Goal: Complete application form: Complete application form

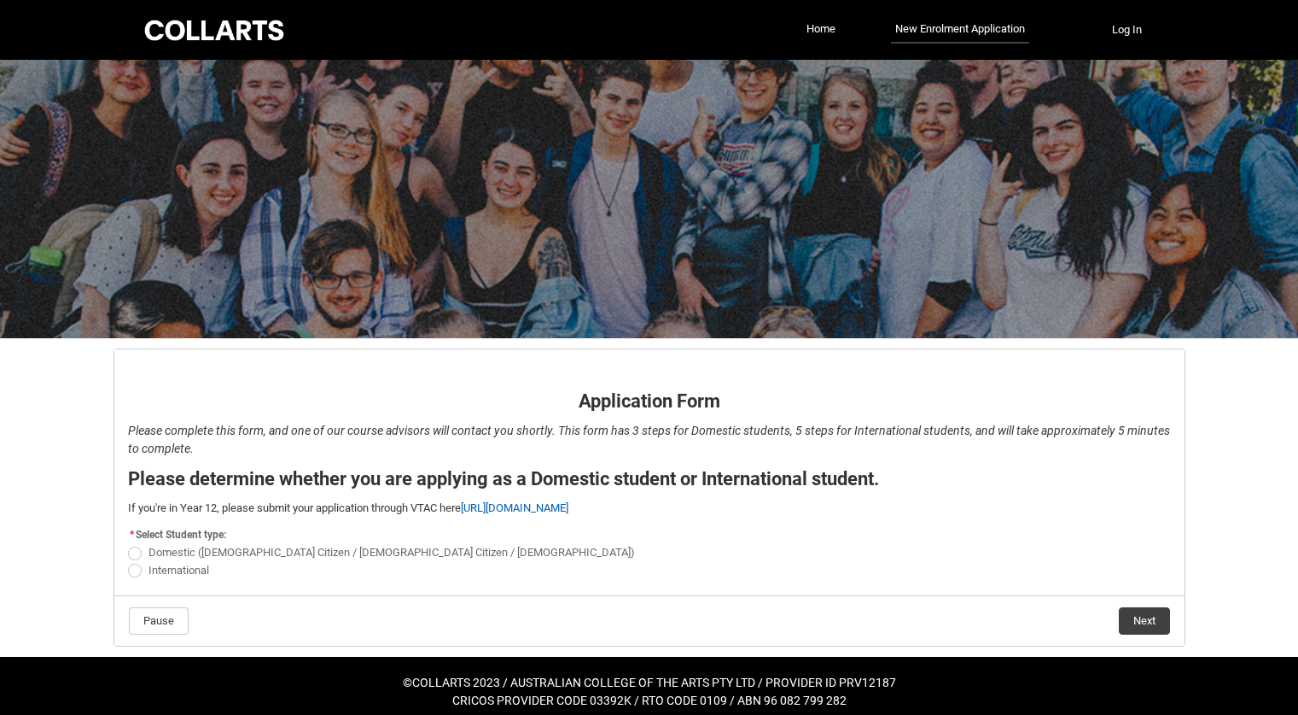
click at [198, 575] on span "International" at bounding box center [179, 569] width 61 height 13
click at [128, 561] on input "International" at bounding box center [127, 560] width 1 height 1
radio input "true"
click at [1141, 617] on button "Next" at bounding box center [1144, 620] width 51 height 27
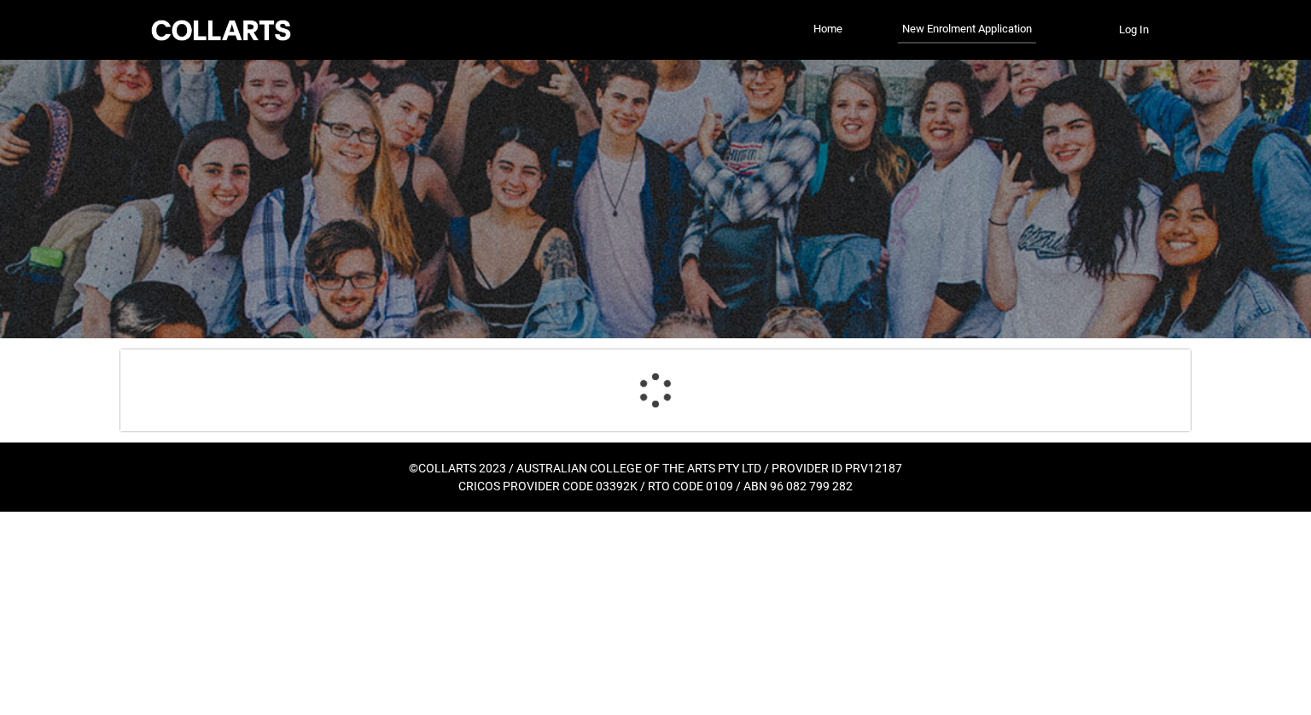
select select "choice_No"
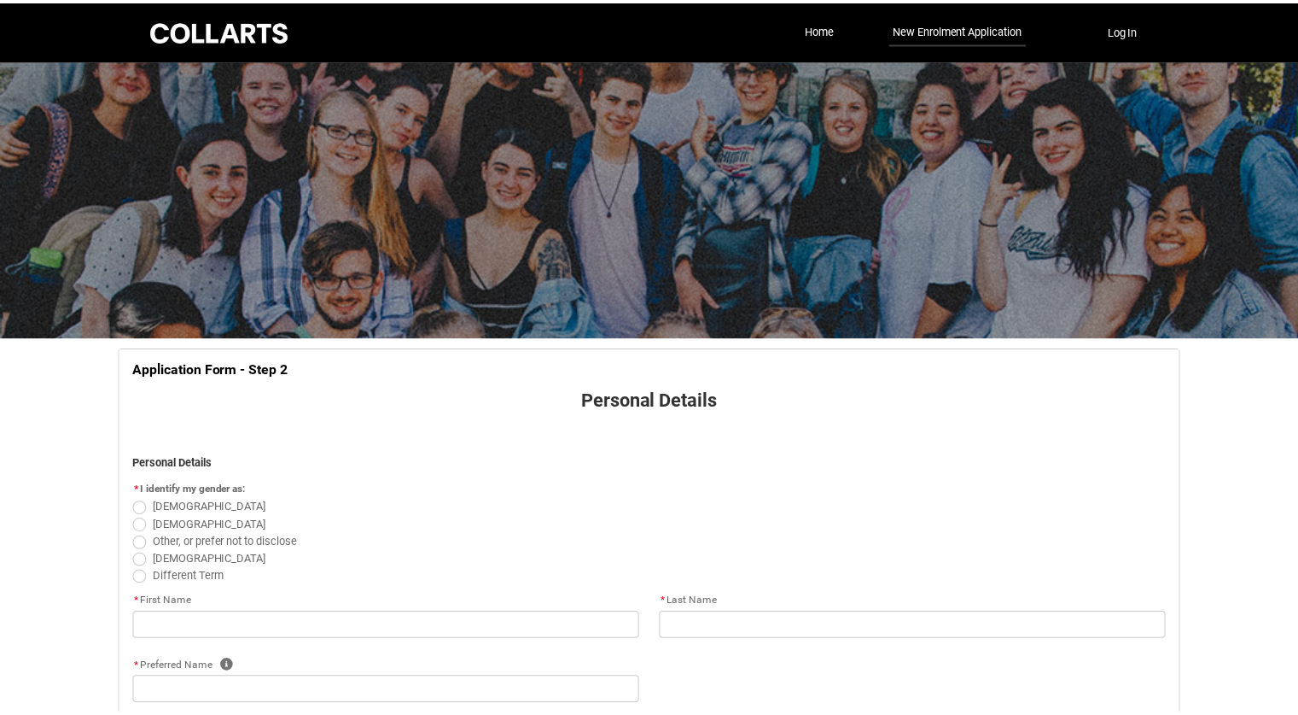
scroll to position [178, 0]
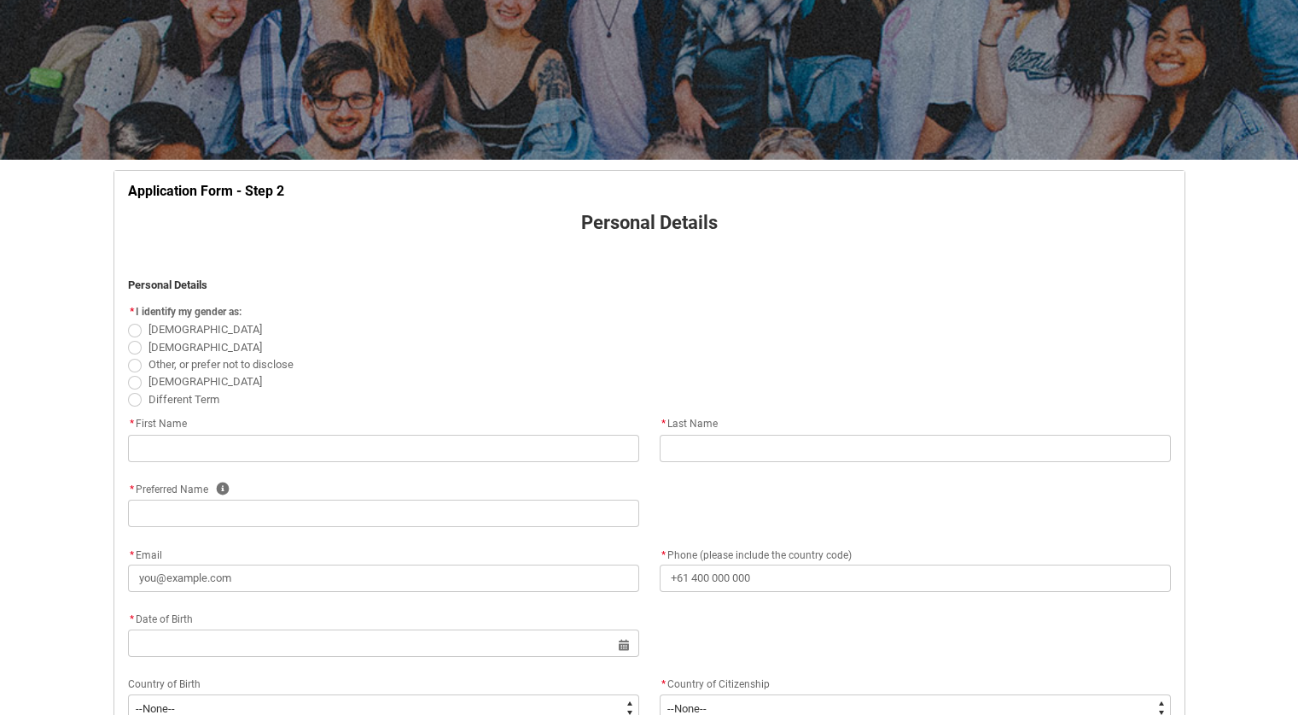
click at [159, 347] on span "[DEMOGRAPHIC_DATA]" at bounding box center [206, 347] width 114 height 13
click at [128, 338] on input "[DEMOGRAPHIC_DATA]" at bounding box center [127, 337] width 1 height 1
radio input "true"
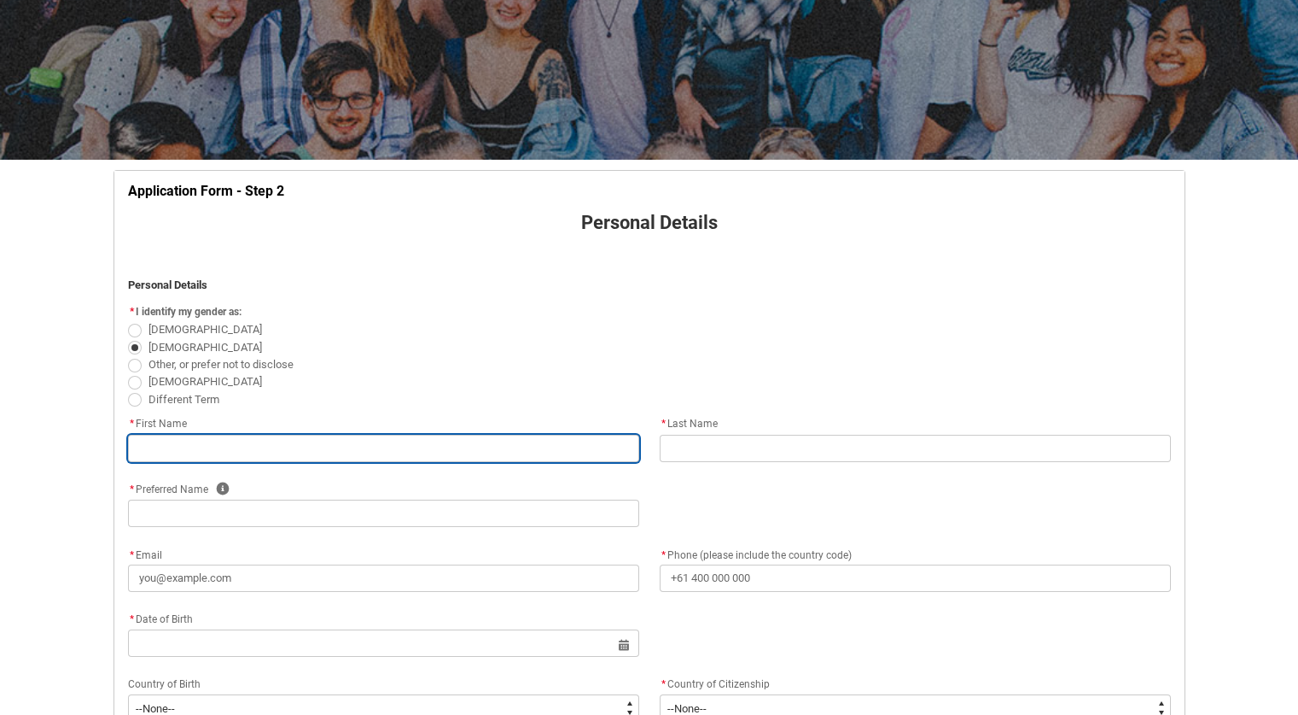
click at [230, 460] on input "REDU_Application_Form_for_Applicant flow" at bounding box center [383, 448] width 511 height 27
type lightning-primitive-input-simple "m"
click at [230, 460] on input "REDU_Application_Form_for_Applicant flow" at bounding box center [383, 448] width 511 height 27
type input "m"
type lightning-primitive-input-simple "mo"
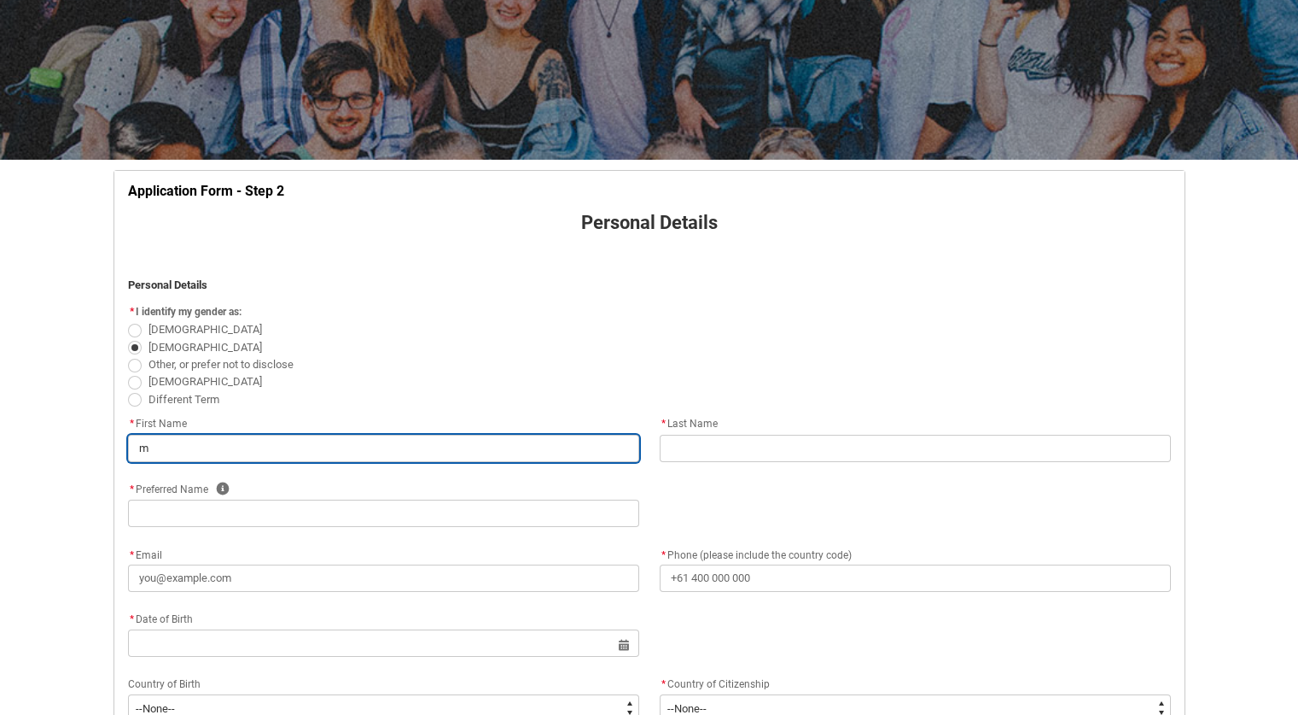
type input "mo"
type lightning-primitive-input-simple "moh"
type input "moh"
type lightning-primitive-input-simple "moha"
type input "moha"
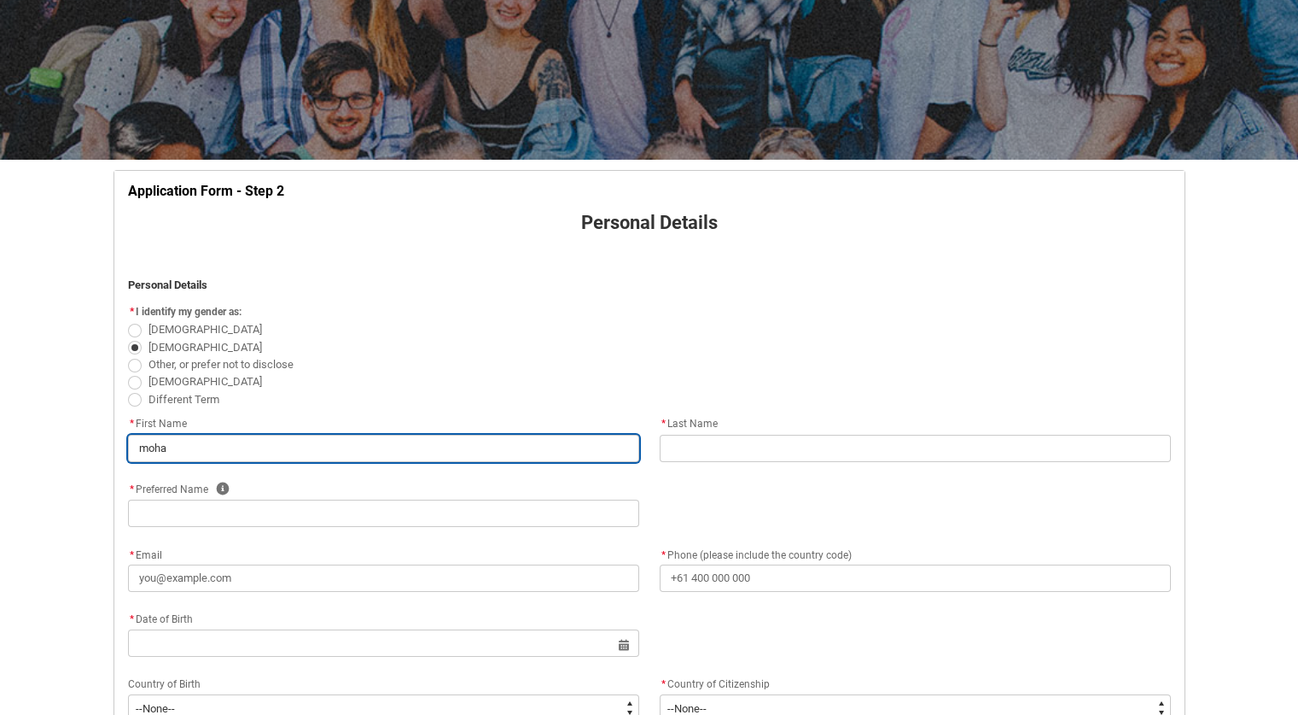
type lightning-primitive-input-simple "moham"
type input "moham"
type lightning-primitive-input-simple "mohamm"
type input "mohamm"
type lightning-primitive-input-simple "mohamme"
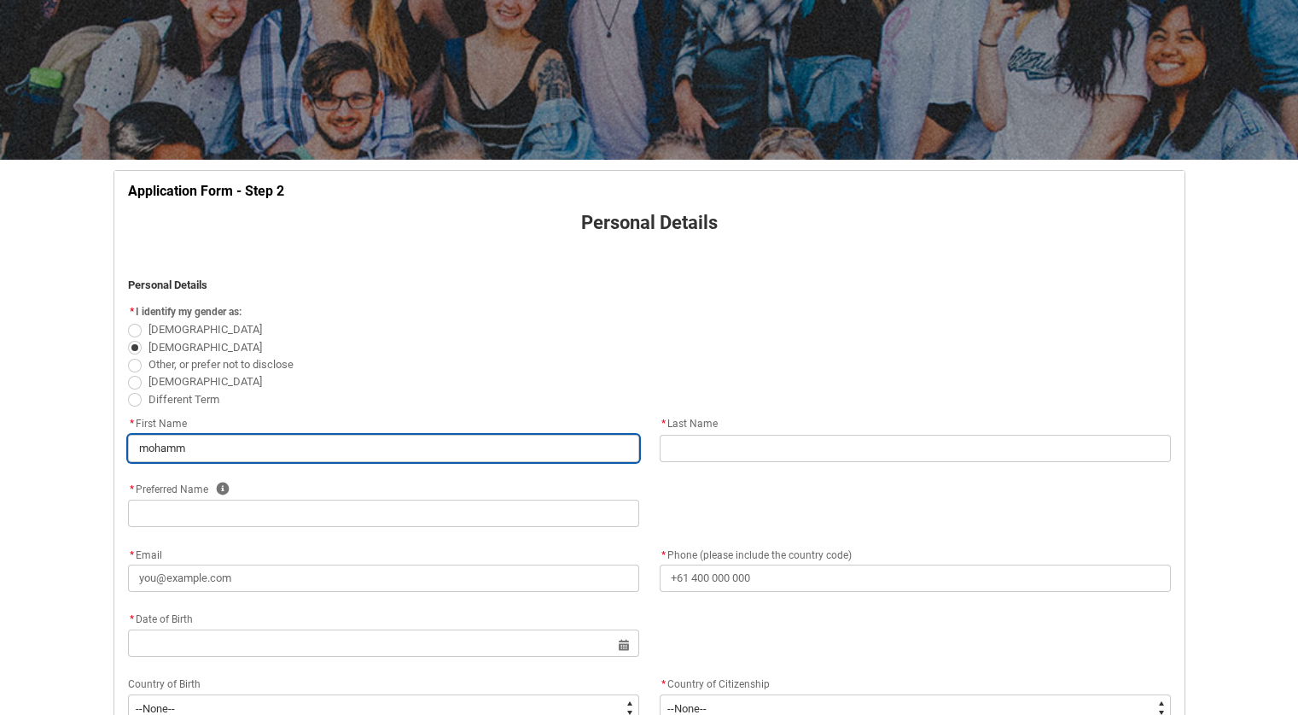
type input "mohamme"
type lightning-primitive-input-simple "[PERSON_NAME]"
type input "[PERSON_NAME]"
click at [230, 460] on input "[PERSON_NAME]" at bounding box center [383, 448] width 511 height 27
type lightning-primitive-input-simple "mohammedMohamed"
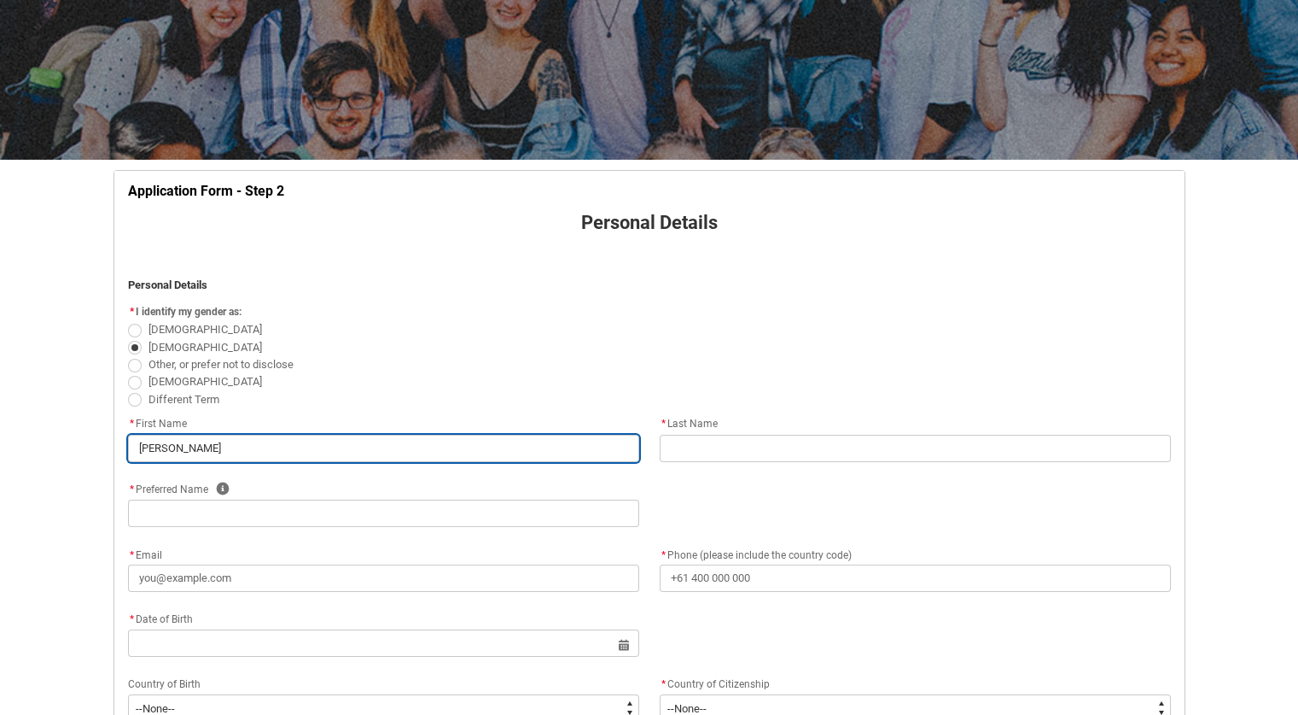
type input "mohammedMohamed"
type lightning-primitive-input-simple "mohammedMohamed"
type input "mohammedMohamed"
type lightning-primitive-input-simple "mohammedMohame"
type input "mohammedMohame"
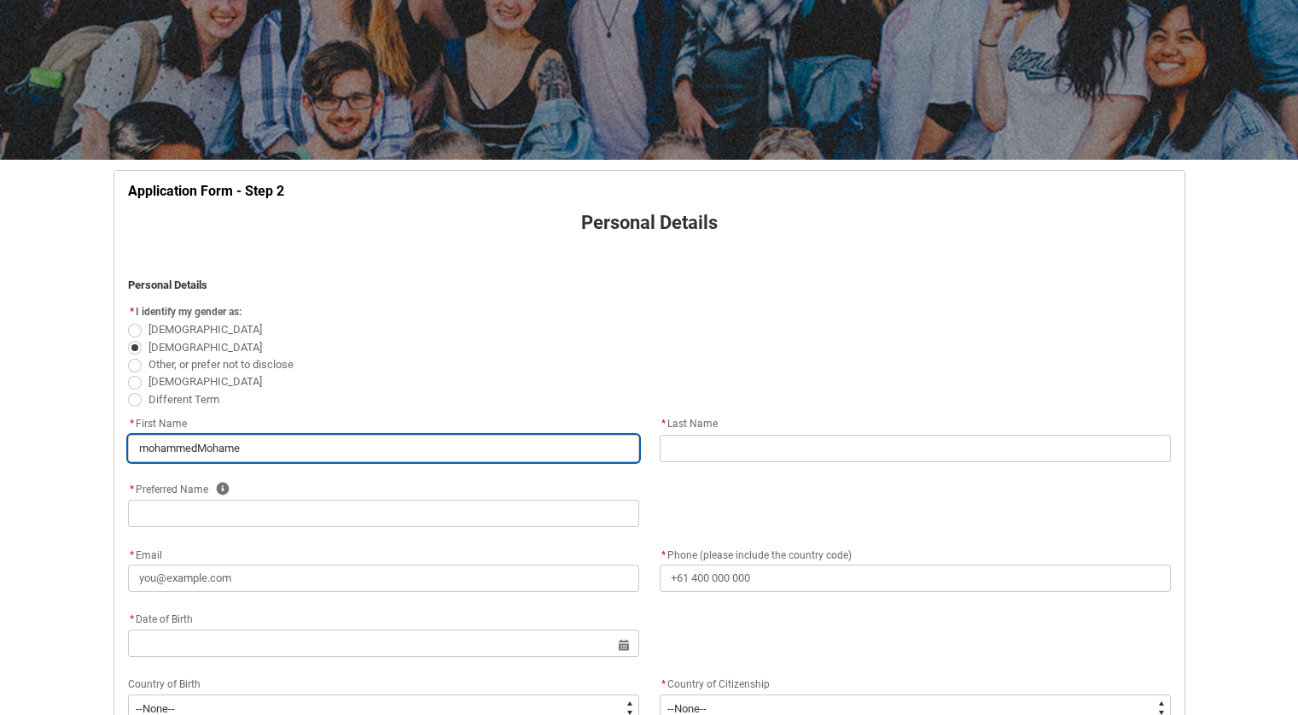
type lightning-primitive-input-simple "mohammedMoham"
type input "mohammedMoham"
type lightning-primitive-input-simple "mohammedMoha"
type input "mohammedMoha"
type lightning-primitive-input-simple "mohammedMoh"
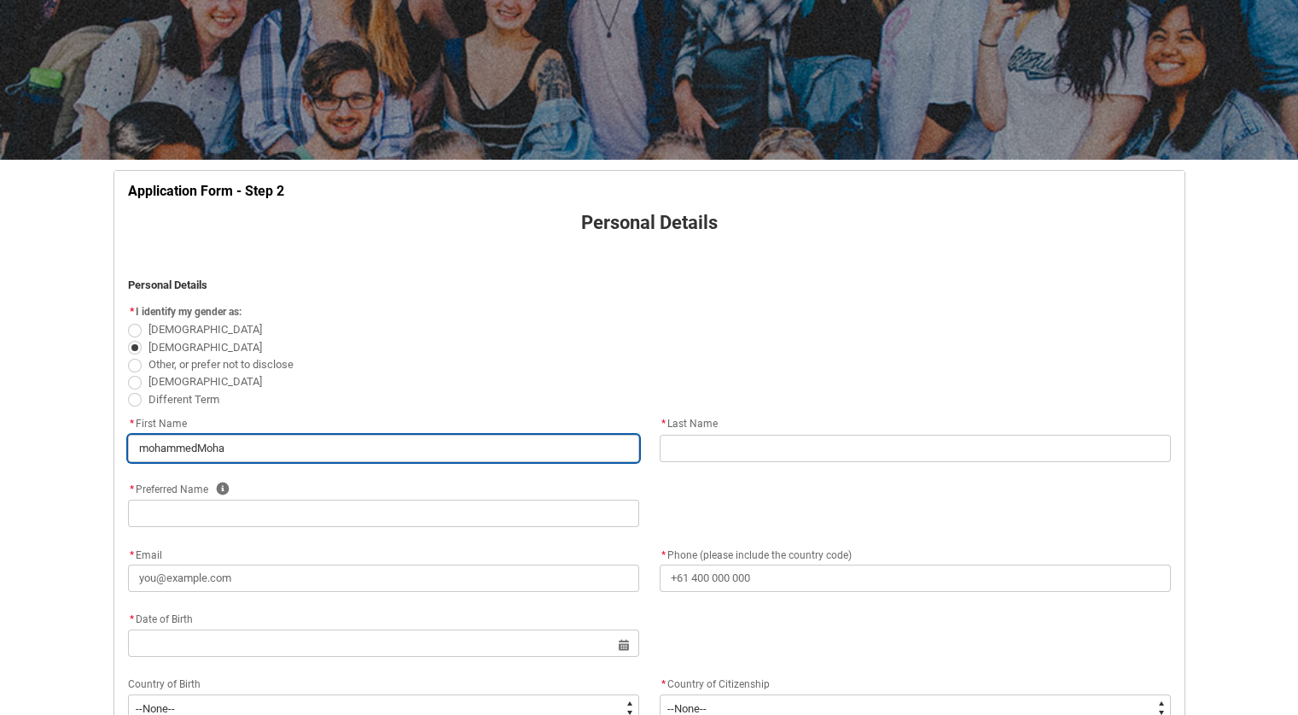
type input "mohammedMoh"
type lightning-primitive-input-simple "mohammedMo"
type input "mohammedMo"
type lightning-primitive-input-simple "[DEMOGRAPHIC_DATA]"
type input "[DEMOGRAPHIC_DATA]"
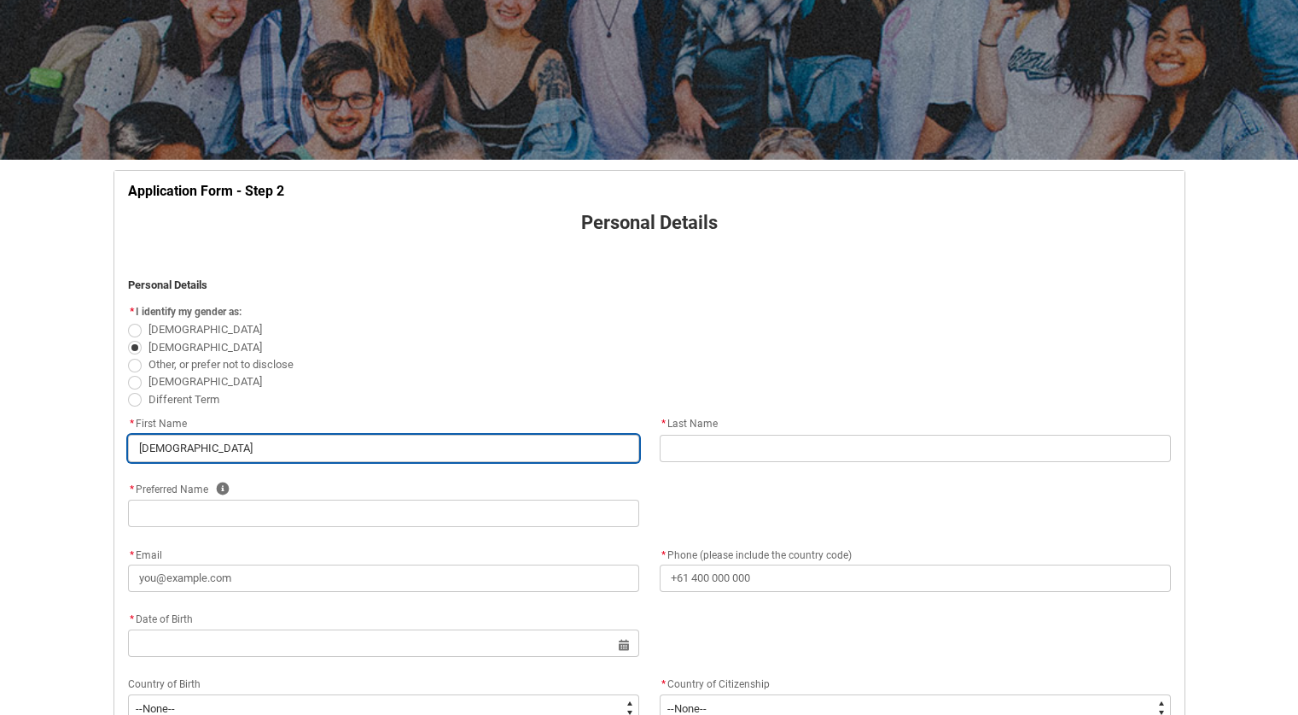
type lightning-primitive-input-simple "[PERSON_NAME]"
type input "[PERSON_NAME]"
type lightning-primitive-input-simple "mohamme"
type input "mohamme"
type lightning-primitive-input-simple "mohamm"
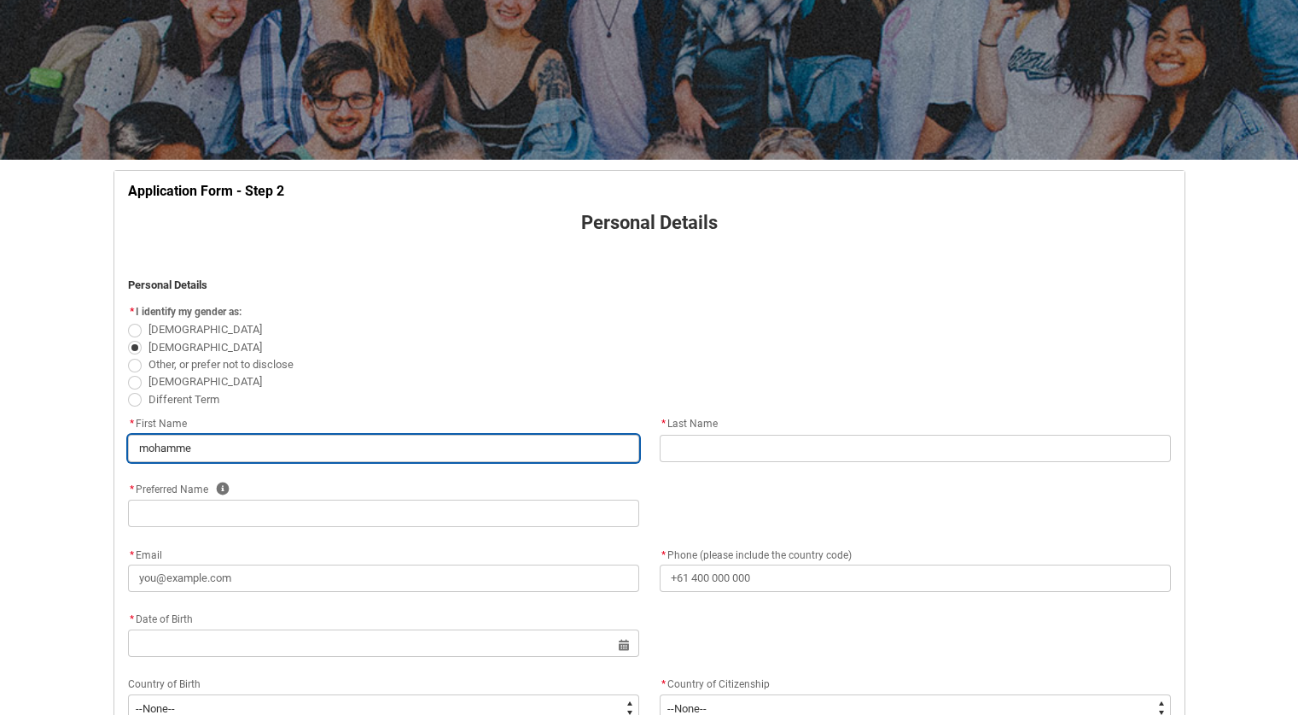
type input "mohamm"
type lightning-primitive-input-simple "moham"
type input "moham"
type lightning-primitive-input-simple "moha"
type input "moha"
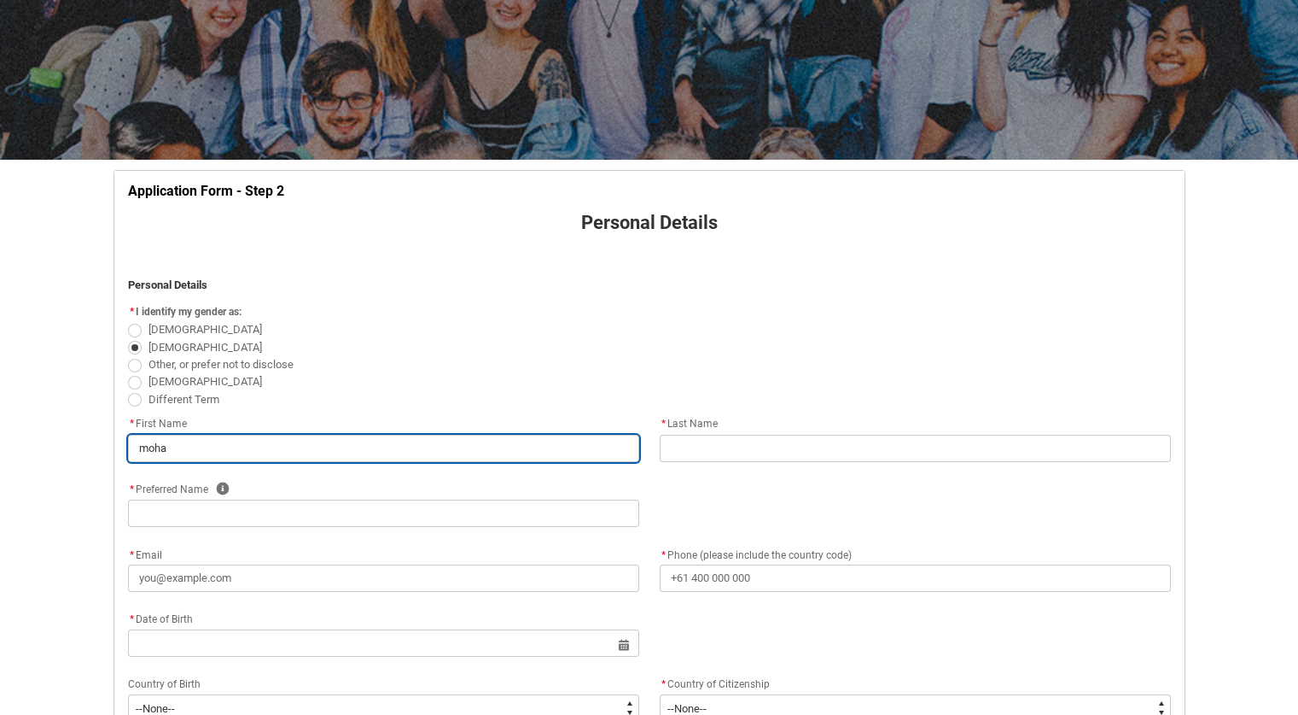
type lightning-primitive-input-simple "moh"
type input "moh"
type lightning-primitive-input-simple "mo"
type input "mo"
type lightning-primitive-input-simple "m"
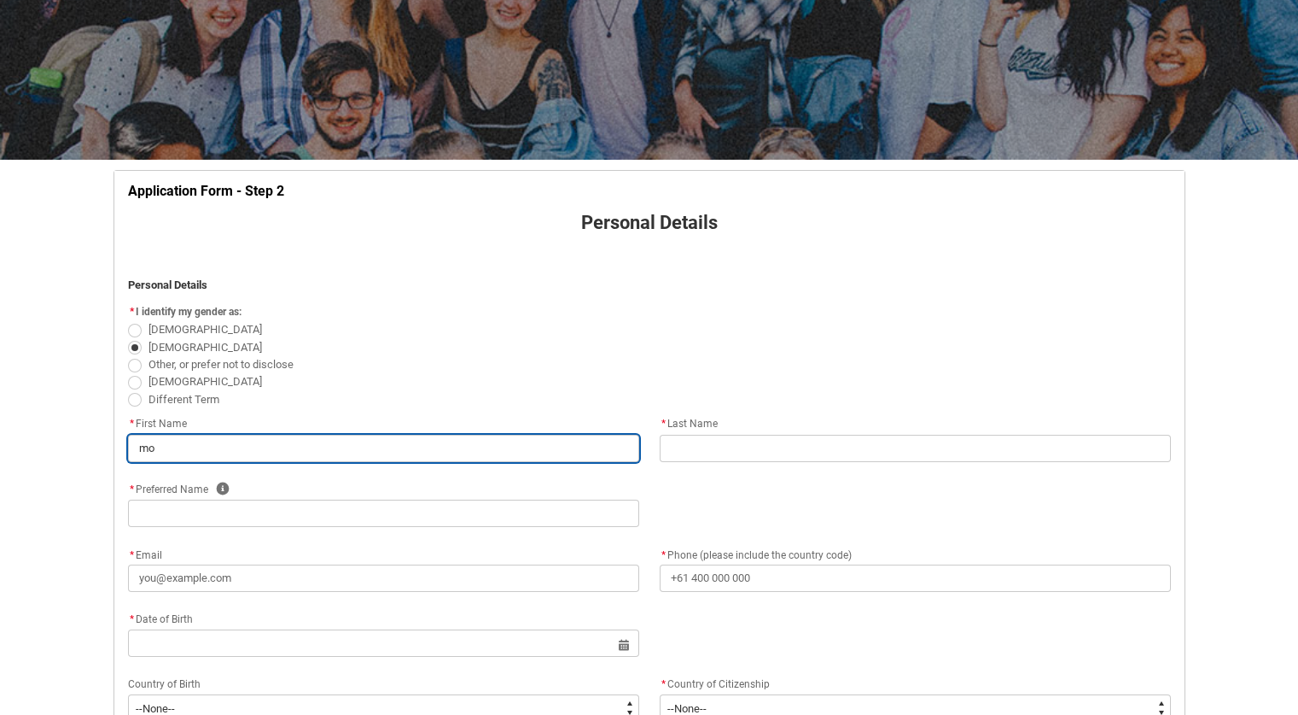
type input "m"
type lightning-primitive-input-simple "M"
type input "M"
type lightning-primitive-input-simple "MO"
type input "MO"
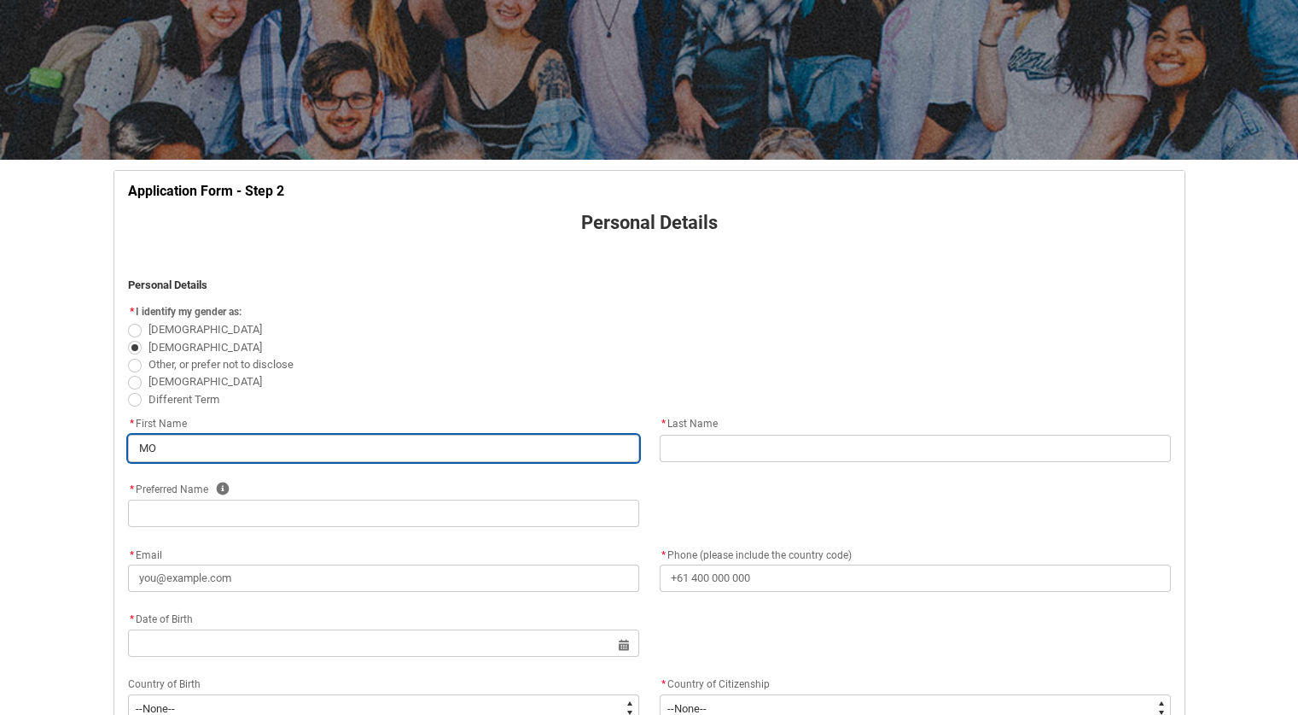
type lightning-primitive-input-simple "MOH"
type input "MOH"
type lightning-primitive-input-simple "MOHA"
type input "MOHA"
type lightning-primitive-input-simple "MOHAM"
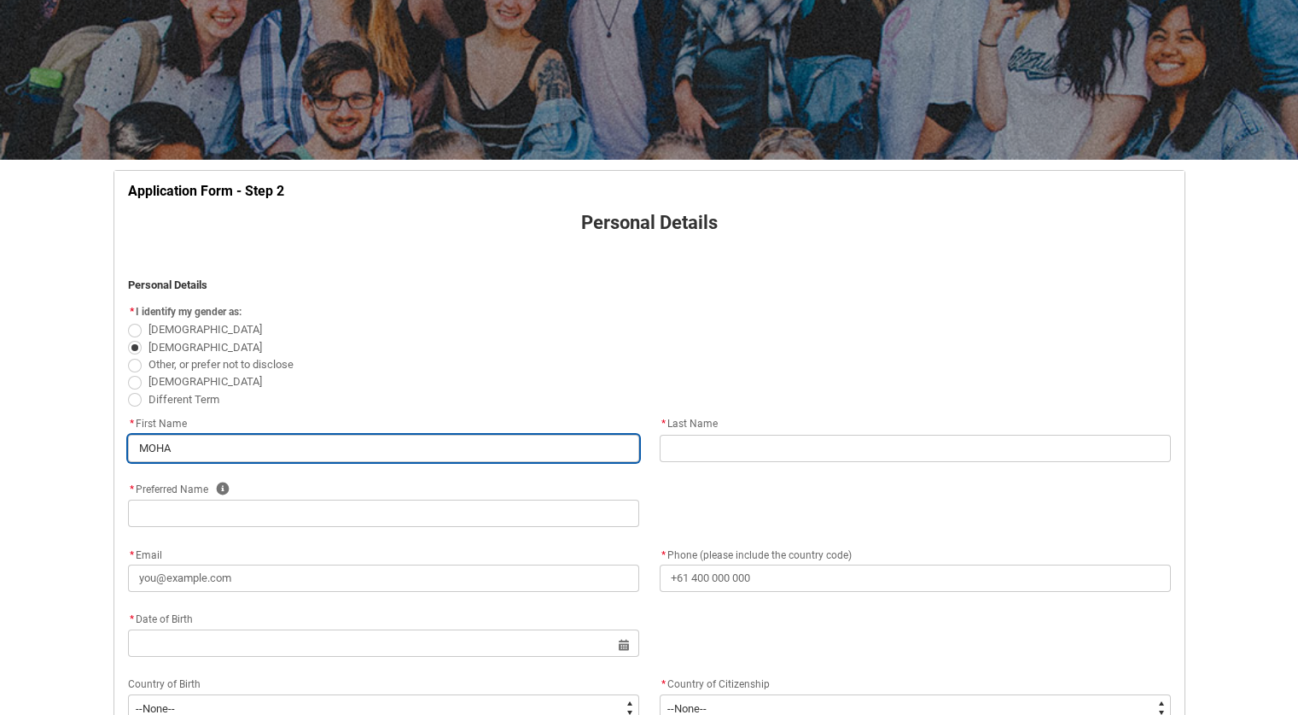
type input "MOHAM"
type lightning-primitive-input-simple "MOHAMM"
type input "MOHAMM"
type lightning-primitive-input-simple "MOHAMME"
type input "MOHAMME"
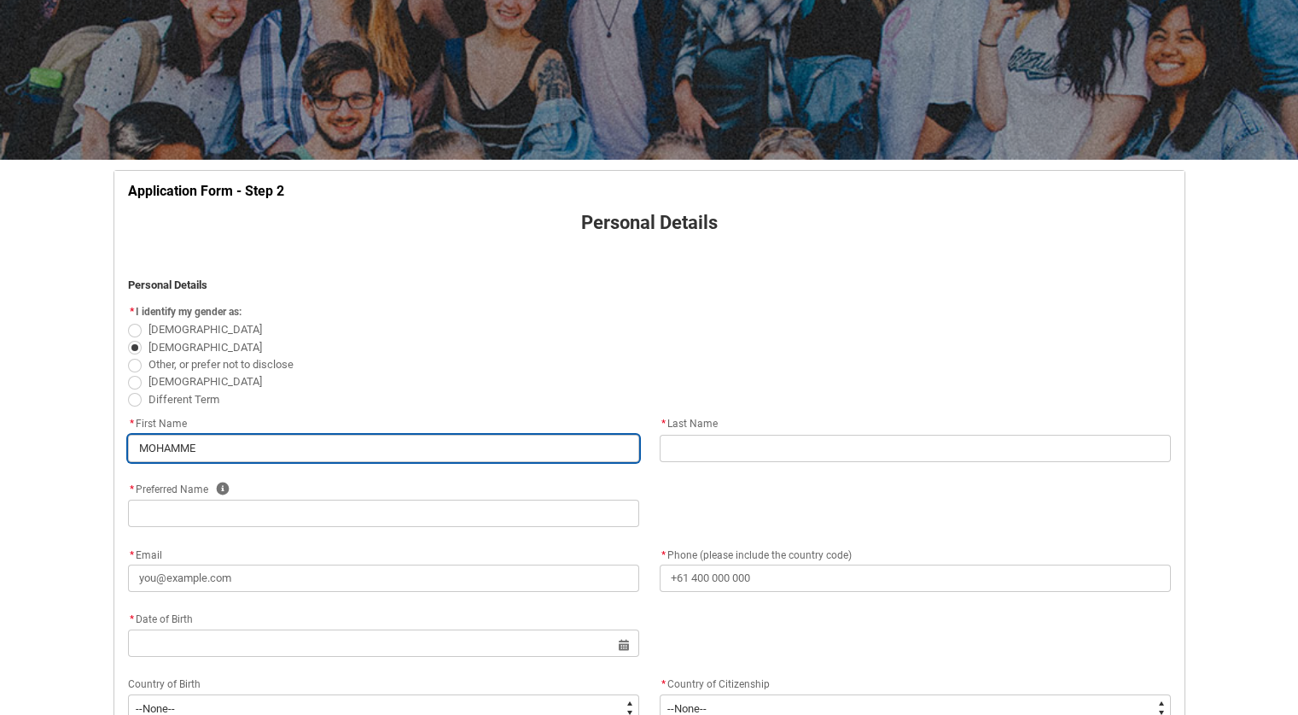
type lightning-primitive-input-simple "[PERSON_NAME]"
type input "[PERSON_NAME]"
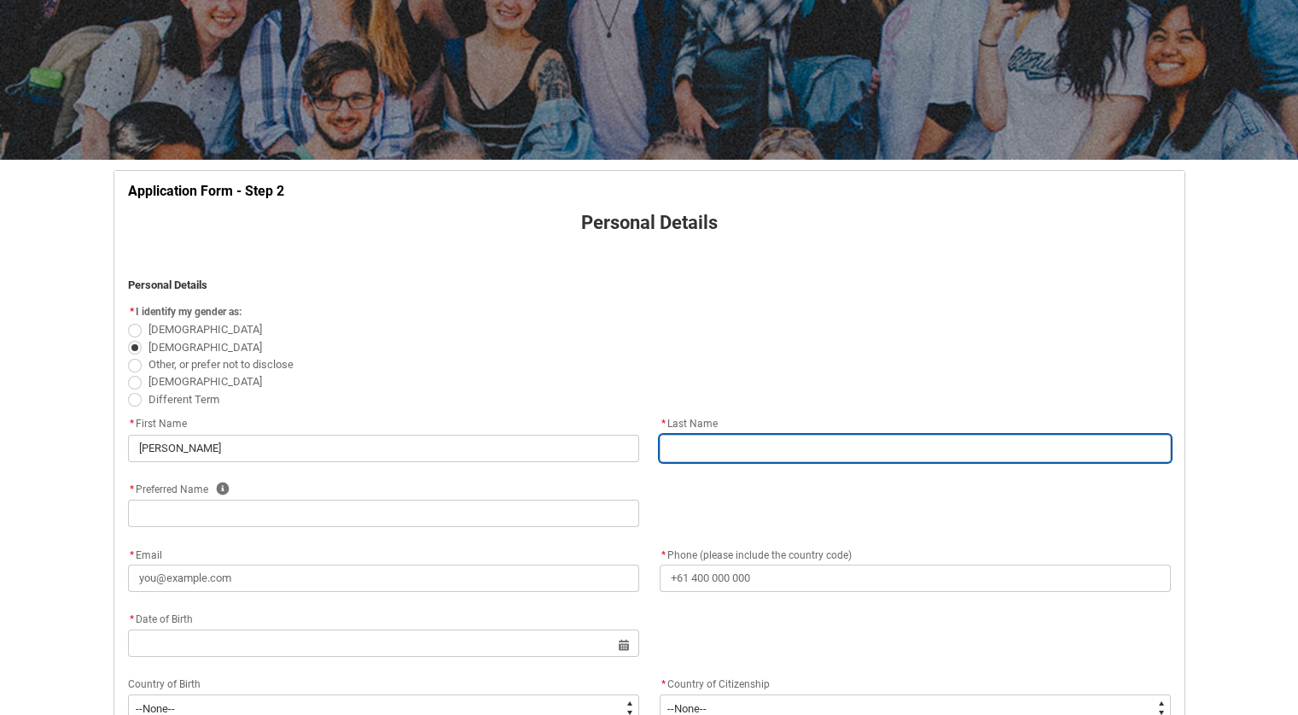
click at [675, 449] on input "REDU_Application_Form_for_Applicant flow" at bounding box center [915, 448] width 511 height 27
type lightning-primitive-input-simple "A"
type input "A"
type lightning-primitive-input-simple "AL"
type input "AL"
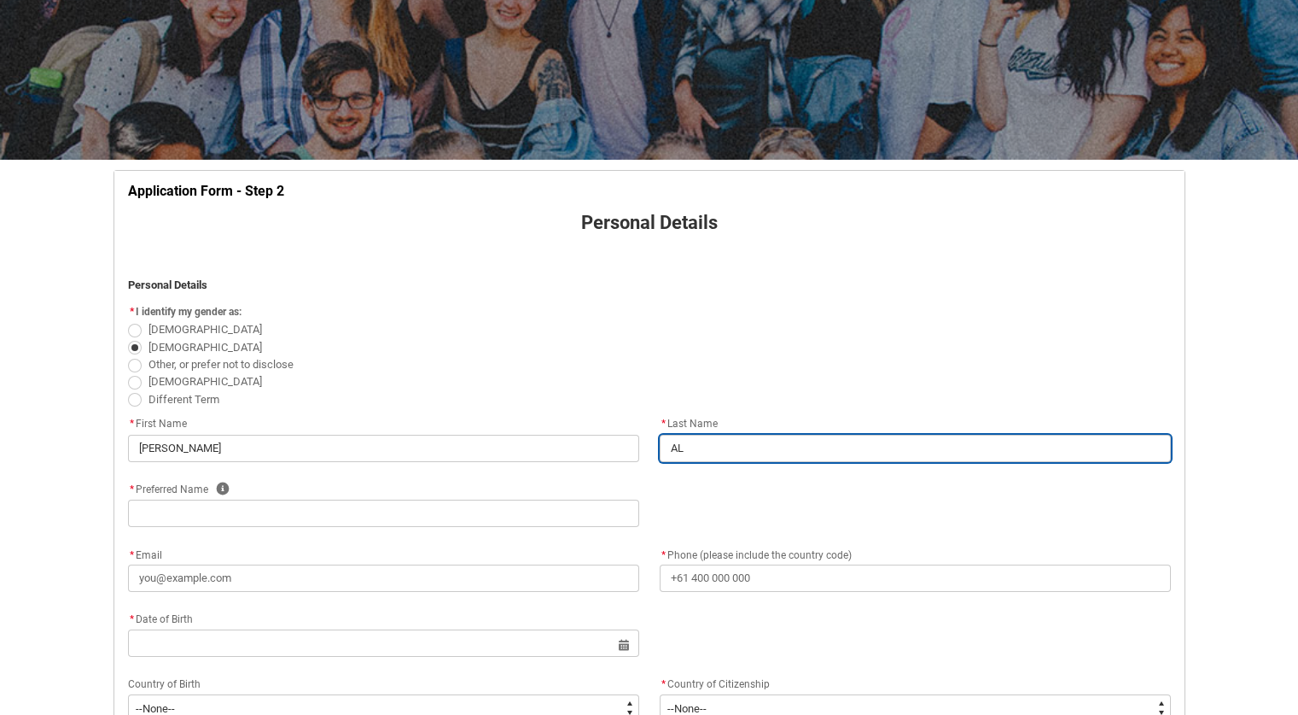
type lightning-primitive-input-simple "ALM"
type input "ALM"
type lightning-primitive-input-simple "ALME"
type input "ALME"
type lightning-primitive-input-simple "ALMEH"
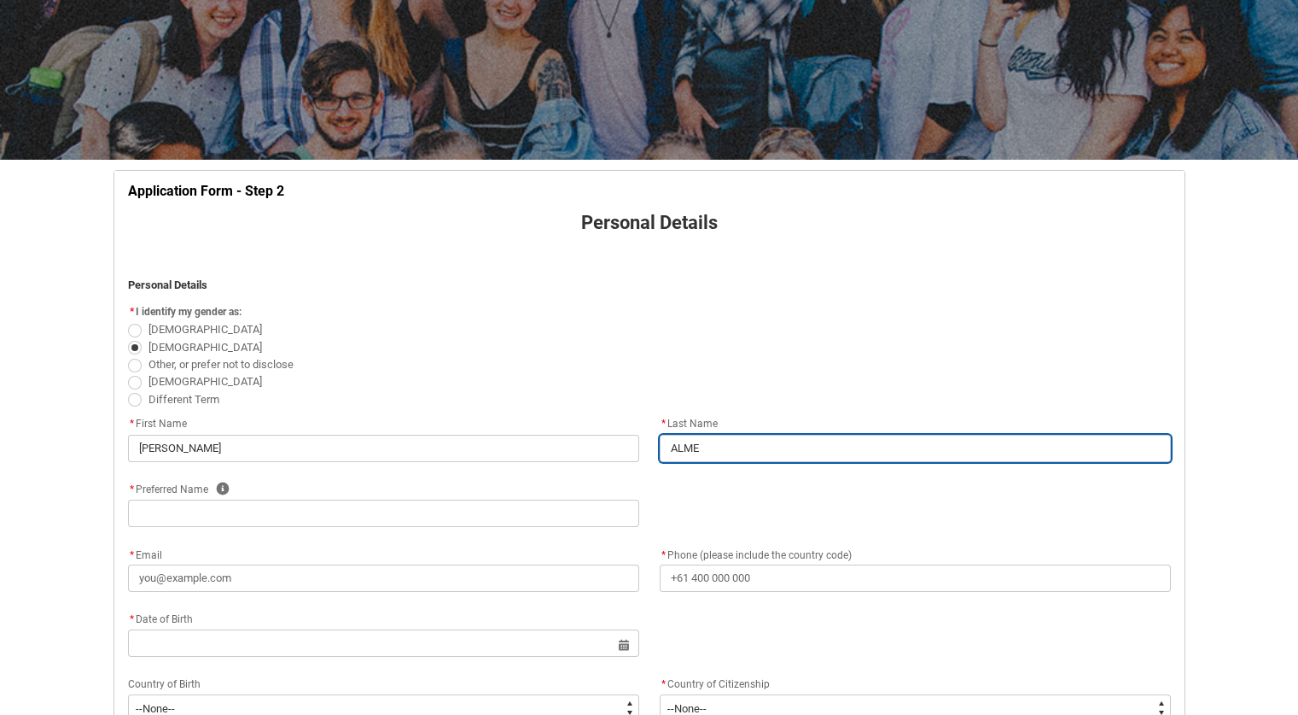
type input "ALMEH"
type lightning-primitive-input-simple "ALMEHM"
type input "ALMEHM"
type lightning-primitive-input-simple "ALMEHMA"
type input "ALMEHMA"
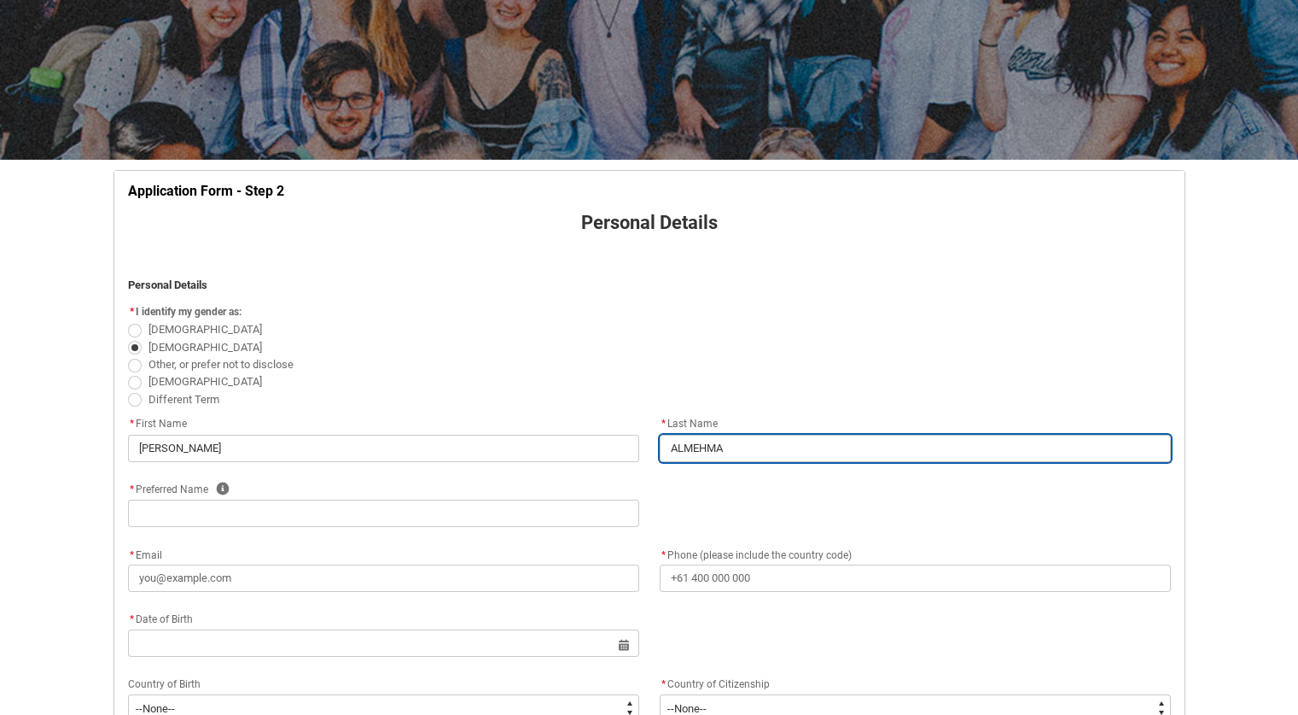
type lightning-primitive-input-simple "ALMEHMAD"
type input "ALMEHMAD"
type lightning-primitive-input-simple "ALMEHMADI"
type input "ALMEHMADI"
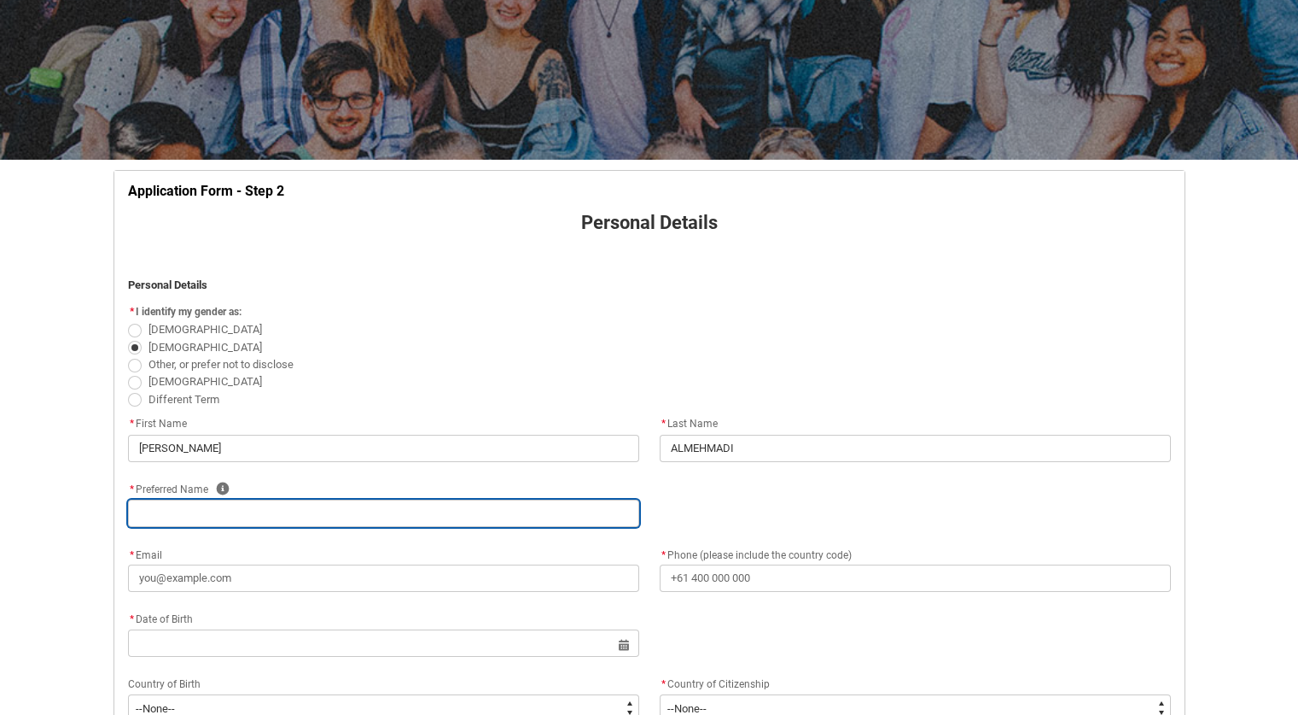
click at [461, 516] on input "REDU_Application_Form_for_Applicant flow" at bounding box center [383, 512] width 511 height 27
type lightning-primitive-input-simple "M"
type input "M"
type lightning-primitive-input-simple "MO"
type input "MO"
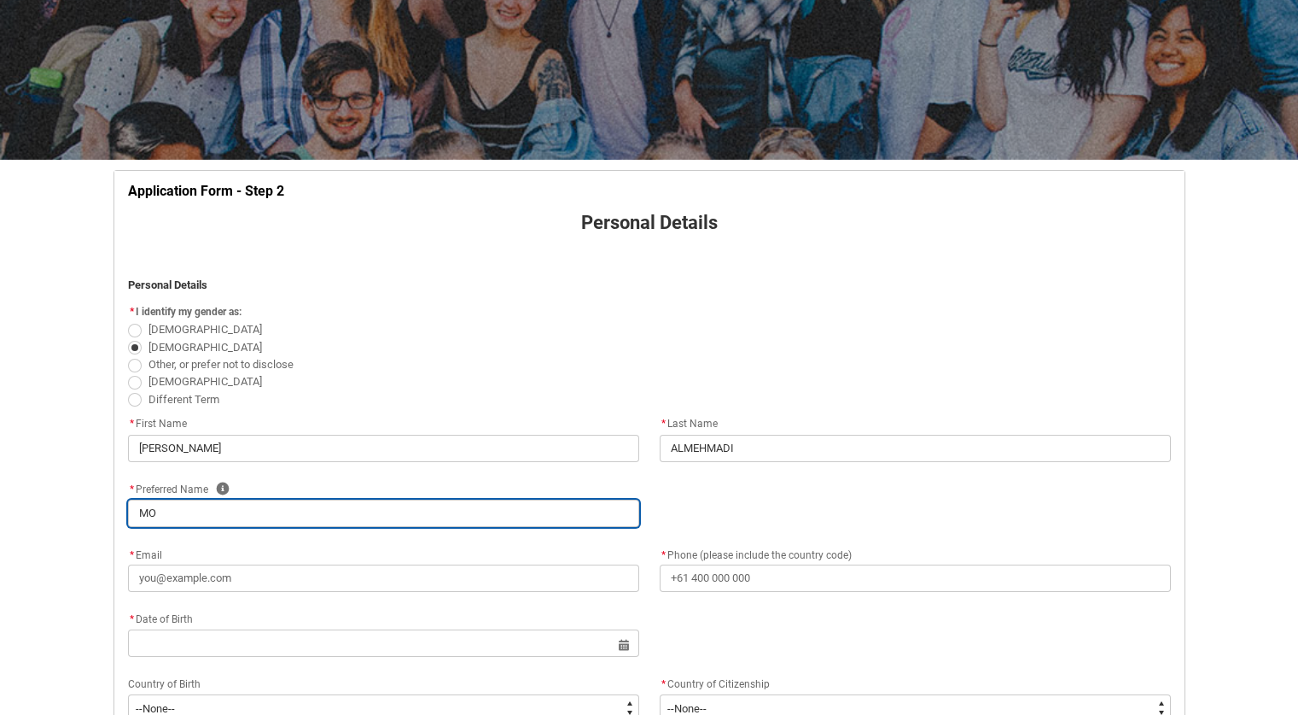
type lightning-primitive-input-simple "MOH"
type input "MOH"
type lightning-primitive-input-simple "MOHA"
type input "MOHA"
type lightning-primitive-input-simple "MOHAM"
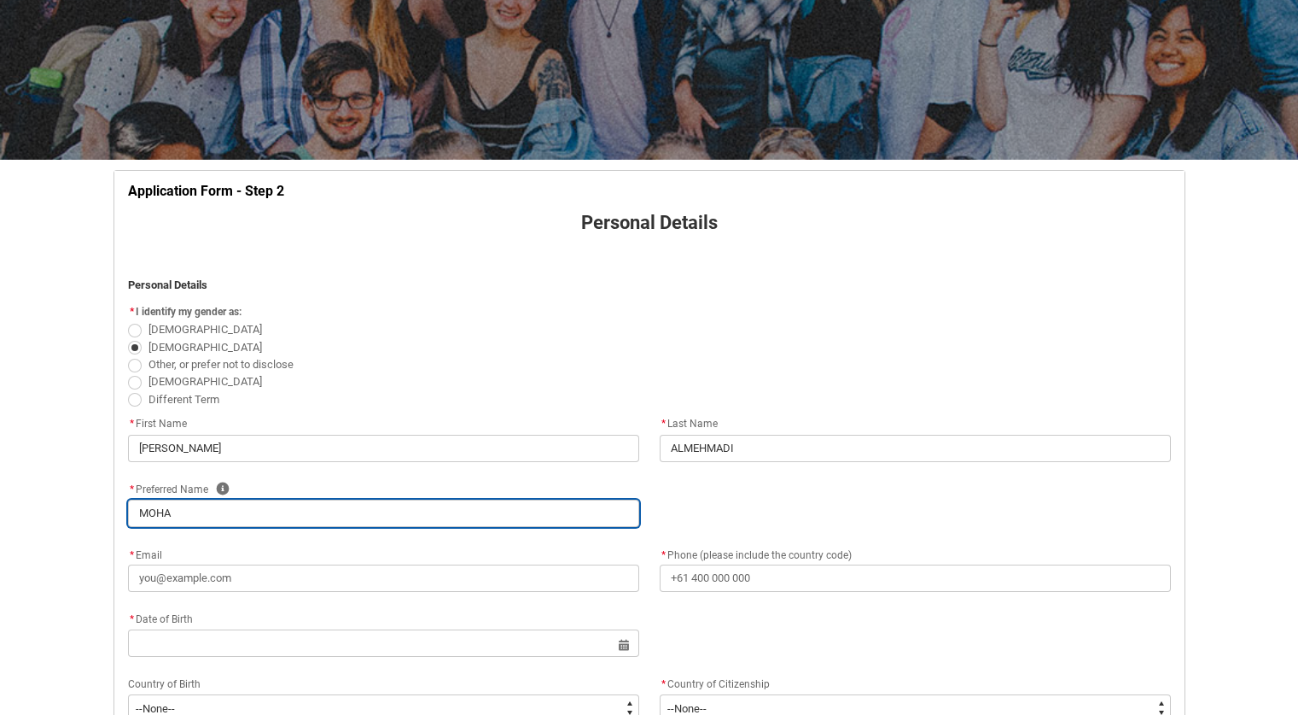
type input "MOHAM"
type lightning-primitive-input-simple "MOHAMM"
type input "MOHAMM"
type lightning-primitive-input-simple "MOHAMME"
type input "MOHAMME"
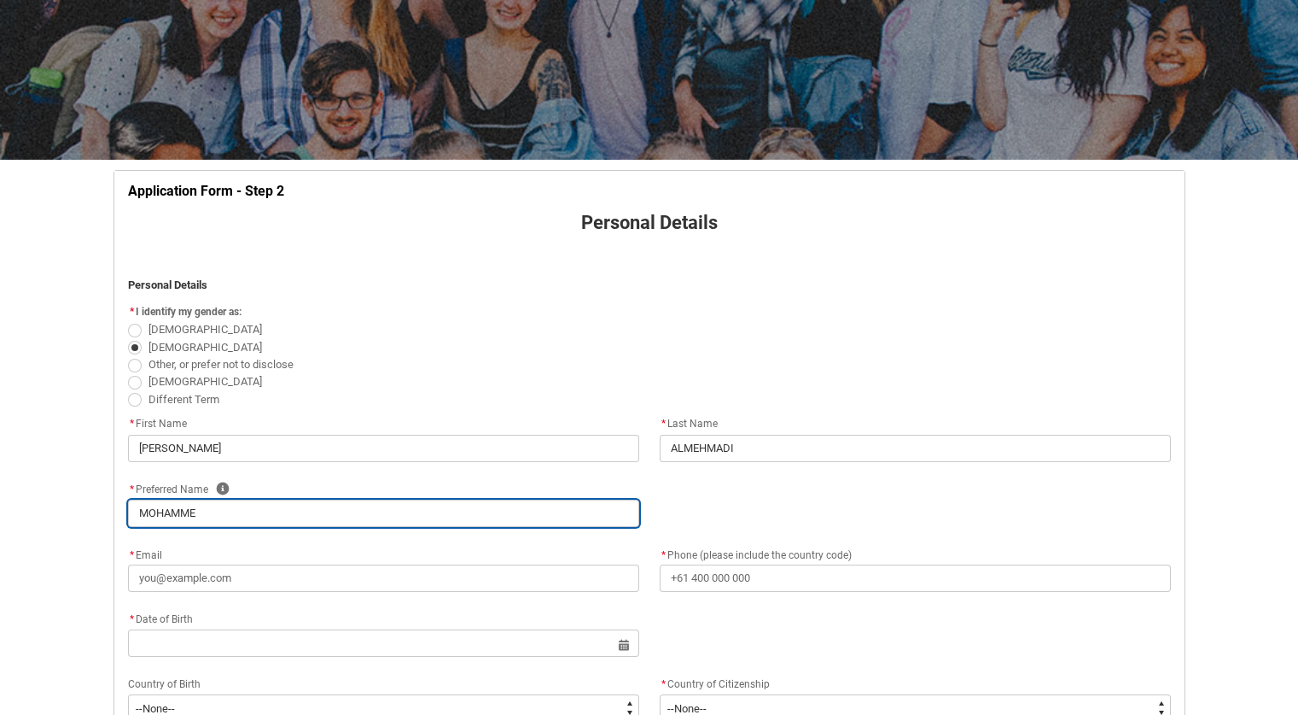
type lightning-primitive-input-simple "[PERSON_NAME]"
type input "[PERSON_NAME]"
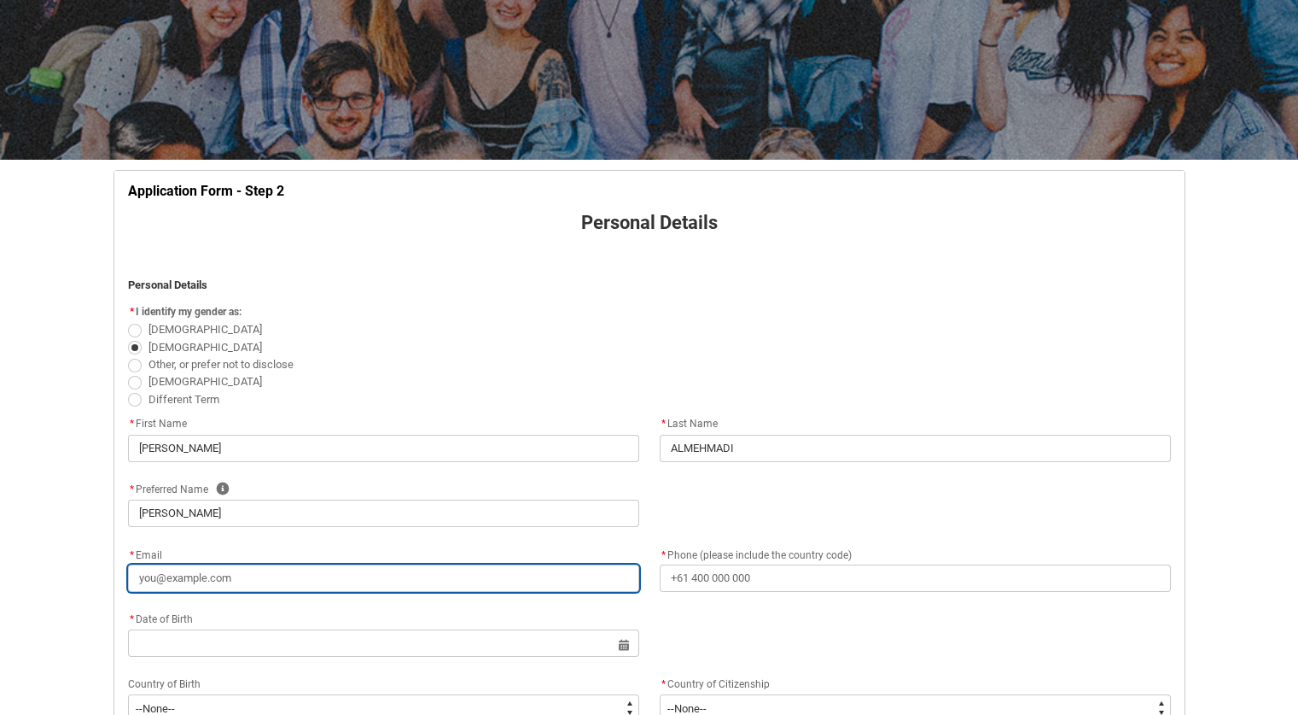
click at [401, 573] on input "* Email" at bounding box center [383, 577] width 511 height 27
type lightning-primitive-input-simple "M"
type input "M"
type lightning-primitive-input-simple "MA"
type input "MA"
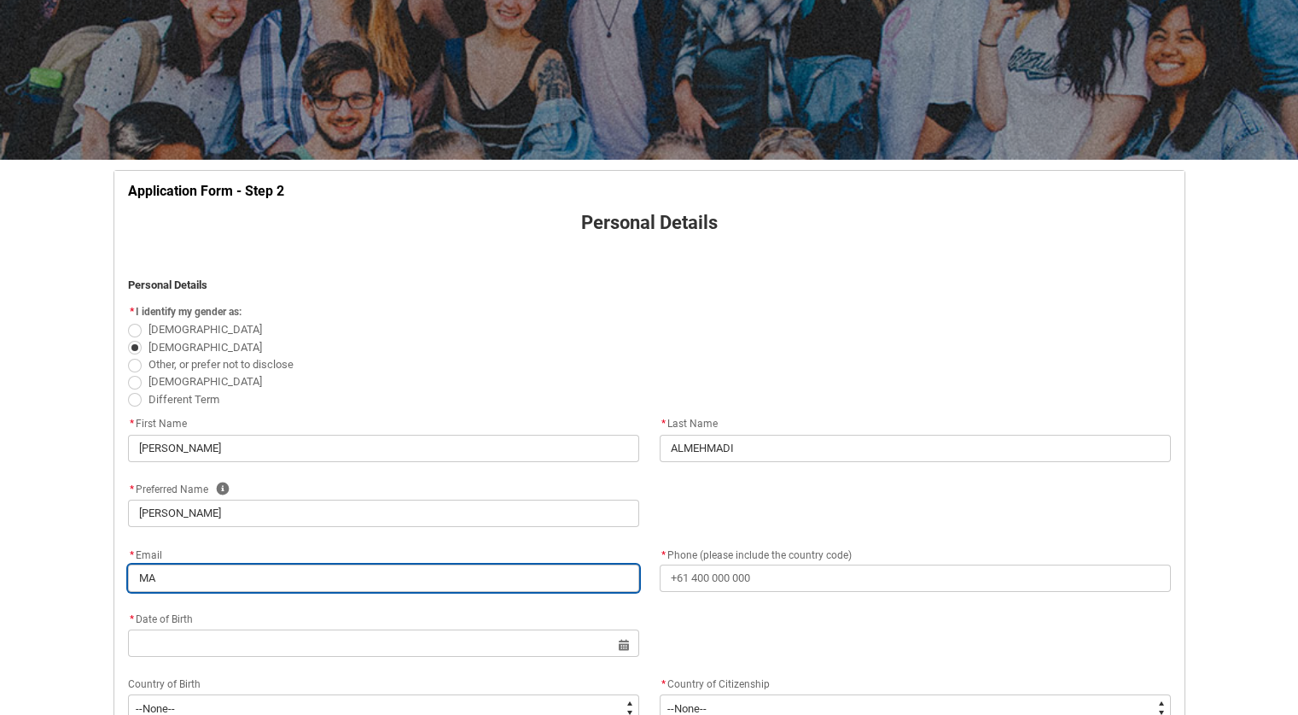
type lightning-primitive-input-simple "MAL"
type input "MAL"
type lightning-primitive-input-simple "[PERSON_NAME]"
type input "[PERSON_NAME]"
type lightning-primitive-input-simple "MALME"
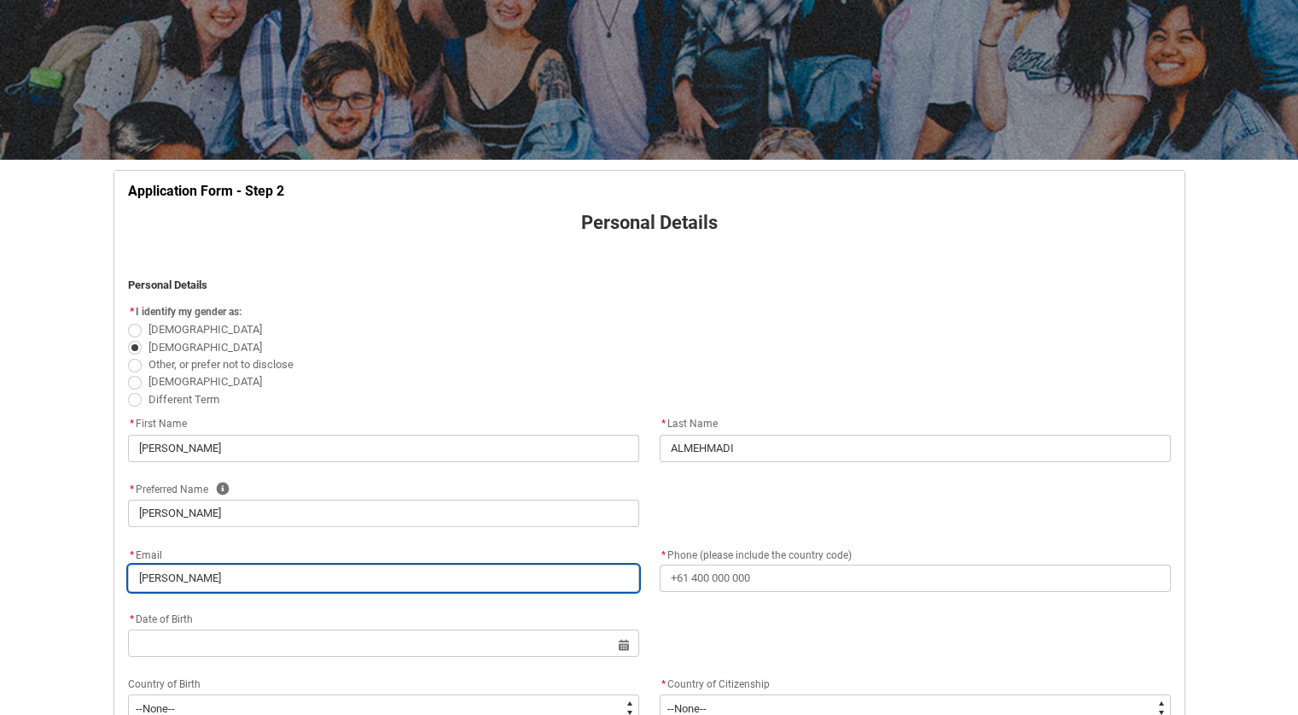
type input "MALME"
type lightning-primitive-input-simple "MALMEH"
type input "MALMEH"
type lightning-primitive-input-simple "MALMEHM"
type input "MALMEHM"
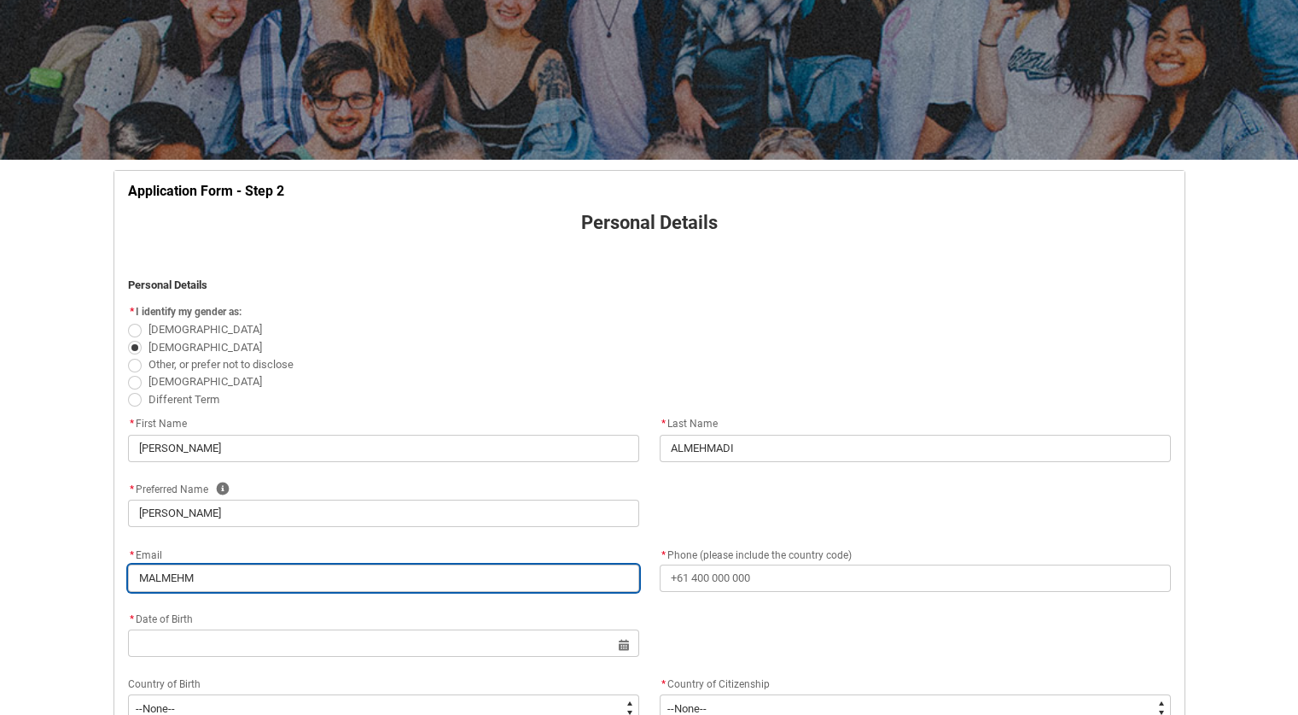
type lightning-primitive-input-simple "MALMEHMA"
type input "MALMEHMA"
type lightning-primitive-input-simple "MALMEHMAD"
type input "MALMEHMAD"
type lightning-primitive-input-simple "MALMEHMADI"
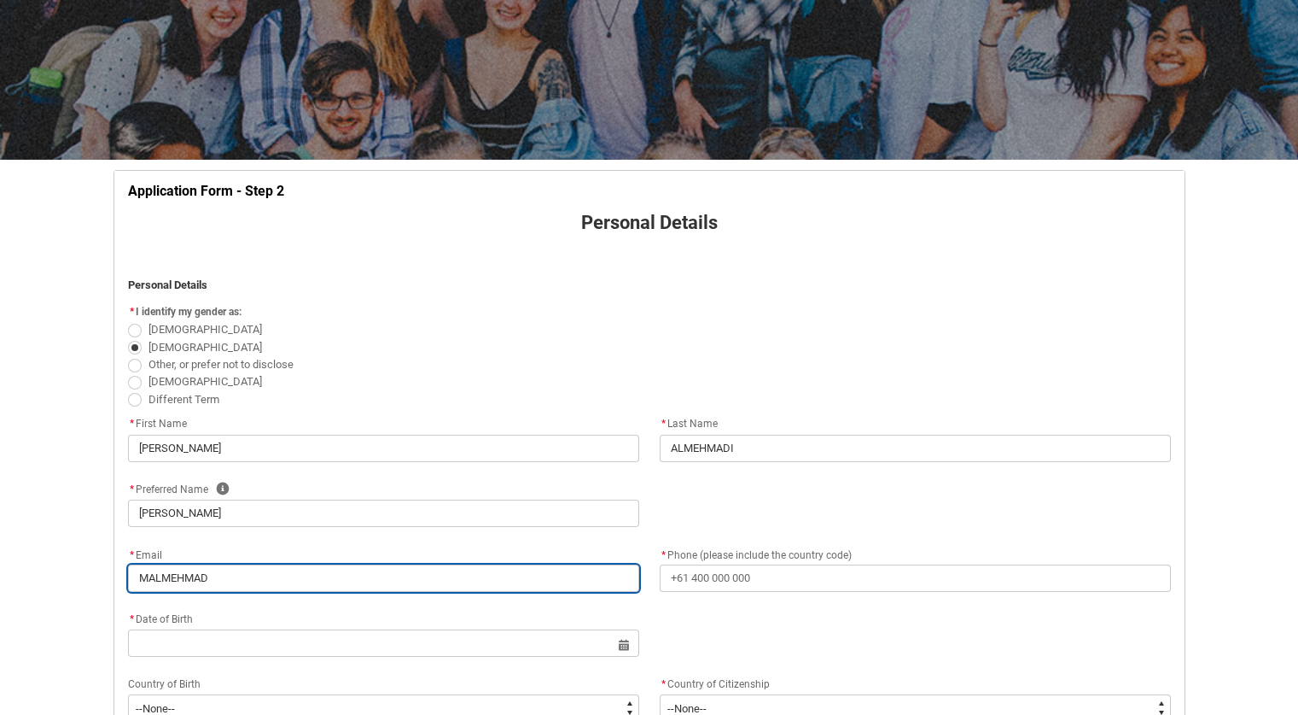
type input "MALMEHMADI"
type lightning-primitive-input-simple "MALMEHMADI3"
type input "MALMEHMADI3"
type lightning-primitive-input-simple "MALMEHMADI33"
type input "MALMEHMADI33"
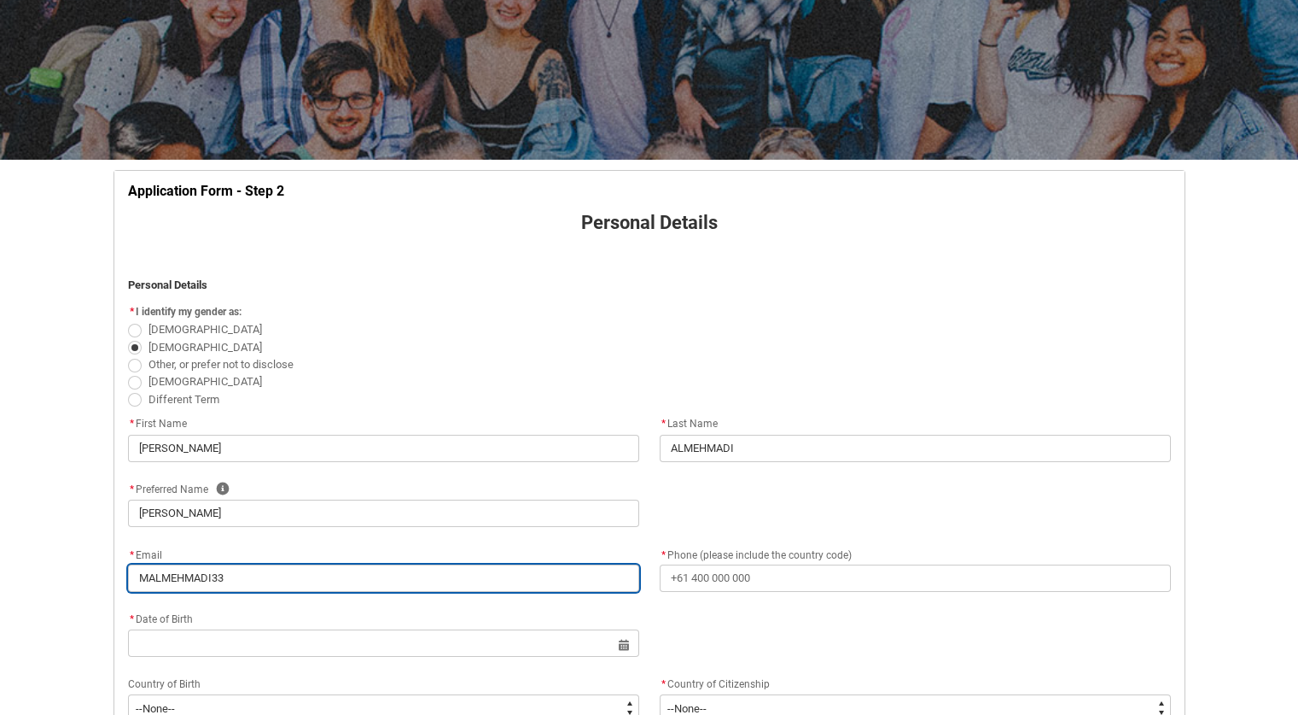
type lightning-primitive-input-simple "MALMEHMADI33""
type input "MALMEHMADI33""
type lightning-primitive-input-simple "MALMEHMADI33"
type input "MALMEHMADI33"
type lightning-primitive-input-simple "MALMEHMADI332"
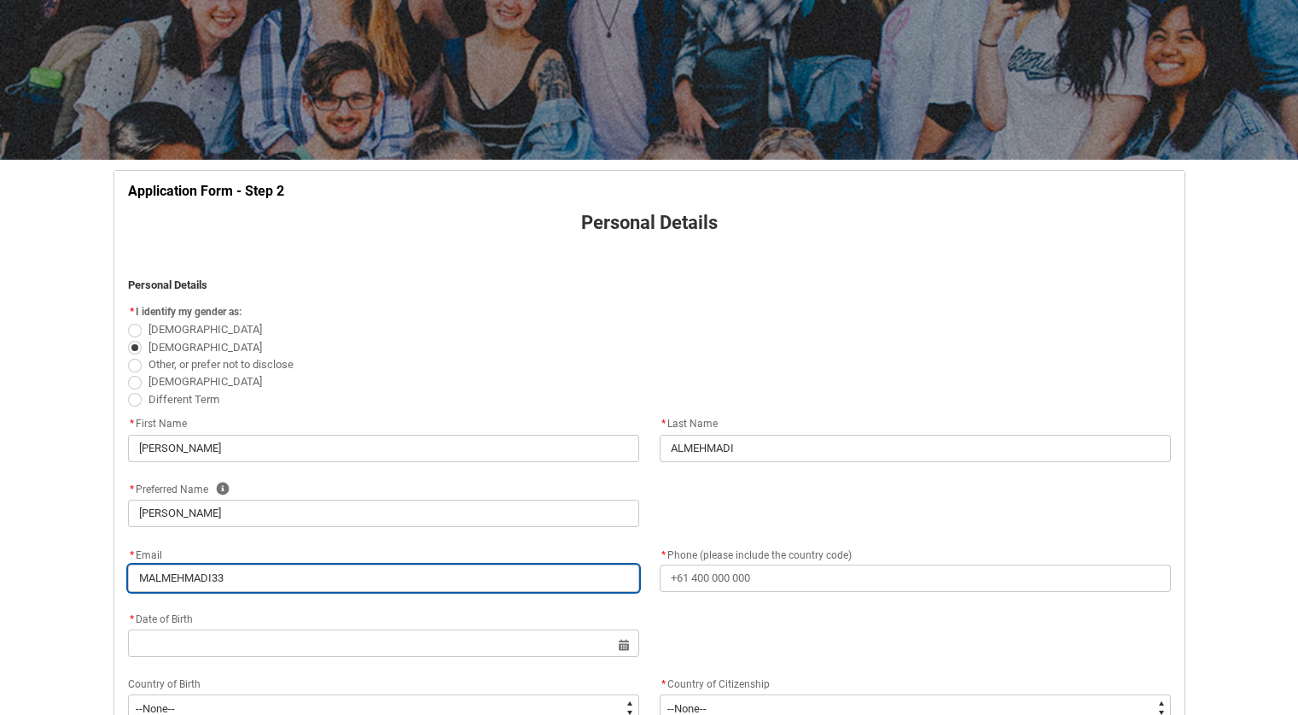
type input "MALMEHMADI332"
type lightning-primitive-input-simple "MALMEHMADI33"
type input "MALMEHMADI33"
type lightning-primitive-input-simple "MALMEHMADI33""
type input "MALMEHMADI33""
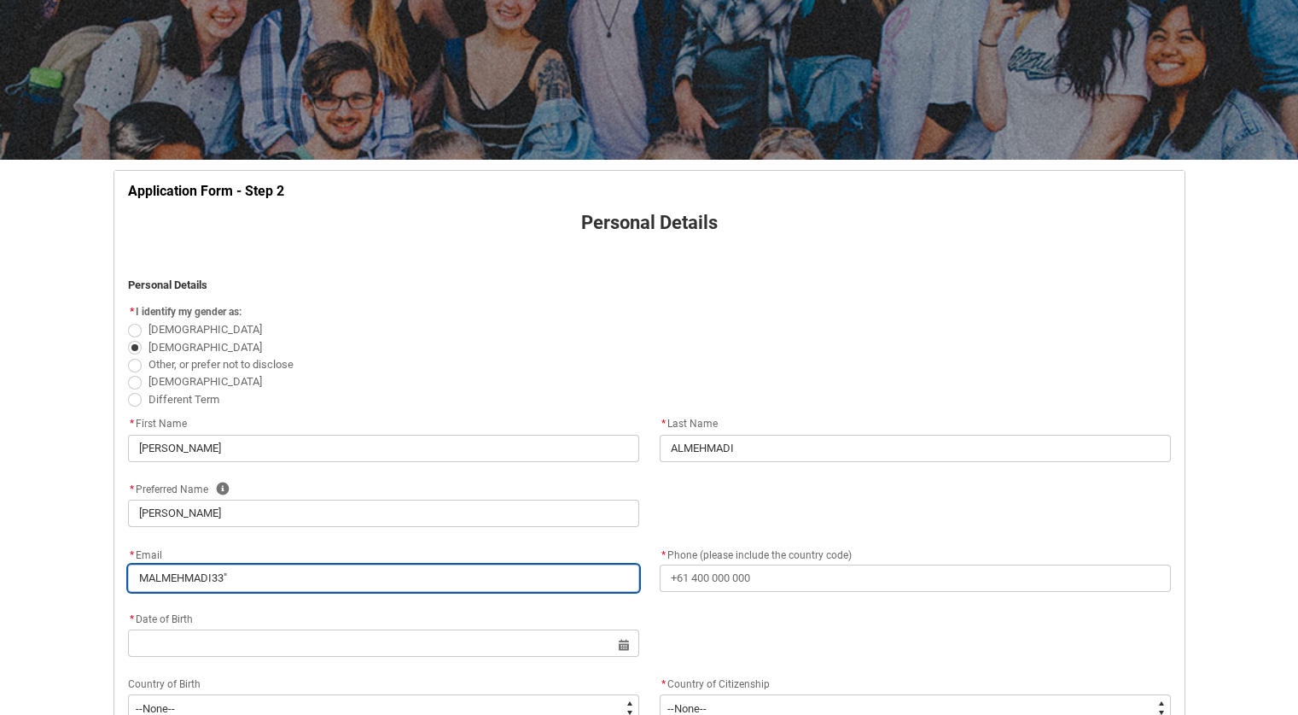
type lightning-primitive-input-simple "MALMEHMADI33"
type input "MALMEHMADI33"
type lightning-primitive-input-simple "MALMEHMADI33!"
type input "MALMEHMADI33!"
type lightning-primitive-input-simple "MALMEHMADI33"
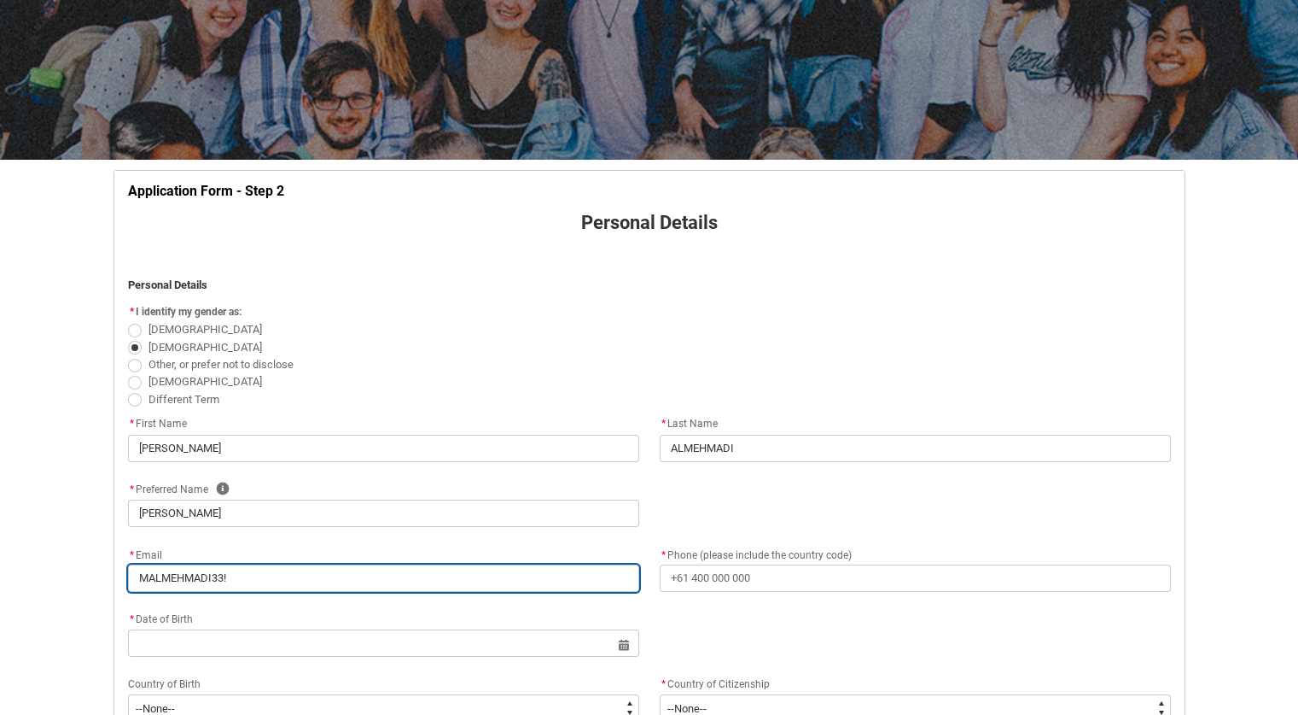
type input "MALMEHMADI33"
type lightning-primitive-input-simple "MALMEHMADI33""
type input "MALMEHMADI33""
type lightning-primitive-input-simple "MALMEHMADI33"
type input "MALMEHMADI33"
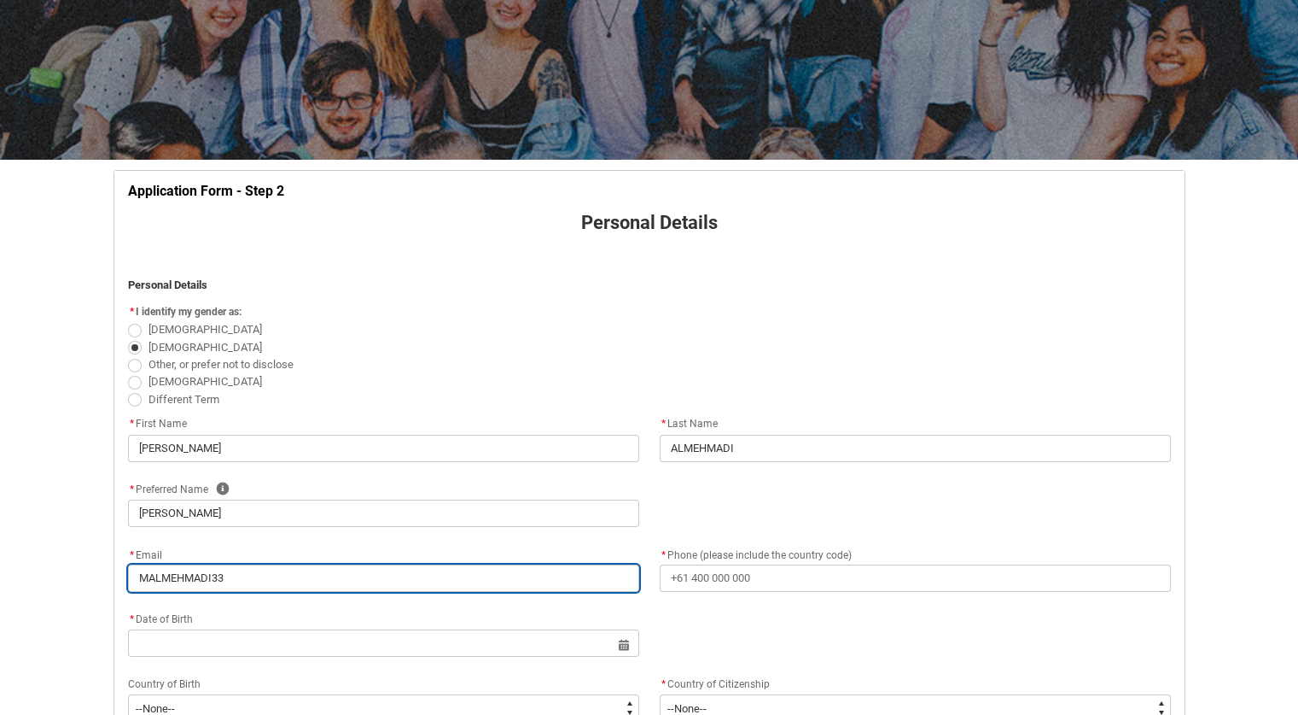
type lightning-primitive-input-simple "MALMEHMADI33#"
type input "MALMEHMADI33#"
type lightning-primitive-input-simple "MALMEHMADI33"
type input "MALMEHMADI33"
type lightning-primitive-input-simple "MALMEHMADI33$"
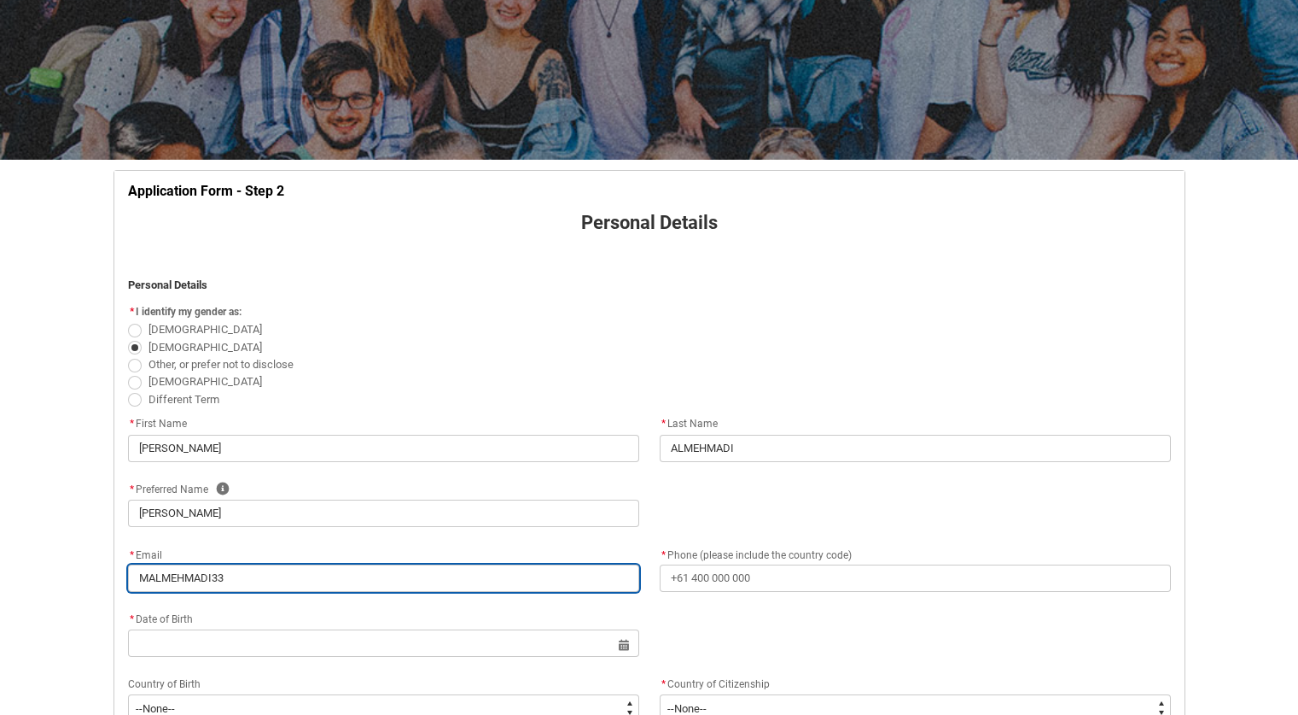
type input "MALMEHMADI33$"
type lightning-primitive-input-simple "MALMEHMADI33"
type input "MALMEHMADI33"
type lightning-primitive-input-simple "MALMEHMADI33%"
type input "MALMEHMADI33%"
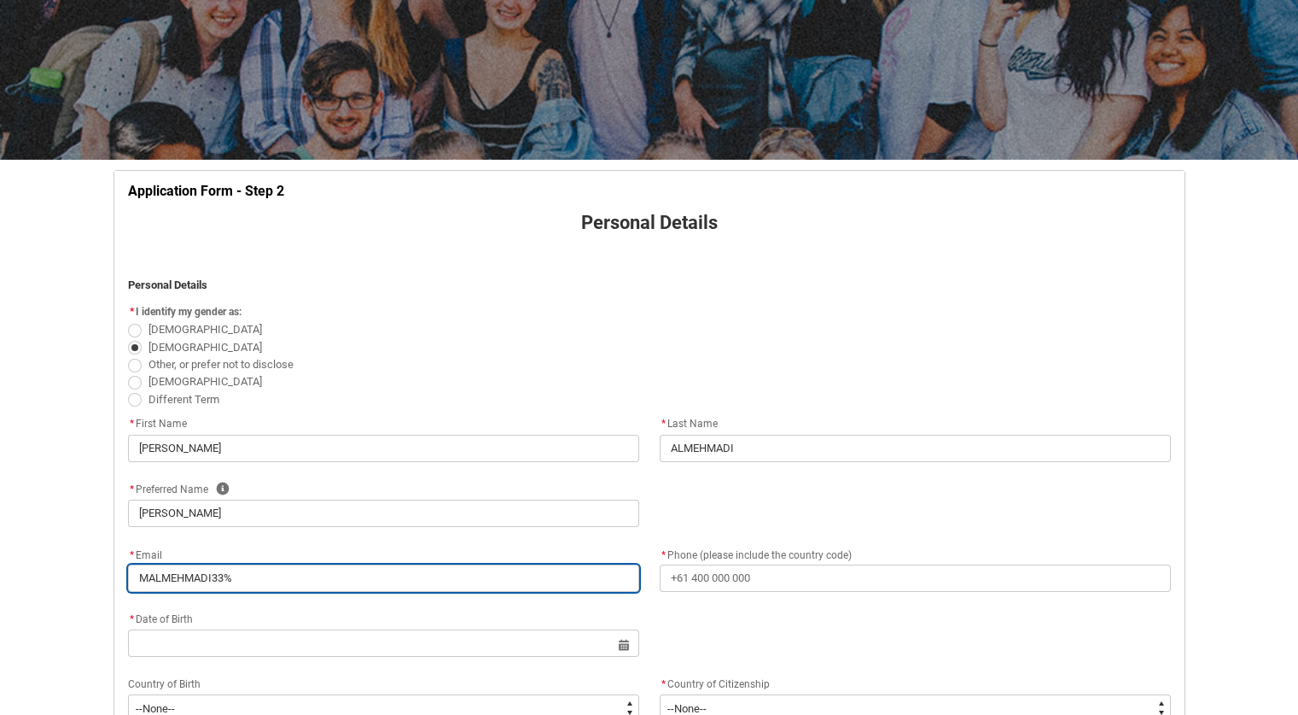
type lightning-primitive-input-simple "MALMEHMADI33"
type input "MALMEHMADI33"
type lightning-primitive-input-simple "MALMEHMADI33="
type input "MALMEHMADI33="
type lightning-primitive-input-simple "MALMEHMADI33"
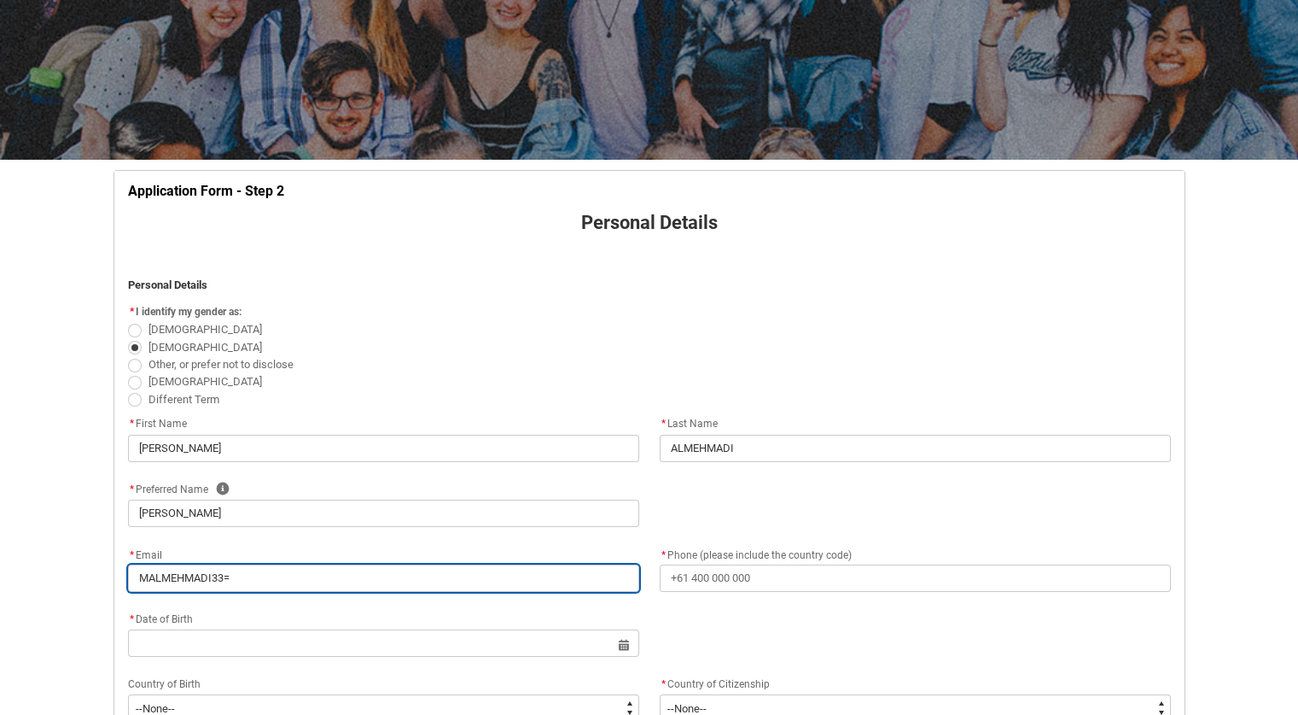
type input "MALMEHMADI33"
type lightning-primitive-input-simple "MALMEHMADI33)"
type input "MALMEHMADI33)"
type lightning-primitive-input-simple "MALMEHMADI33)("
type input "MALMEHMADI33)("
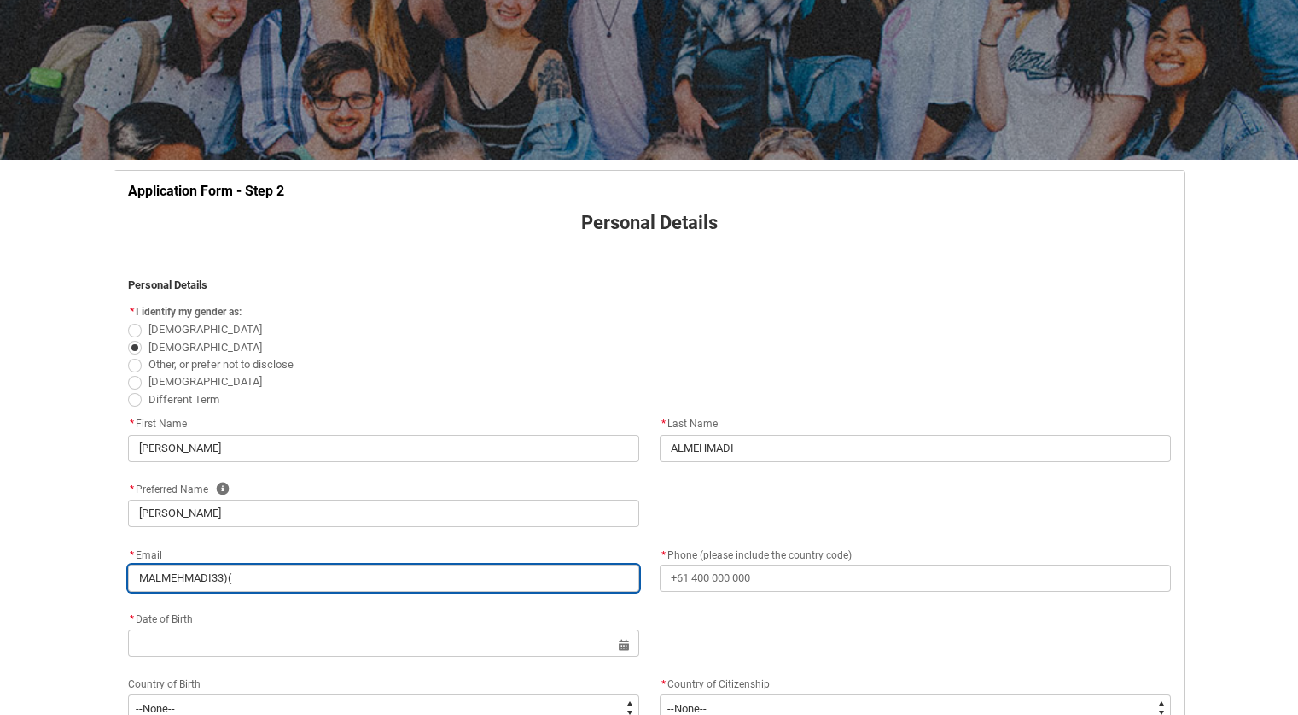
type lightning-primitive-input-simple "MALMEHMADI33)(/"
type input "MALMEHMADI33)(/"
type lightning-primitive-input-simple "MALMEHMADI33)(/&"
type input "MALMEHMADI33)(/&"
type lightning-primitive-input-simple "MALMEHMADI33)(/&%"
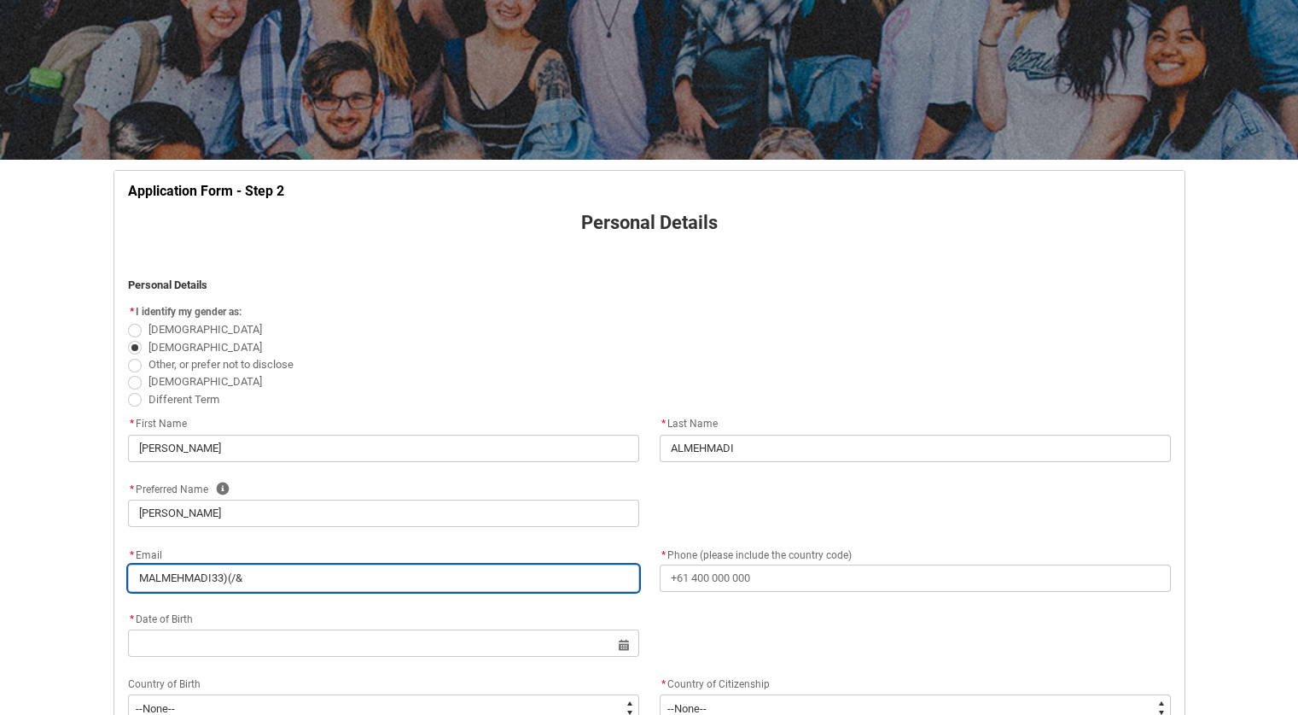
type input "MALMEHMADI33)(/&%"
type lightning-primitive-input-simple "MALMEHMADI33)(/&%$"
type input "MALMEHMADI33)(/&%$"
type lightning-primitive-input-simple "MALMEHMADI33)(/&%$#"
type input "MALMEHMADI33)(/&%$#"
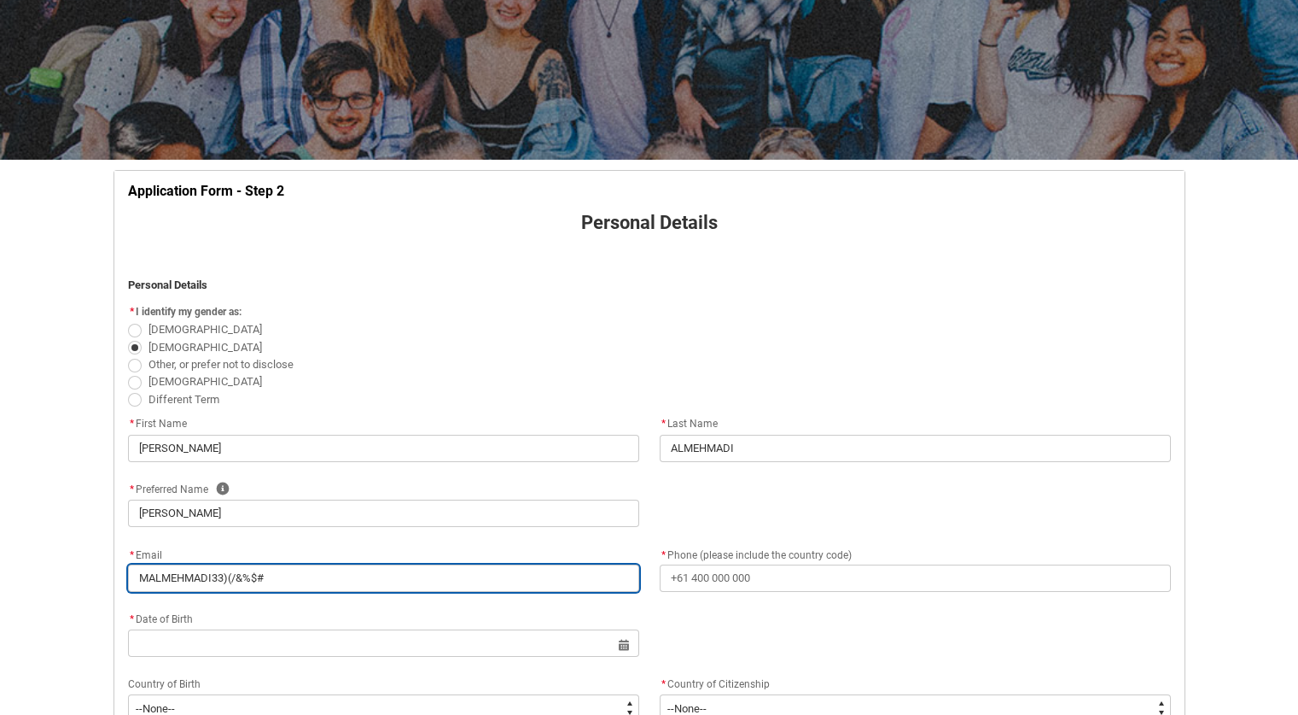
type lightning-primitive-input-simple "MALMEHMADI33)(/&%$#""
type input "MALMEHMADI33)(/&%$#""
type lightning-primitive-input-simple "MALMEHMADI33)(/&%$#"""
type input "MALMEHMADI33)(/&%$#"""
type lightning-primitive-input-simple "MALMEHMADI33)(/&%$#""""
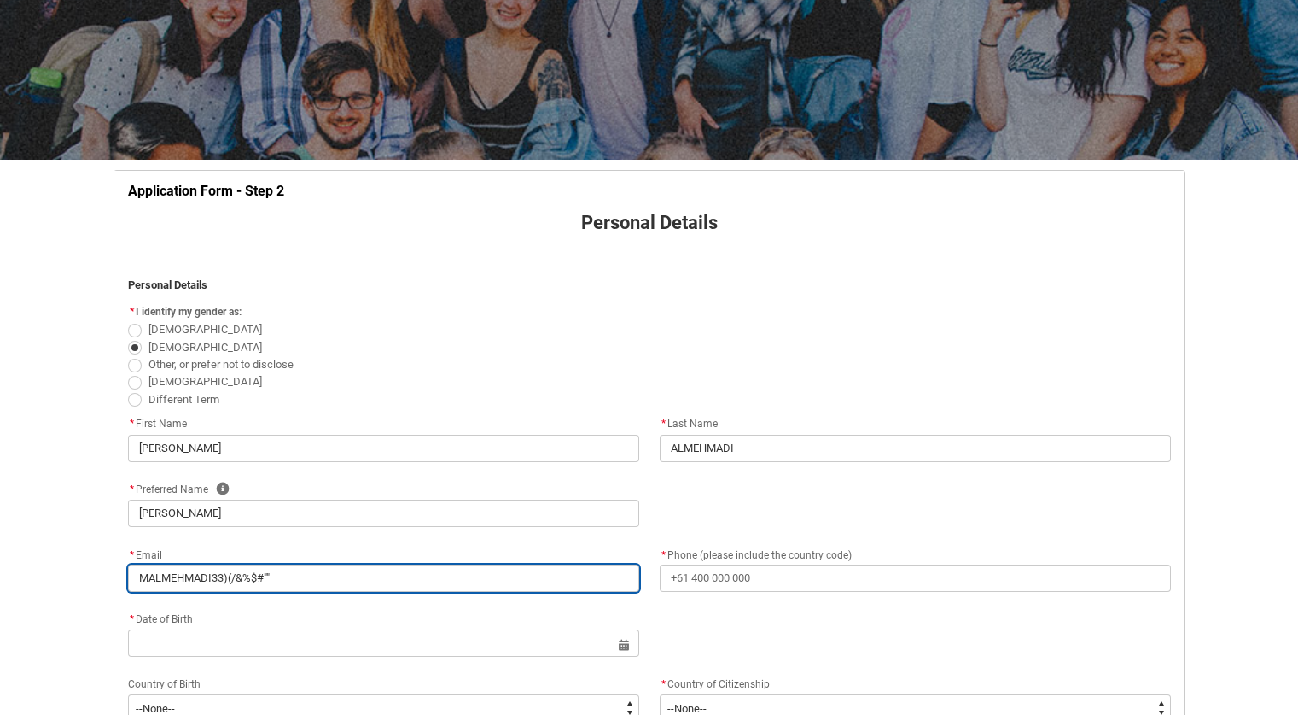
type input "MALMEHMADI33)(/&%$#""""
type lightning-primitive-input-simple "MALMEHMADI33)(/&%$#"""
type input "MALMEHMADI33)(/&%$#"""
type lightning-primitive-input-simple "MALMEHMADI33)(/&%$#""
type input "MALMEHMADI33)(/&%$#""
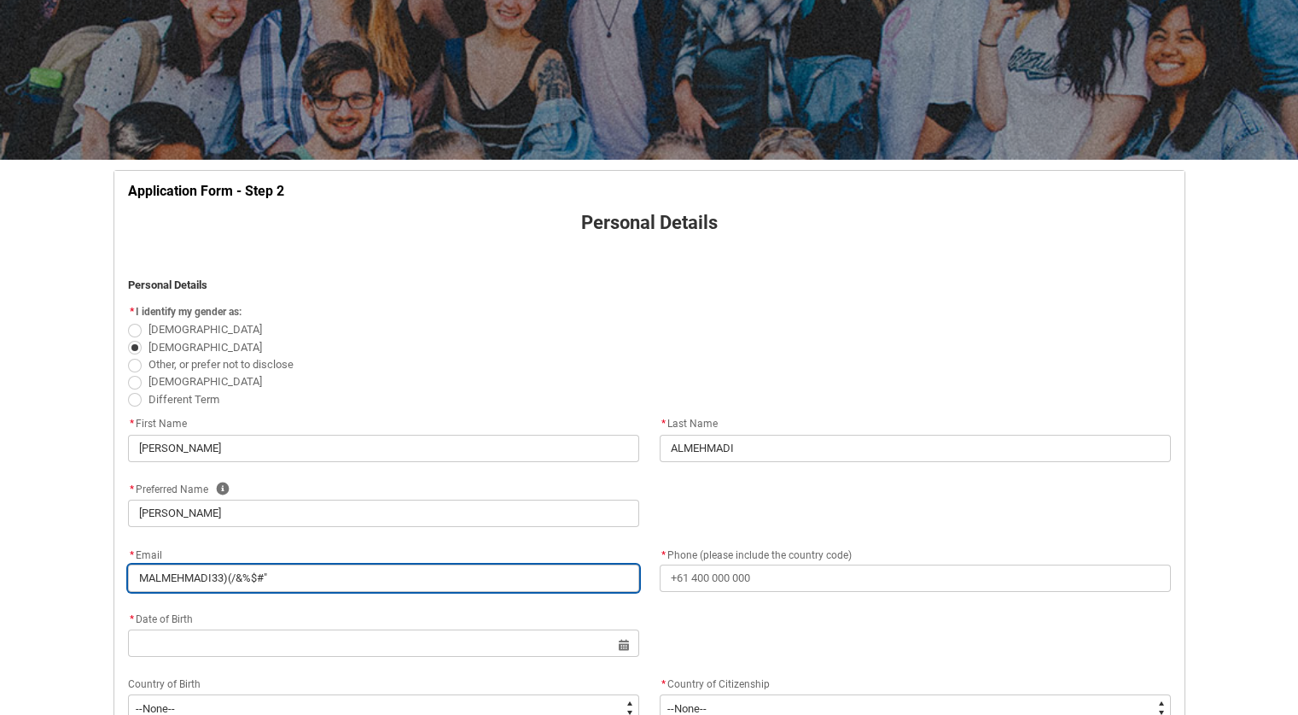
type lightning-primitive-input-simple "MALMEHMADI33)(/&%$#"
type input "MALMEHMADI33)(/&%$#"
type lightning-primitive-input-simple "MALMEHMADI33)(/&%$"
type input "MALMEHMADI33)(/&%$"
type lightning-primitive-input-simple "MALMEHMADI33)(/&%"
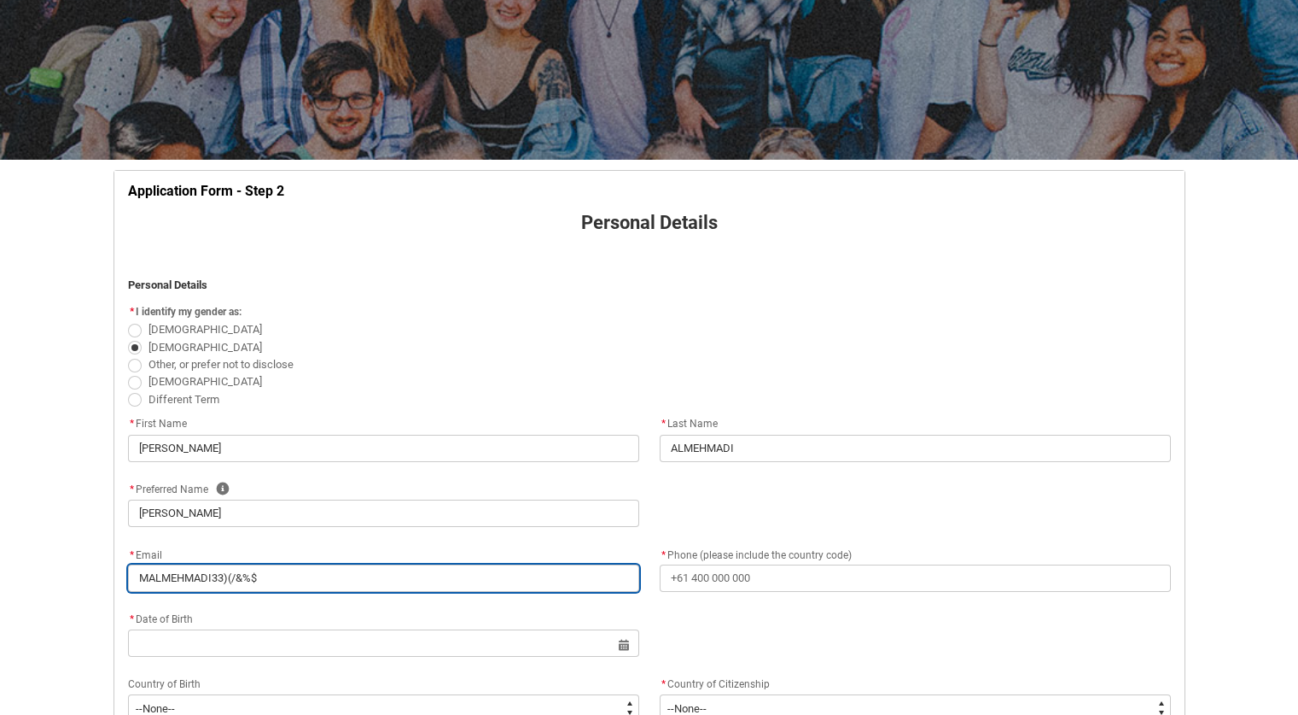
type input "MALMEHMADI33)(/&%"
type lightning-primitive-input-simple "MALMEHMADI33)(/&"
type input "MALMEHMADI33)(/&"
type lightning-primitive-input-simple "MALMEHMADI33)(/"
type input "MALMEHMADI33)(/"
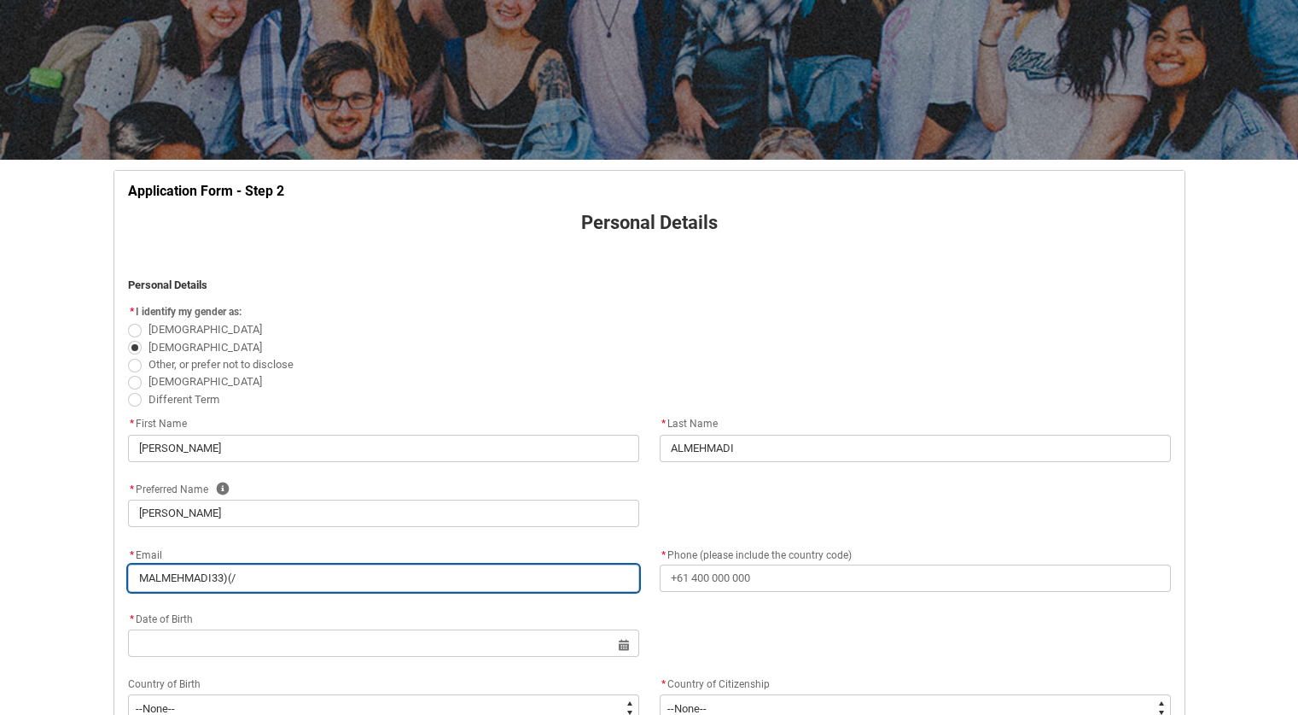
type lightning-primitive-input-simple "MALMEHMADI33)("
type input "MALMEHMADI33)("
type lightning-primitive-input-simple "MALMEHMADI33)"
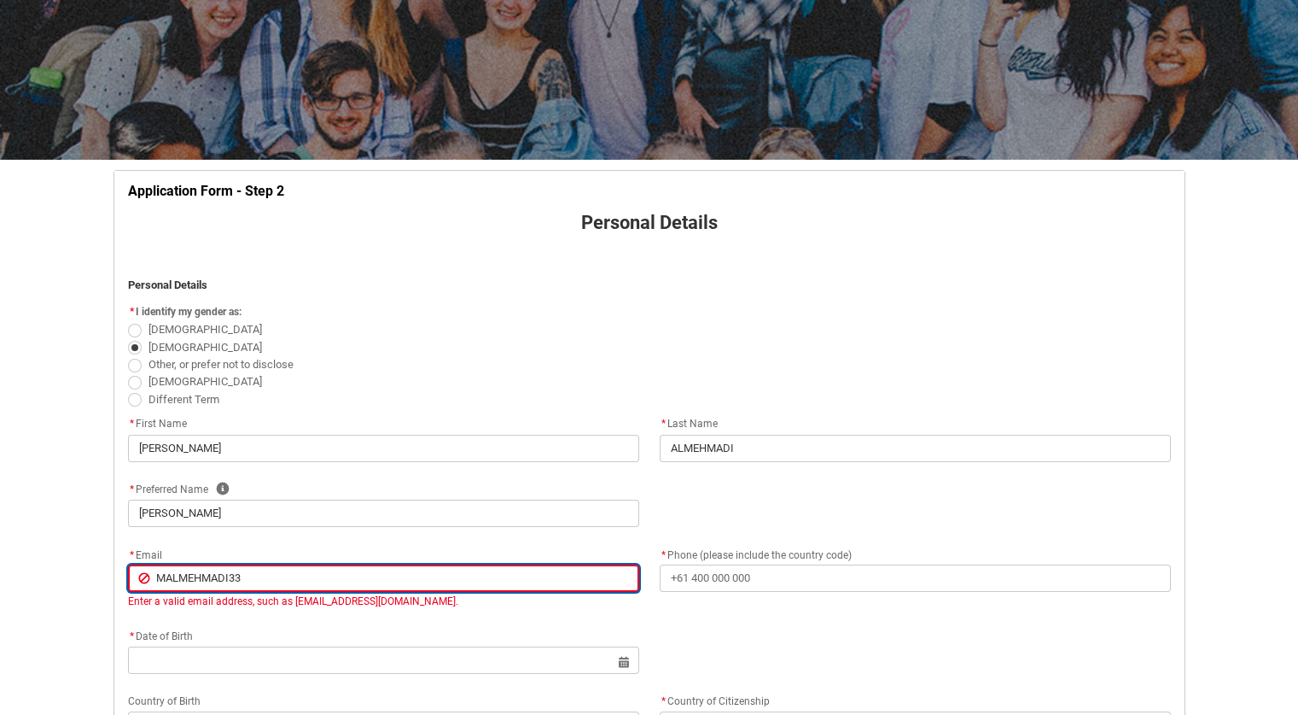
click at [330, 580] on input "MALMEHMADI33" at bounding box center [383, 577] width 511 height 27
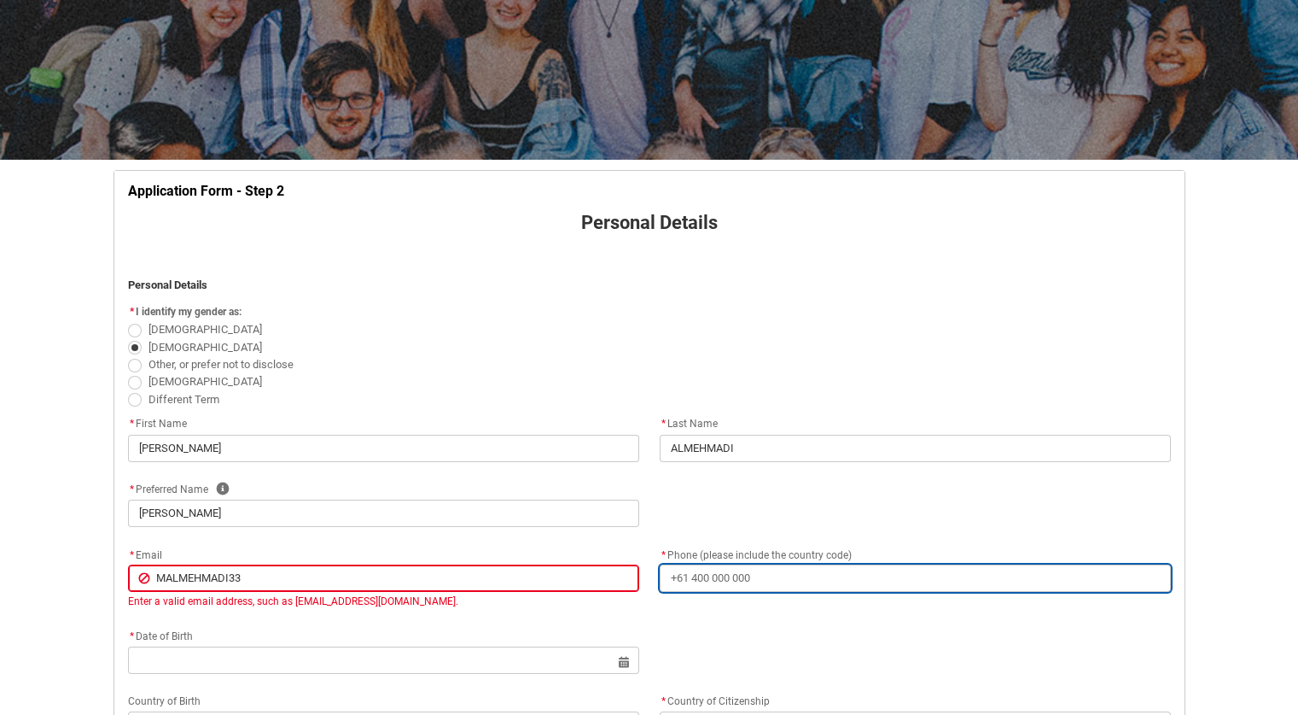
click at [758, 579] on input "* Phone (please include the country code)" at bounding box center [915, 577] width 511 height 27
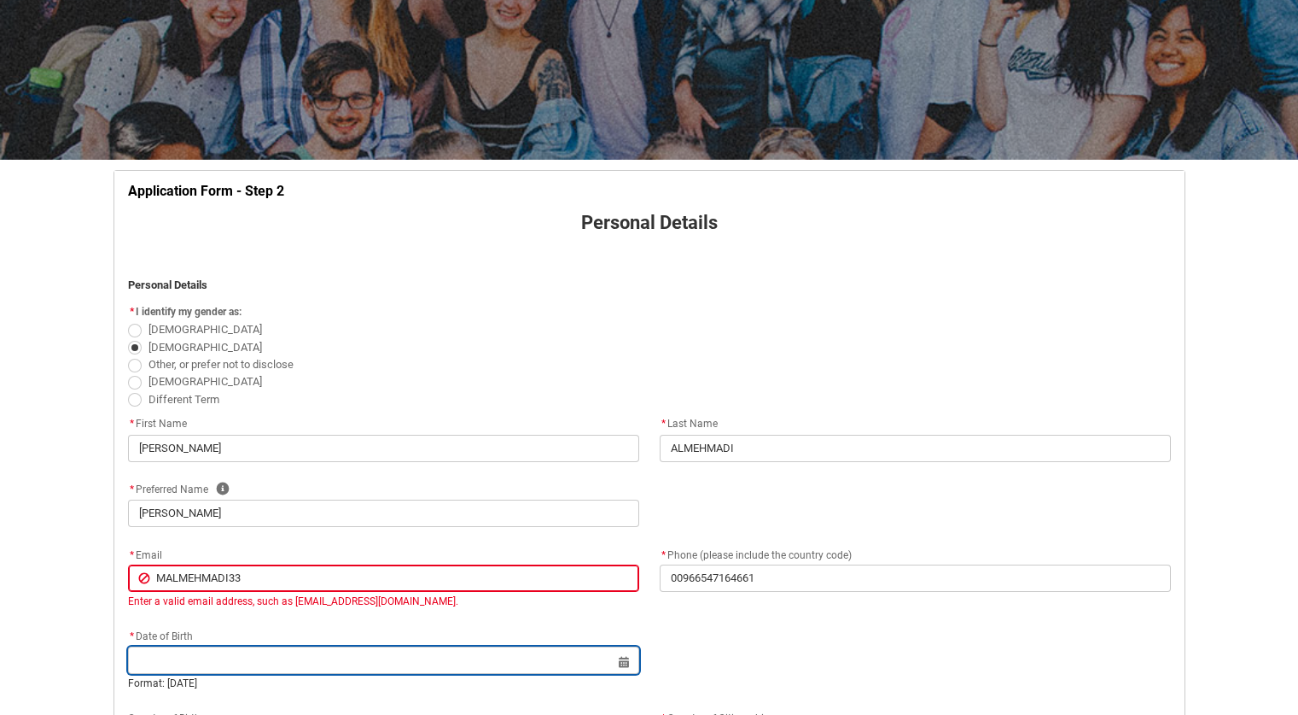
click at [462, 648] on input "REDU_Application_Form_for_Applicant flow" at bounding box center [383, 659] width 511 height 27
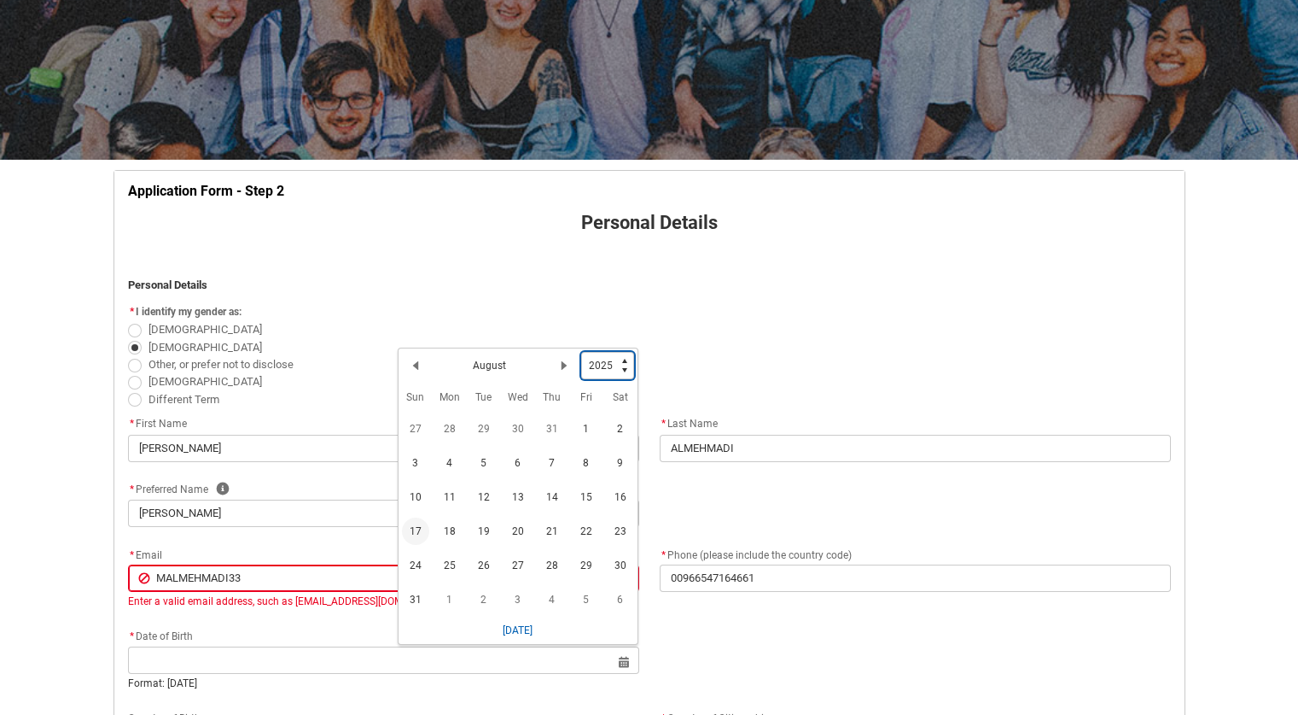
click at [623, 366] on select "1925 1926 1927 1928 1929 1930 1931 1932 1933 1934 1935 1936 1937 1938 1939 1940…" at bounding box center [607, 365] width 53 height 27
click at [581, 352] on select "1925 1926 1927 1928 1929 1930 1931 1932 1933 1934 1935 1936 1937 1938 1939 1940…" at bounding box center [607, 365] width 53 height 27
click at [562, 367] on lightning-primitive-icon "Date picker: August" at bounding box center [564, 369] width 12 height 12
click at [562, 367] on lightning-primitive-icon "Date picker: September" at bounding box center [564, 369] width 12 height 12
click at [458, 572] on span "30" at bounding box center [449, 568] width 27 height 27
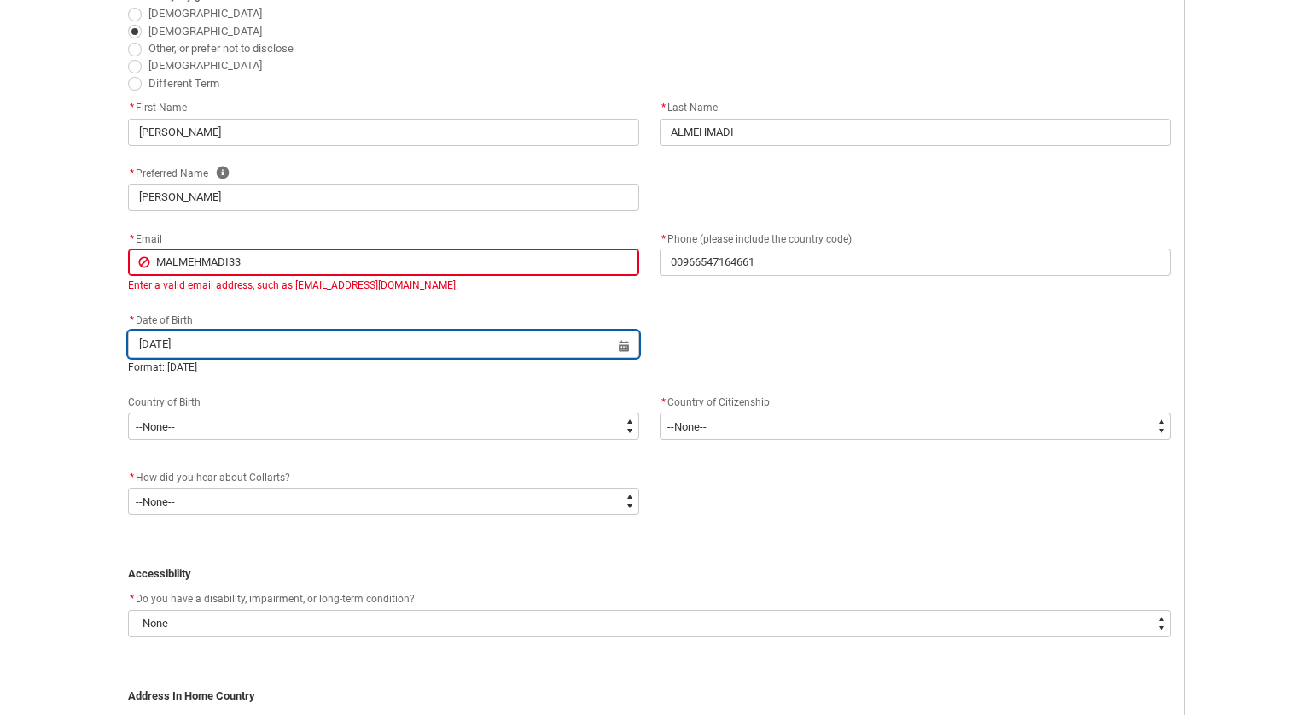
scroll to position [508, 0]
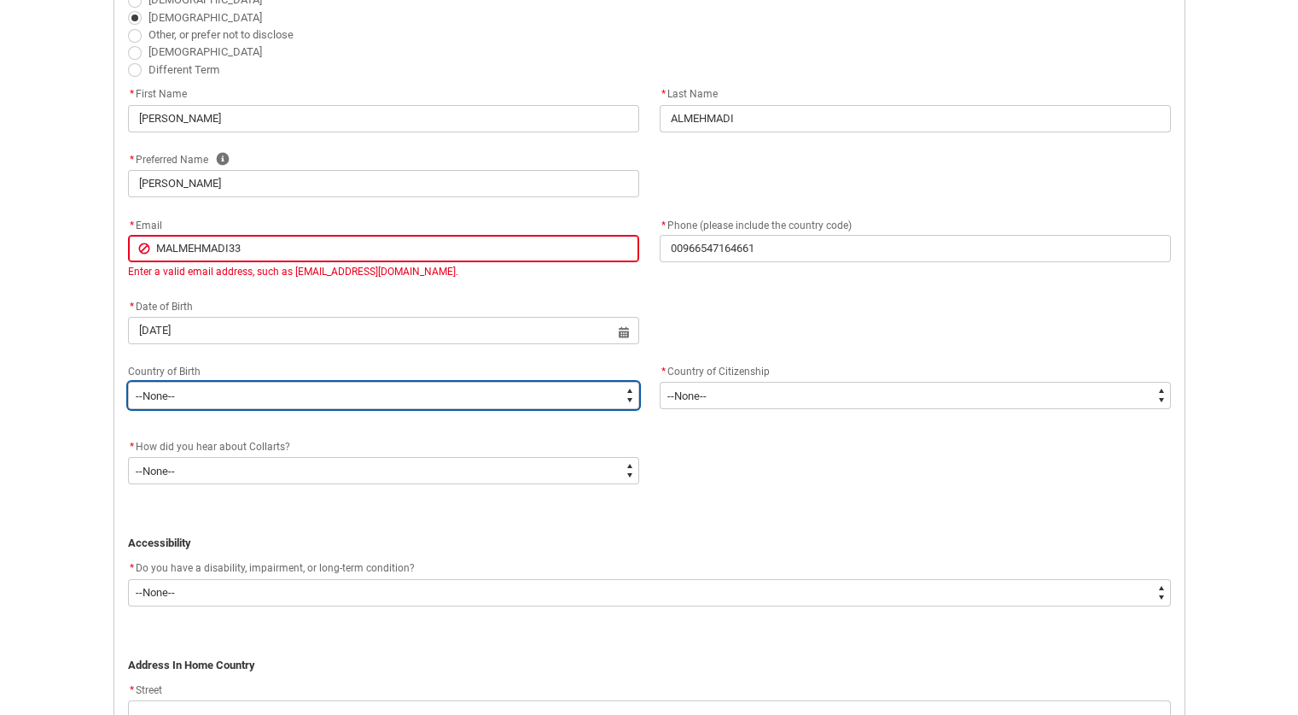
click at [443, 389] on select "--None-- [GEOGRAPHIC_DATA][PERSON_NAME] ([GEOGRAPHIC_DATA]) 7201 [GEOGRAPHIC_DA…" at bounding box center [383, 395] width 511 height 27
click at [239, 396] on select "--None-- [GEOGRAPHIC_DATA][PERSON_NAME] ([GEOGRAPHIC_DATA]) 7201 [GEOGRAPHIC_DA…" at bounding box center [383, 395] width 511 height 27
click at [128, 382] on select "--None-- [GEOGRAPHIC_DATA][PERSON_NAME] ([GEOGRAPHIC_DATA]) 7201 [GEOGRAPHIC_DA…" at bounding box center [383, 395] width 511 height 27
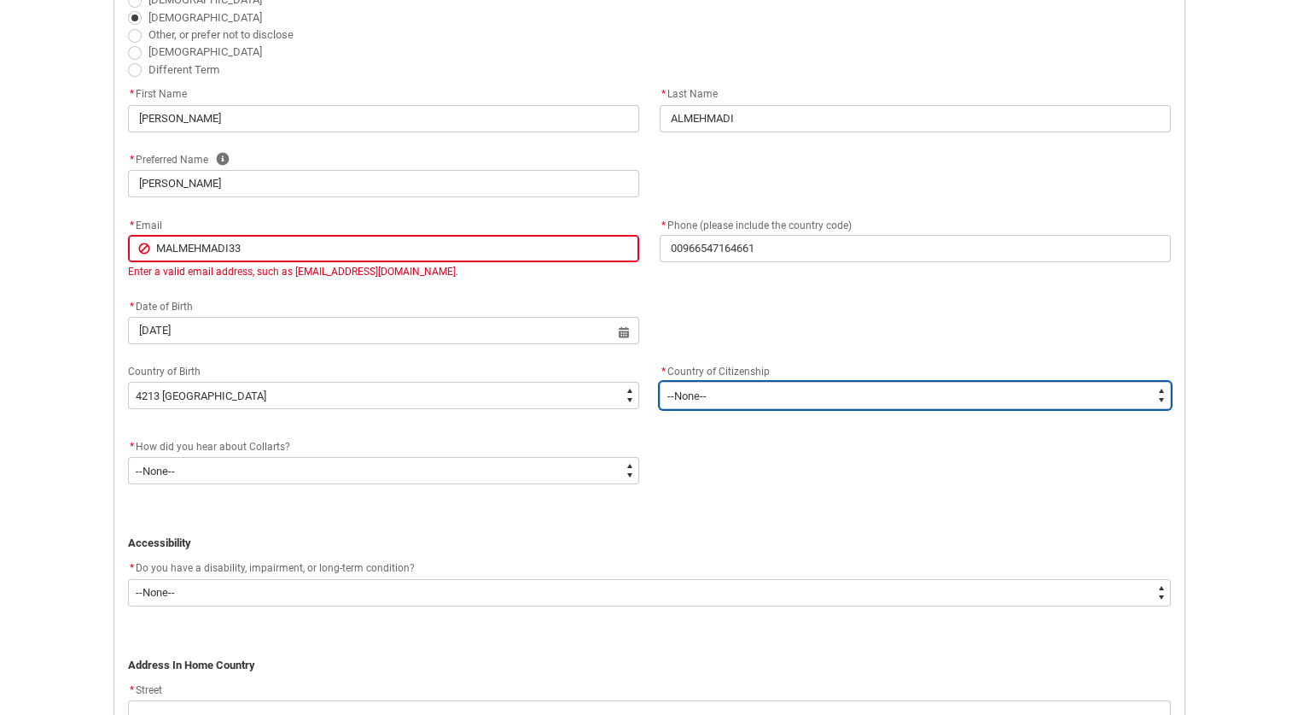
click at [683, 402] on select "--[GEOGRAPHIC_DATA]-- [GEOGRAPHIC_DATA] [GEOGRAPHIC_DATA] [GEOGRAPHIC_DATA] [GE…" at bounding box center [915, 395] width 511 height 27
drag, startPoint x: 683, startPoint y: 402, endPoint x: 752, endPoint y: 411, distance: 69.8
click at [752, 411] on flowruntime-screen-field "* Country of Citizenship * --None-- [GEOGRAPHIC_DATA] [DEMOGRAPHIC_DATA] [GEOGR…" at bounding box center [916, 388] width 532 height 55
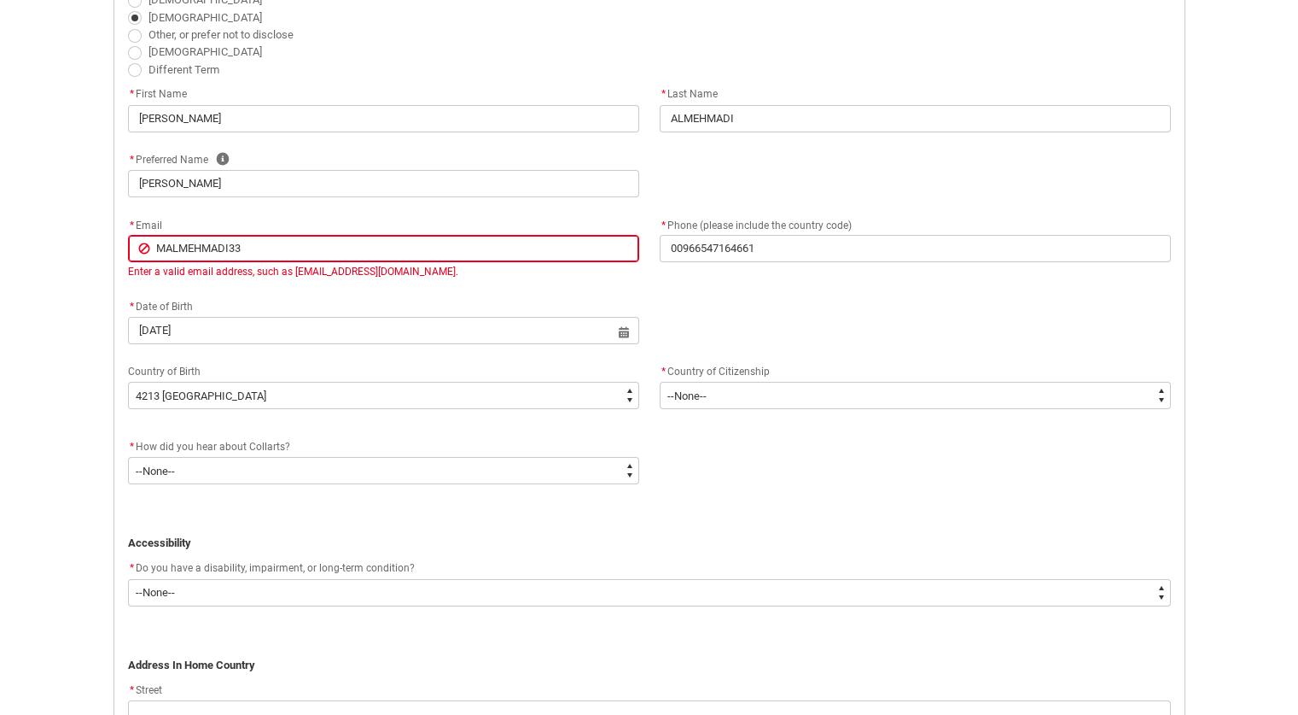
click at [752, 411] on flowruntime-screen-field "* Country of Citizenship * --None-- [GEOGRAPHIC_DATA] [DEMOGRAPHIC_DATA] [GEOGR…" at bounding box center [916, 388] width 532 height 55
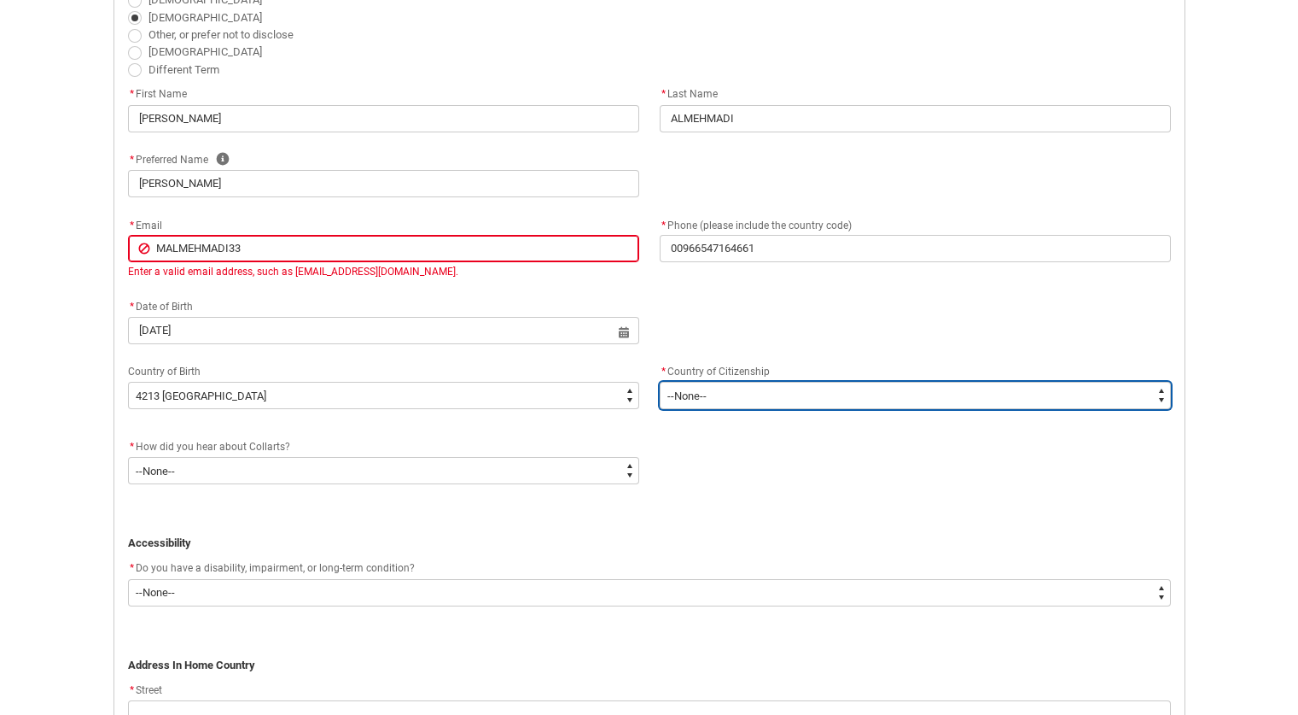
click at [762, 402] on select "--[GEOGRAPHIC_DATA]-- [GEOGRAPHIC_DATA] [GEOGRAPHIC_DATA] [GEOGRAPHIC_DATA] [GE…" at bounding box center [915, 395] width 511 height 27
click at [660, 382] on select "--[GEOGRAPHIC_DATA]-- [GEOGRAPHIC_DATA] [GEOGRAPHIC_DATA] [GEOGRAPHIC_DATA] [GE…" at bounding box center [915, 395] width 511 height 27
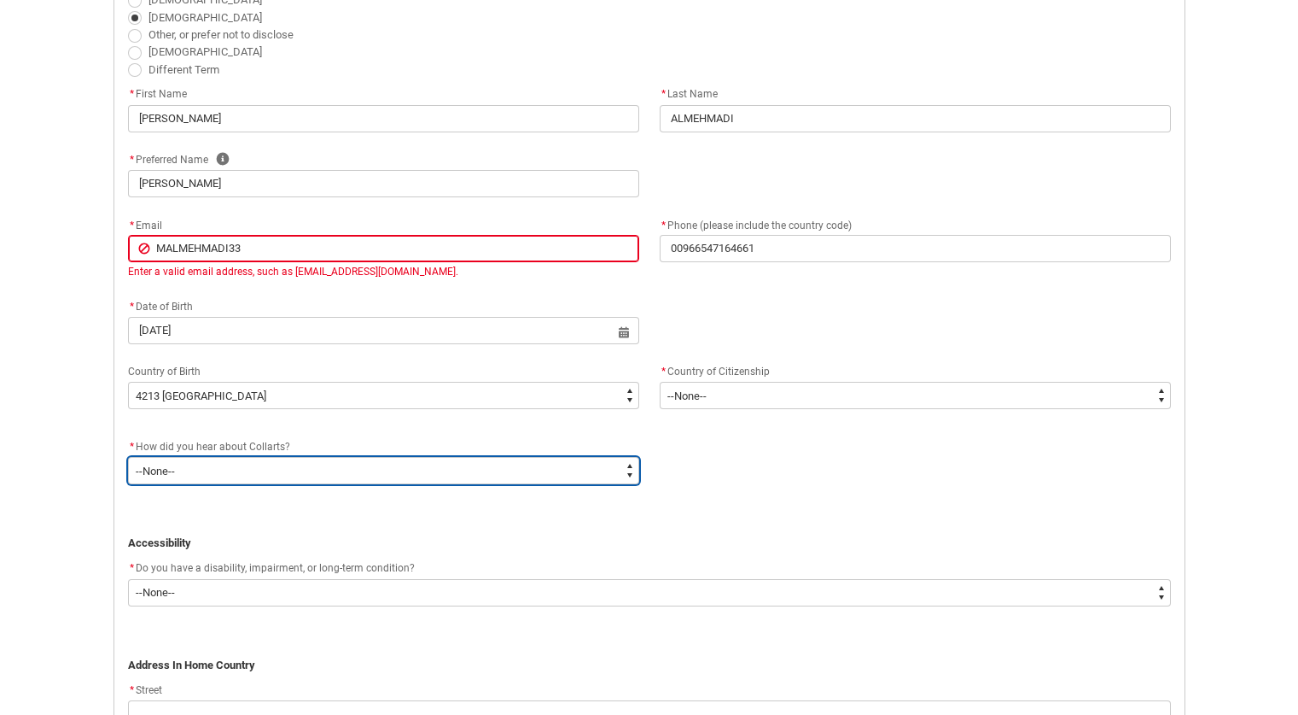
click at [218, 477] on select "--None-- Advertising - Facebook Advertising - Google Advertising - Instagram Ad…" at bounding box center [383, 470] width 511 height 27
click at [128, 457] on select "--None-- Advertising - Facebook Advertising - Google Advertising - Instagram Ad…" at bounding box center [383, 470] width 511 height 27
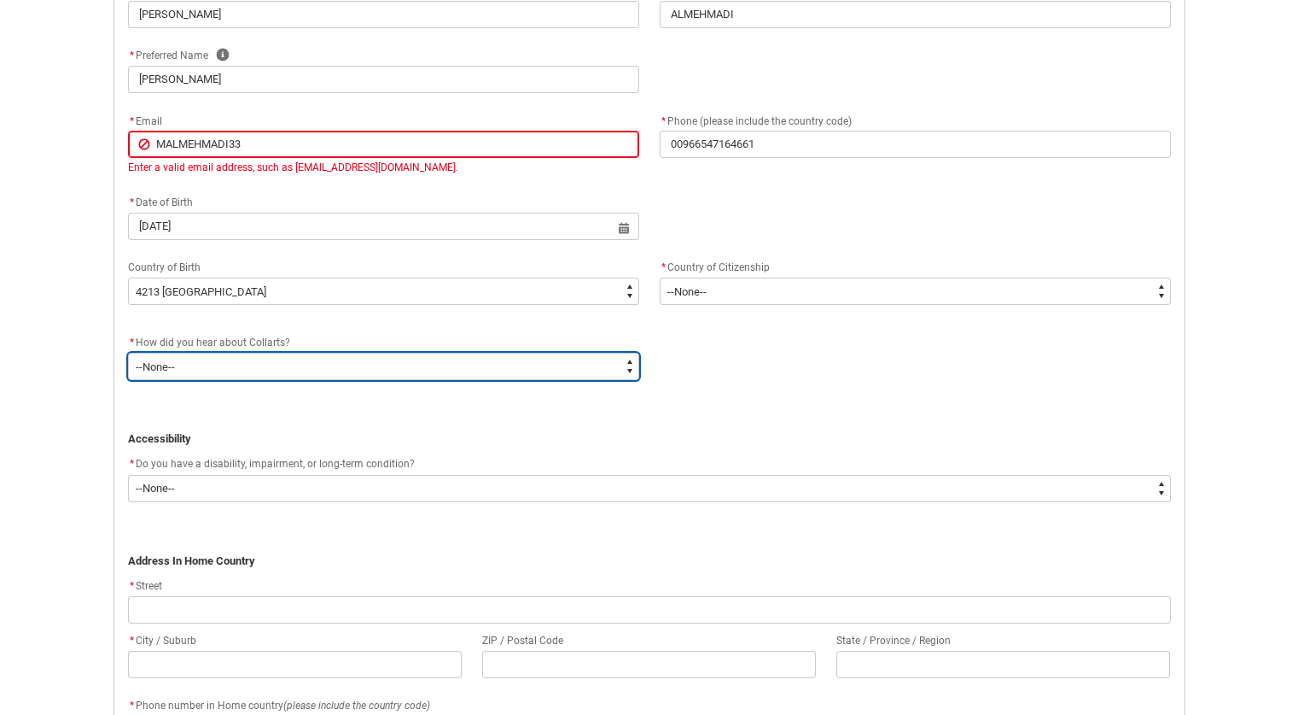
scroll to position [615, 0]
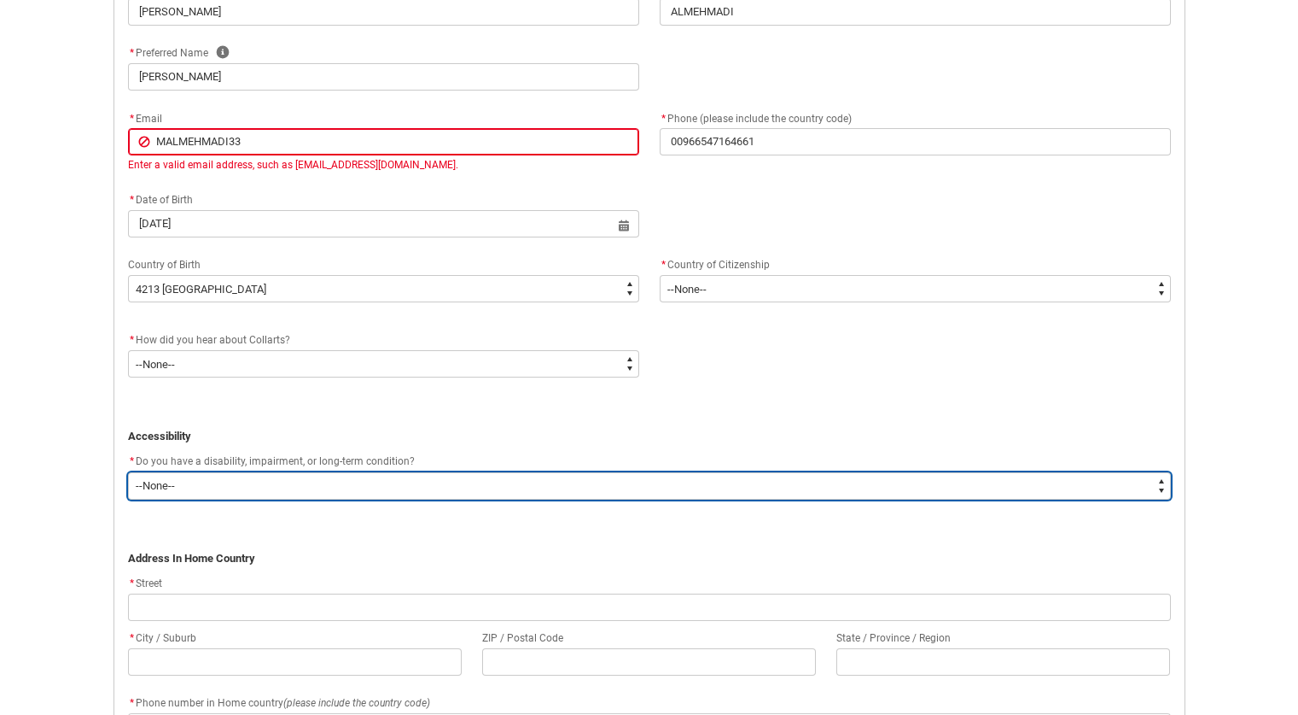
click at [310, 479] on select "--None-- Yes No" at bounding box center [649, 485] width 1043 height 27
click at [128, 472] on select "--None-- Yes No" at bounding box center [649, 485] width 1043 height 27
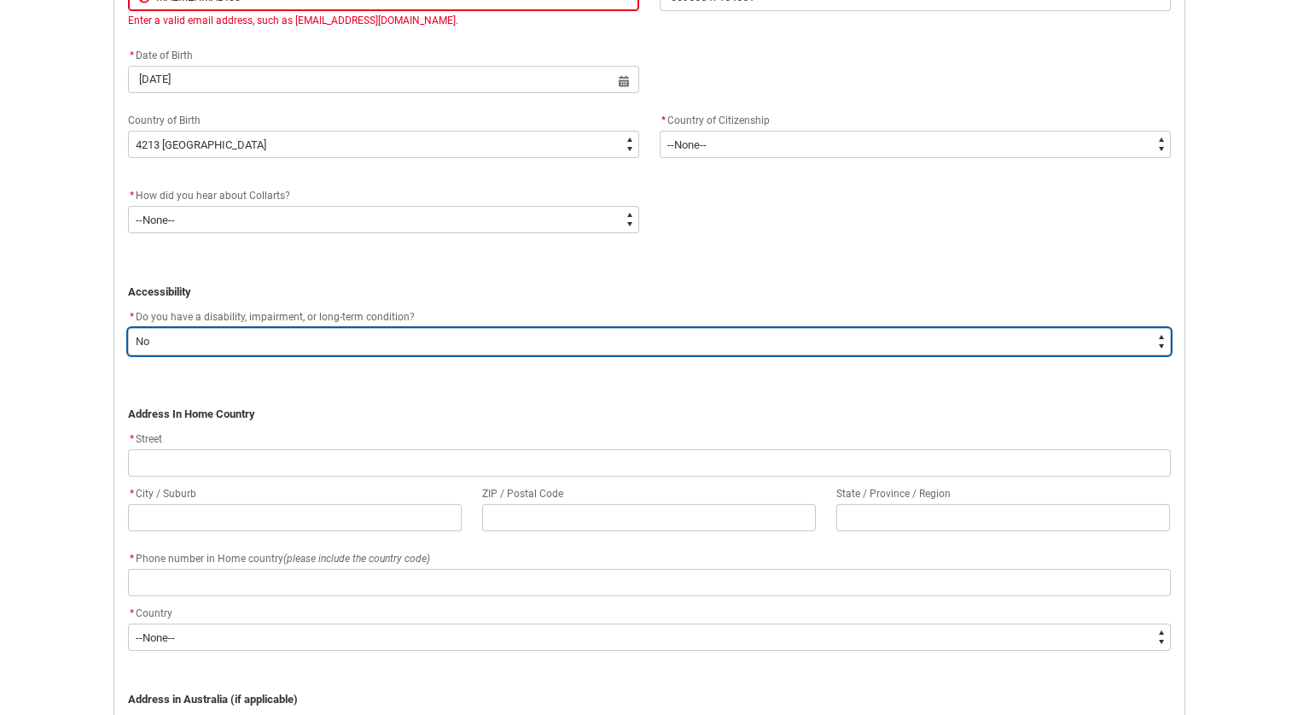
scroll to position [770, 0]
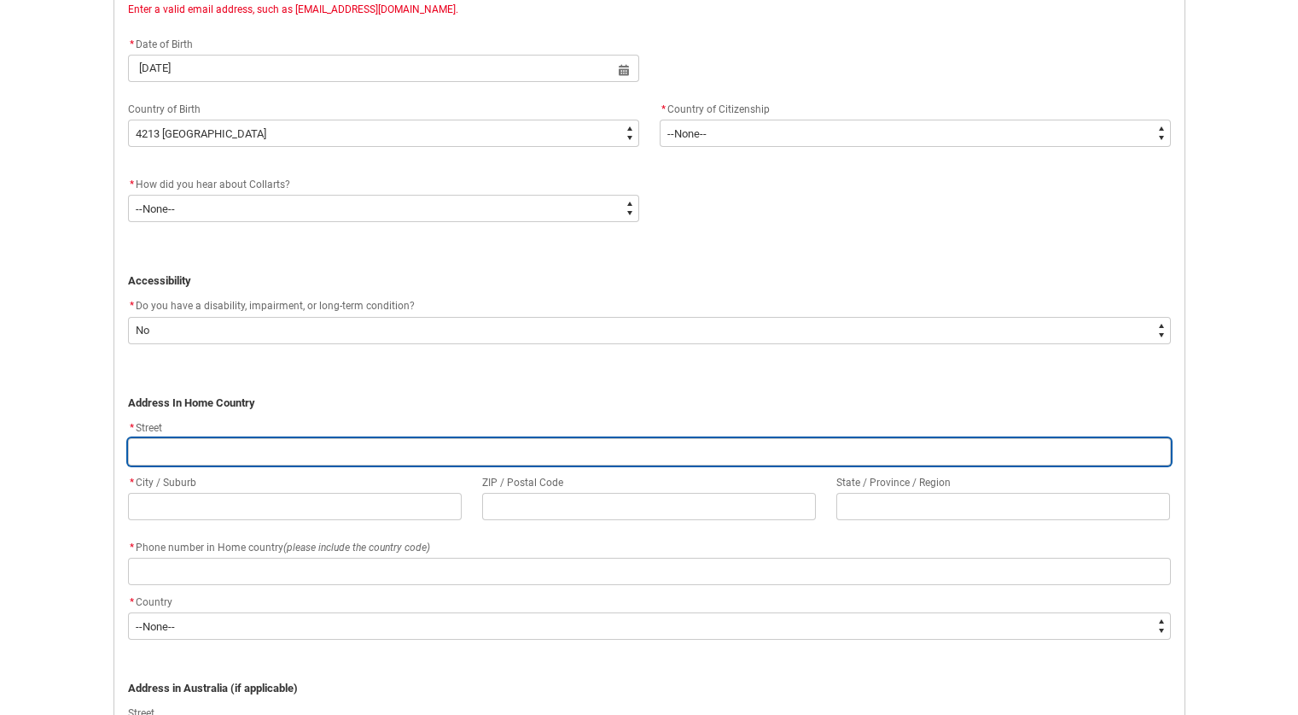
click at [581, 451] on input "REDU_Application_Form_for_Applicant flow" at bounding box center [649, 451] width 1043 height 27
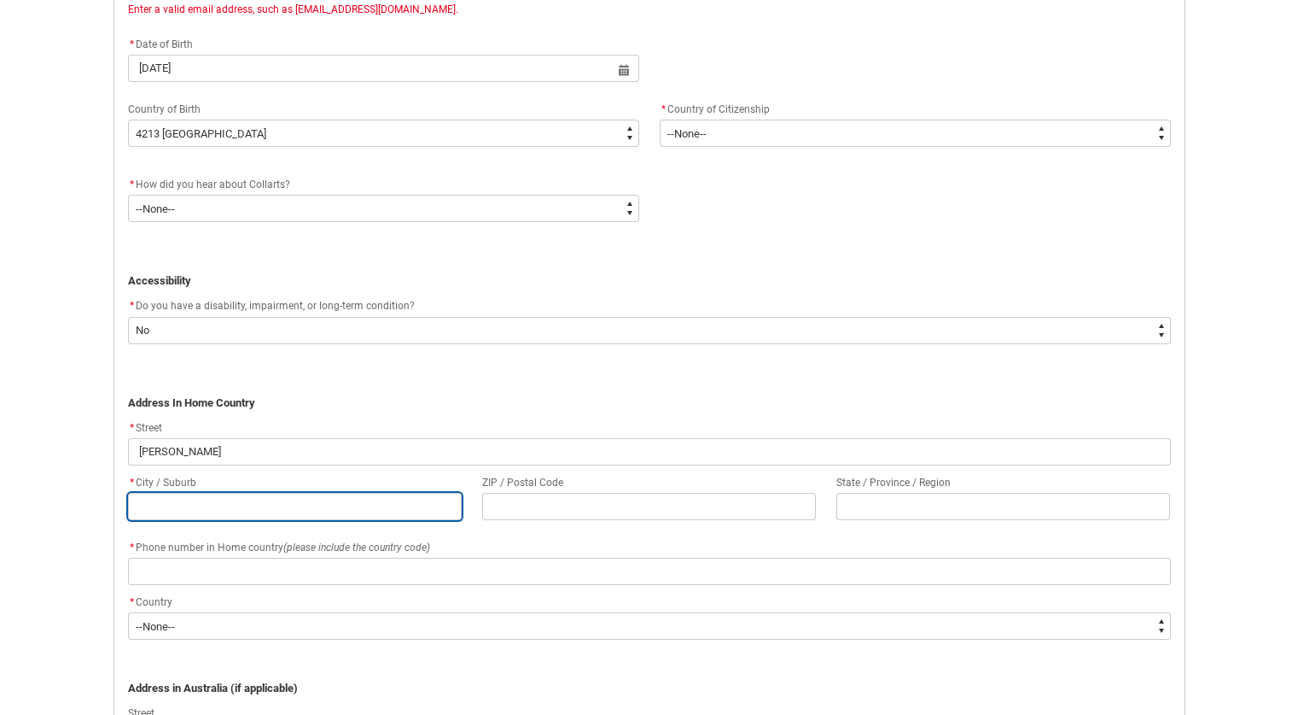
click at [331, 509] on input "REDU_Application_Form_for_Applicant flow" at bounding box center [295, 506] width 334 height 27
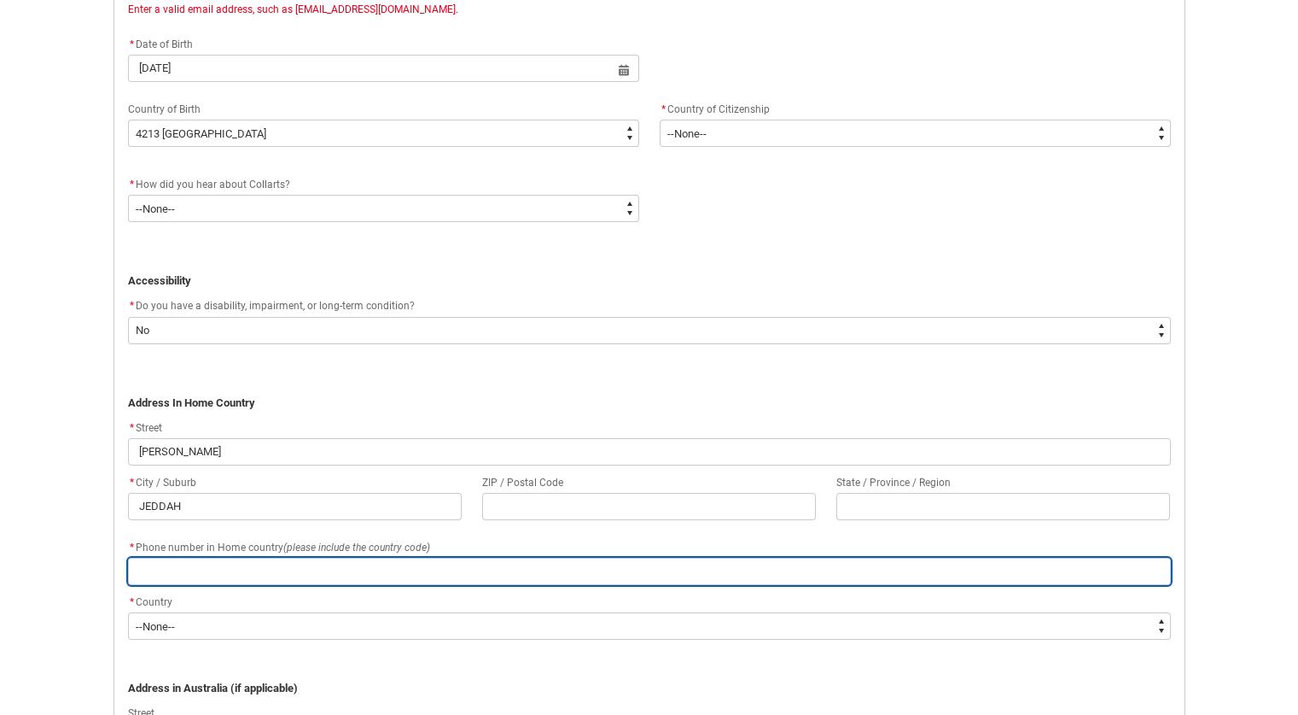
click at [341, 575] on input "REDU_Application_Form_for_Applicant flow" at bounding box center [649, 570] width 1043 height 27
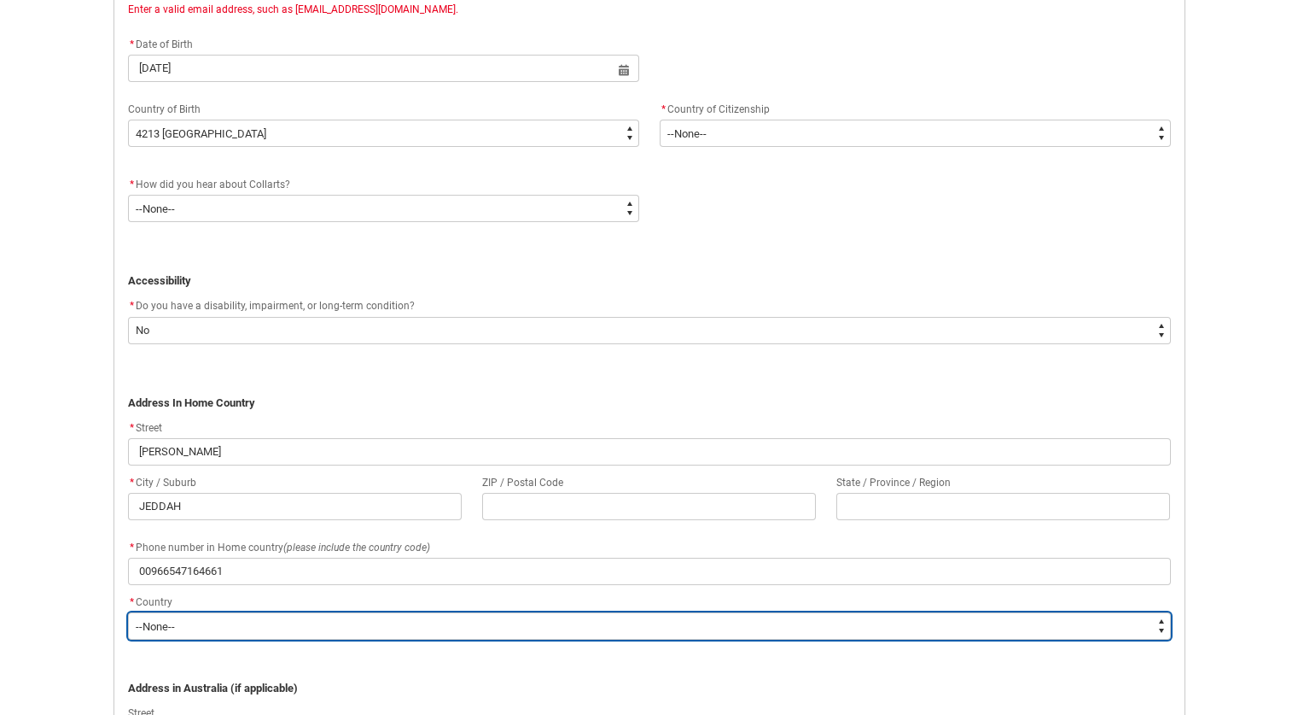
click at [301, 619] on select "--None-- [GEOGRAPHIC_DATA] ([GEOGRAPHIC_DATA]) [GEOGRAPHIC_DATA] [GEOGRAPHIC_DA…" at bounding box center [649, 625] width 1043 height 27
click at [128, 612] on select "--None-- [GEOGRAPHIC_DATA] ([GEOGRAPHIC_DATA]) [GEOGRAPHIC_DATA] [GEOGRAPHIC_DA…" at bounding box center [649, 625] width 1043 height 27
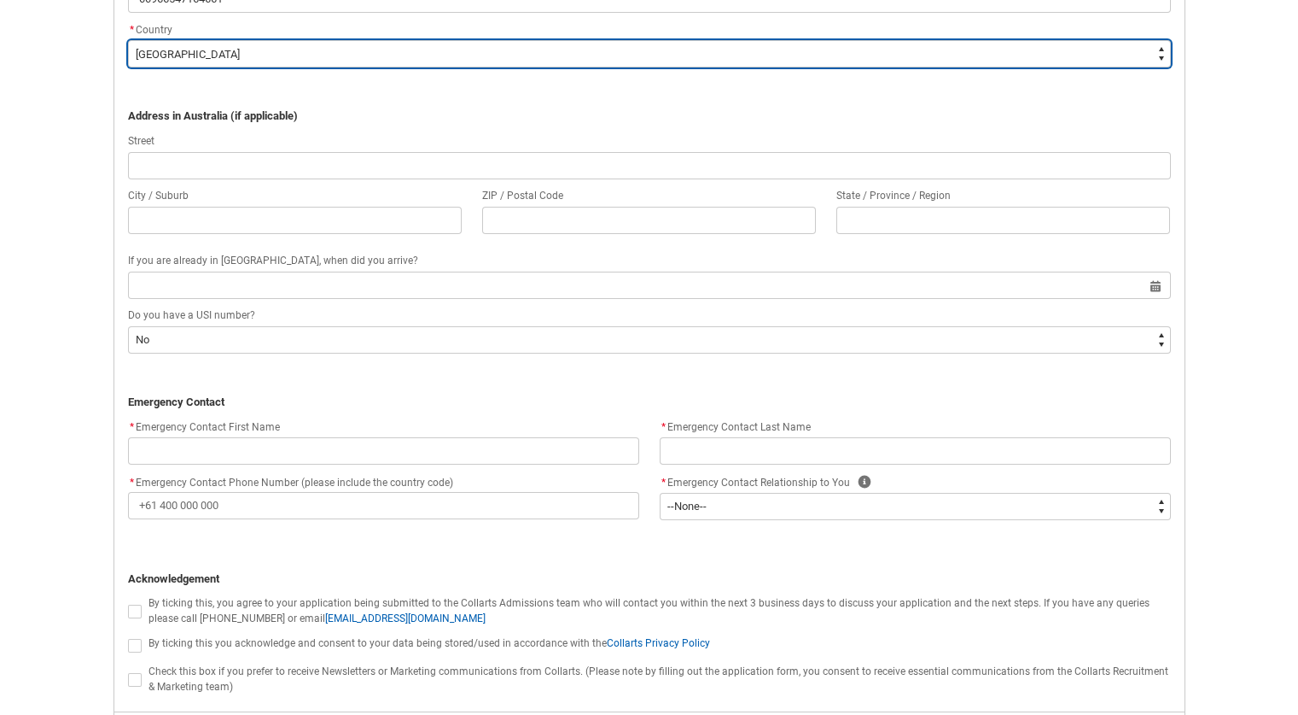
scroll to position [1339, 0]
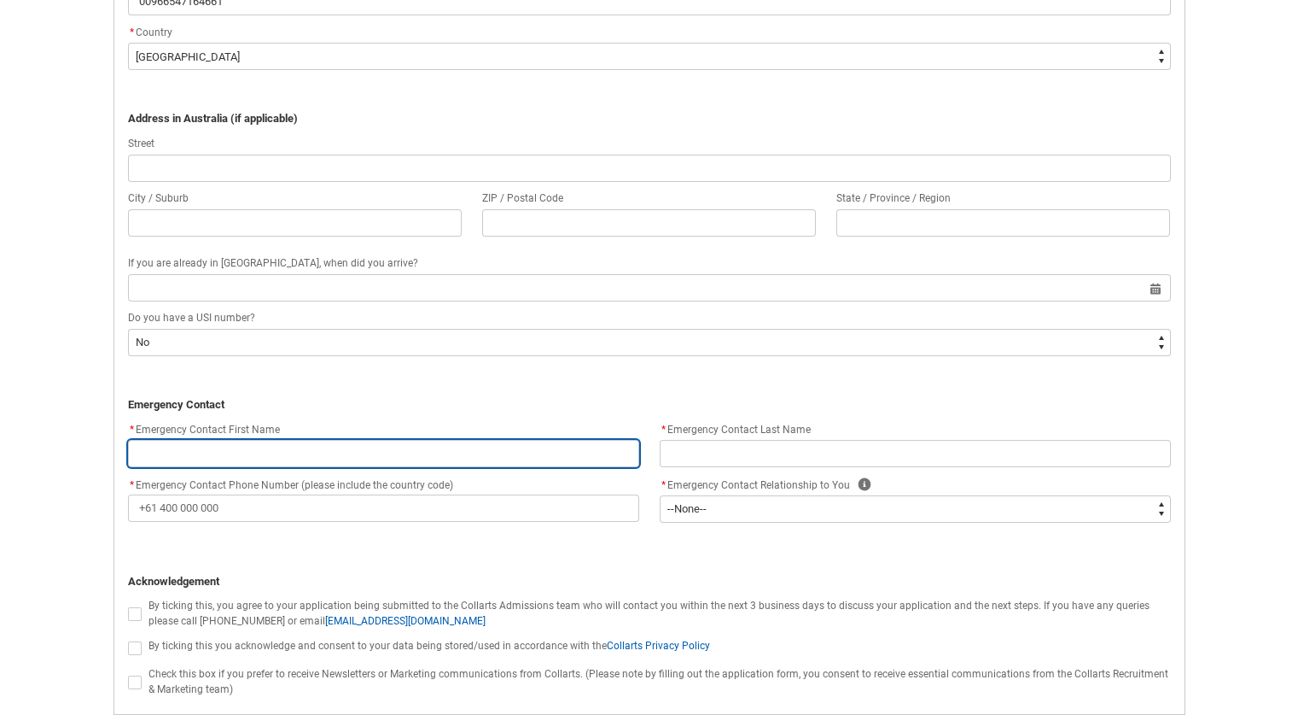
click at [318, 458] on input "REDU_Application_Form_for_Applicant flow" at bounding box center [383, 453] width 511 height 27
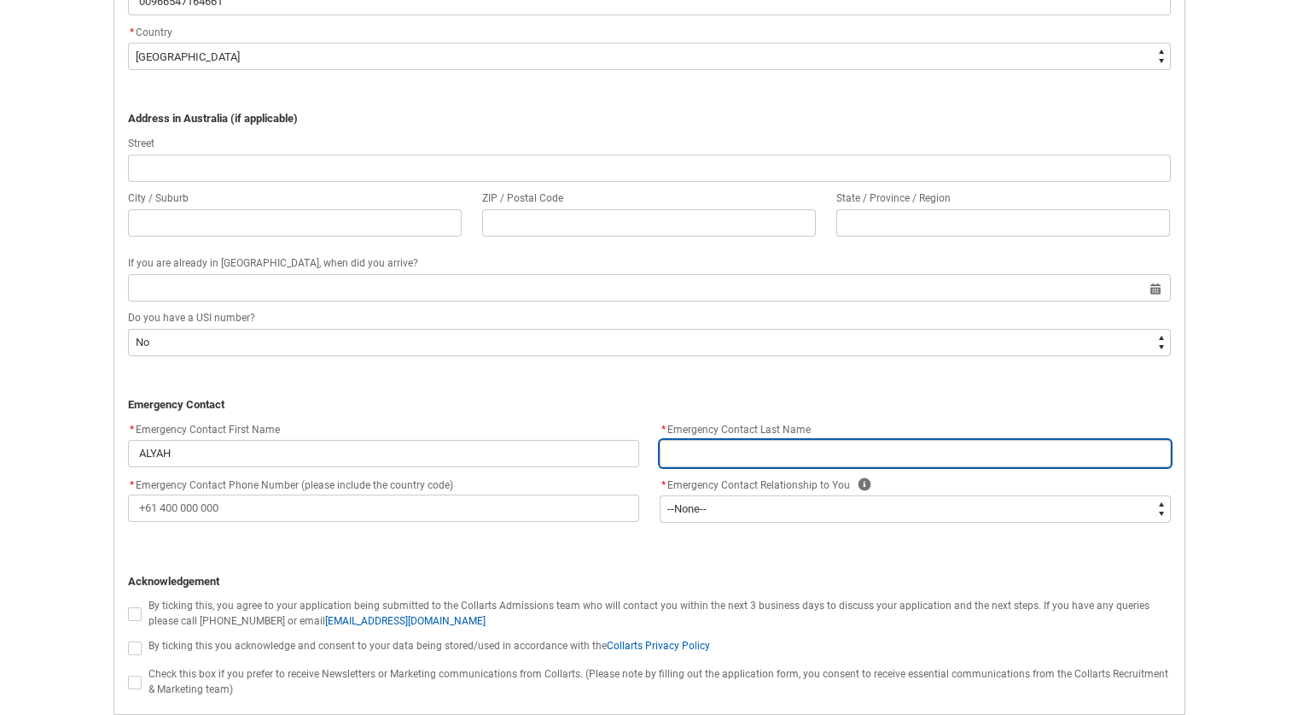
click at [683, 449] on input "REDU_Application_Form_for_Applicant flow" at bounding box center [915, 453] width 511 height 27
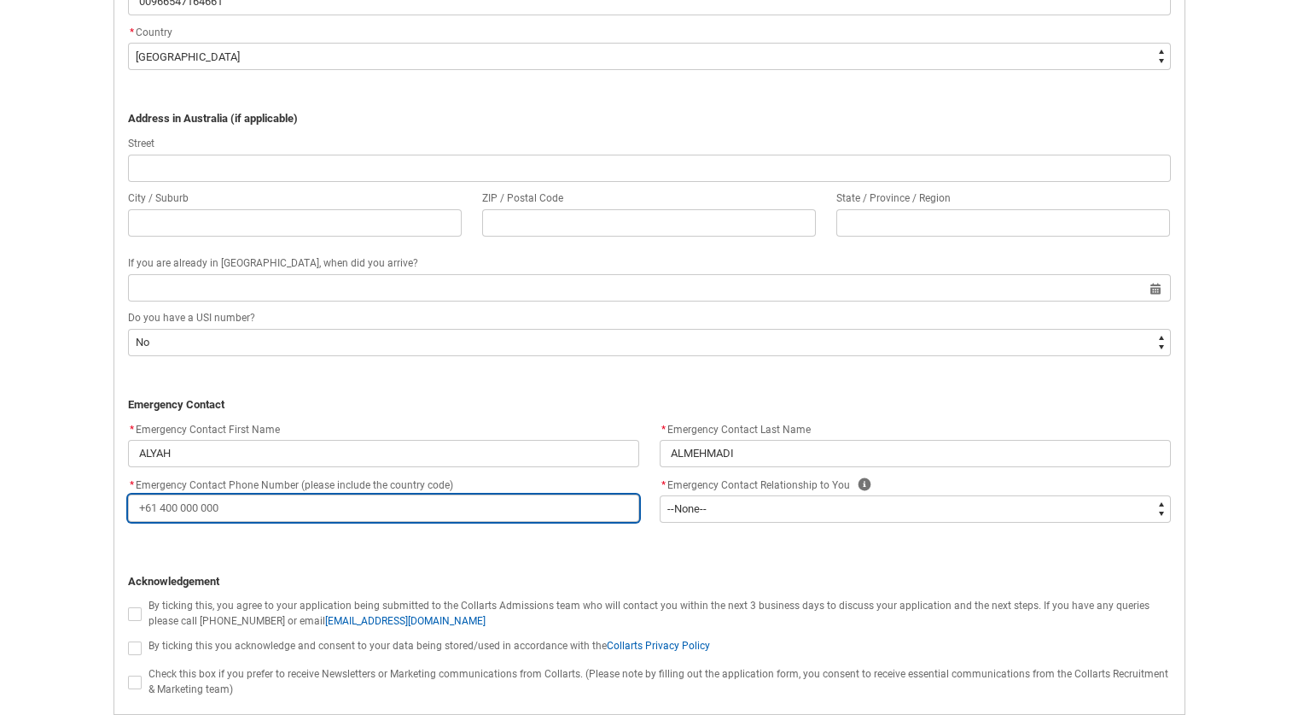
click at [345, 509] on input "* Emergency Contact Phone Number (please include the country code)" at bounding box center [383, 507] width 511 height 27
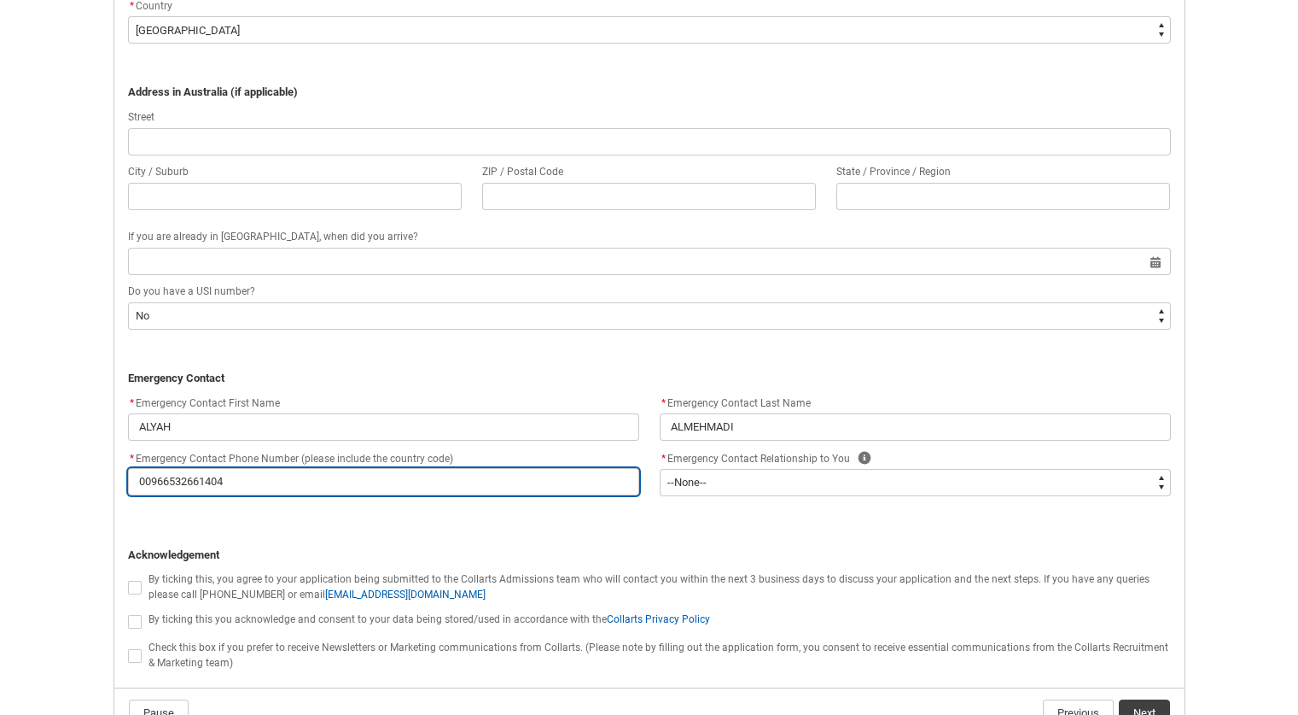
scroll to position [1393, 0]
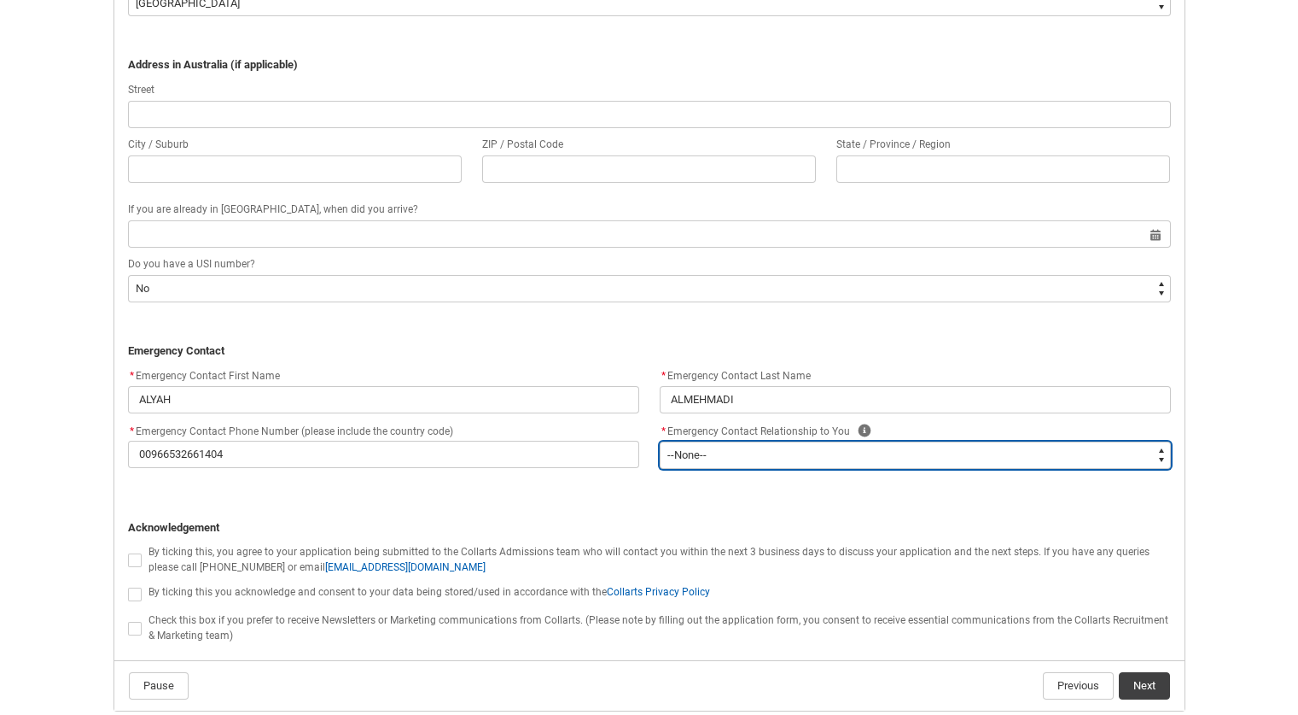
click at [731, 458] on select "--None-- Mother Father Sibling Child Partner Relation Friend" at bounding box center [915, 454] width 511 height 27
click at [660, 441] on select "--None-- Mother Father Sibling Child Partner Relation Friend" at bounding box center [915, 454] width 511 height 27
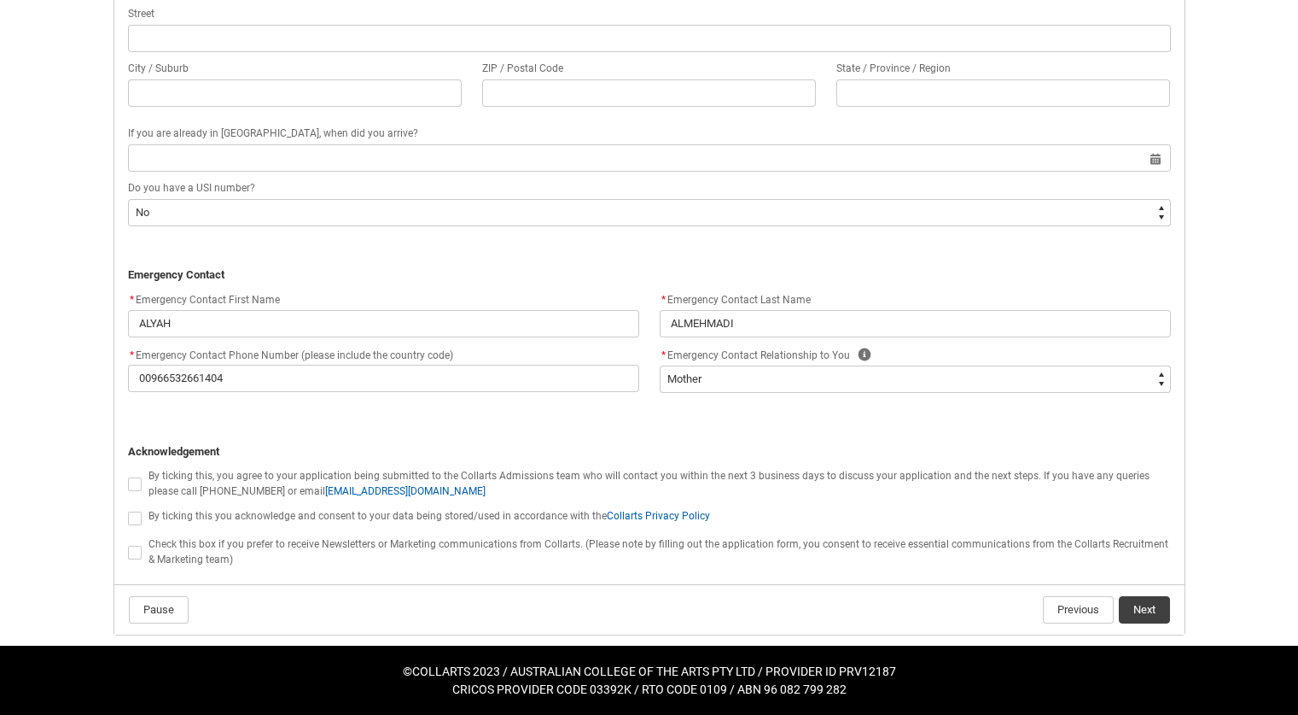
click at [137, 481] on span "REDU_Application_Form_for_Applicant flow" at bounding box center [135, 484] width 14 height 14
click at [128, 475] on input "REDU_Application_Form_for_Applicant flow" at bounding box center [127, 474] width 1 height 1
click at [136, 520] on span "REDU_Application_Form_for_Applicant flow" at bounding box center [135, 518] width 14 height 14
click at [128, 509] on input "REDU_Application_Form_for_Applicant flow" at bounding box center [127, 508] width 1 height 1
click at [139, 552] on span "REDU_Application_Form_for_Applicant flow" at bounding box center [135, 552] width 14 height 14
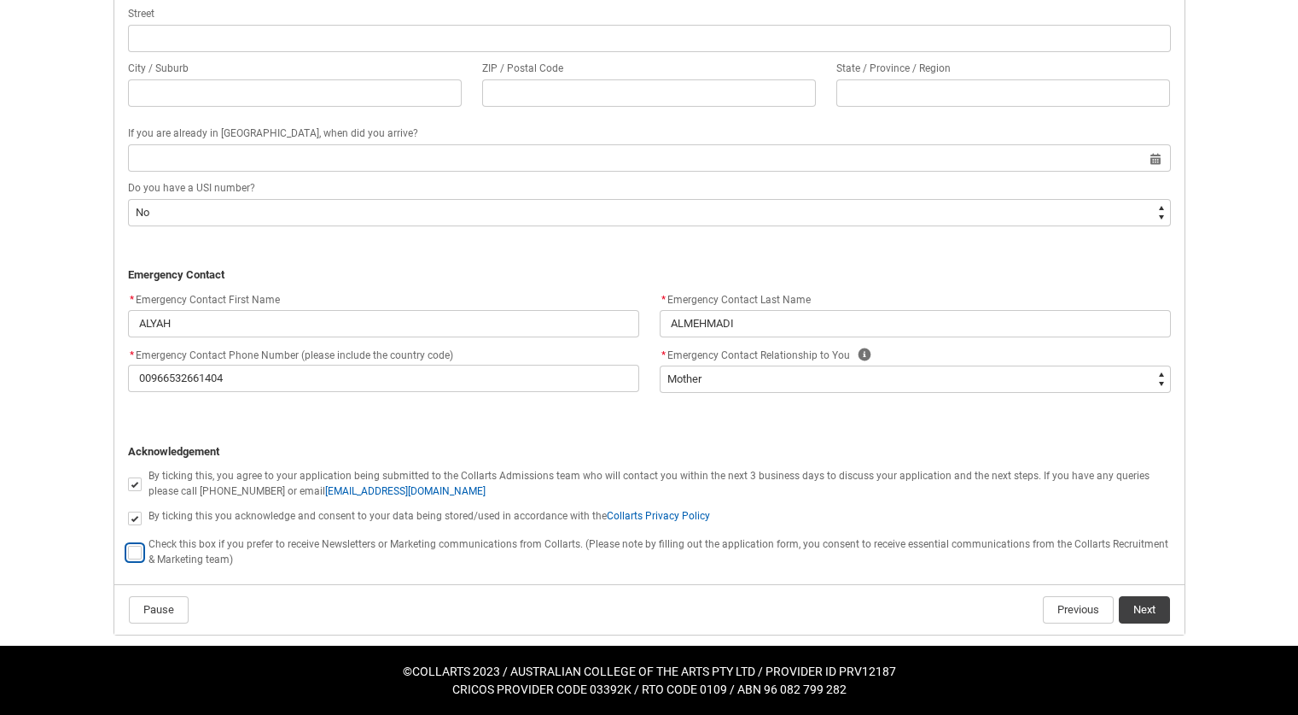
click at [128, 543] on input "REDU_Application_Form_for_Applicant flow" at bounding box center [127, 542] width 1 height 1
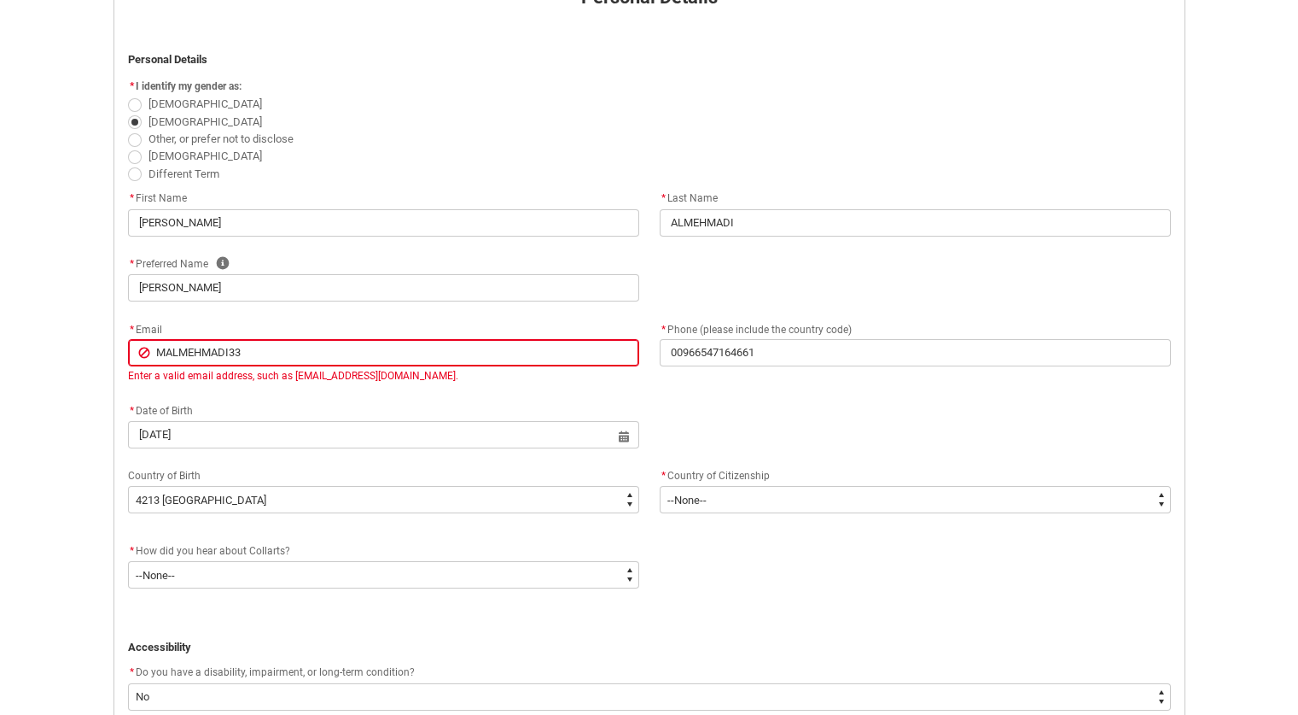
scroll to position [450, 0]
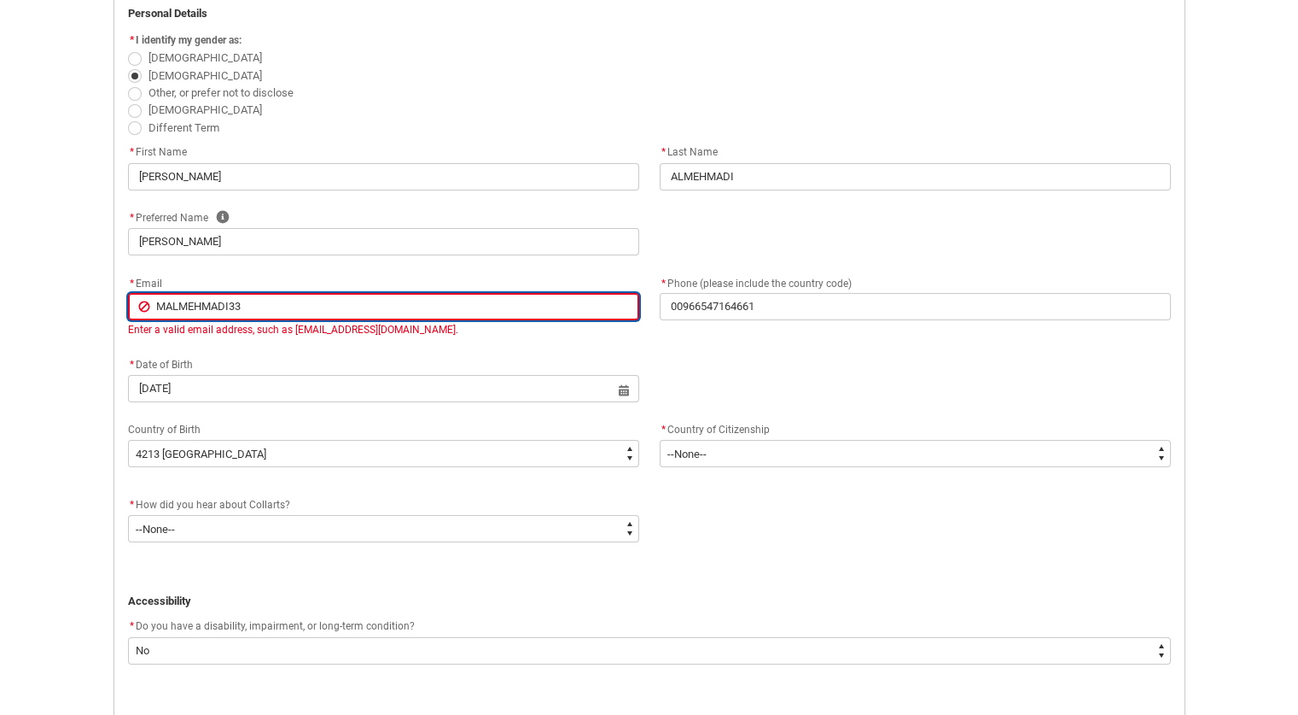
click at [253, 303] on input "MALMEHMADI33" at bounding box center [383, 306] width 511 height 27
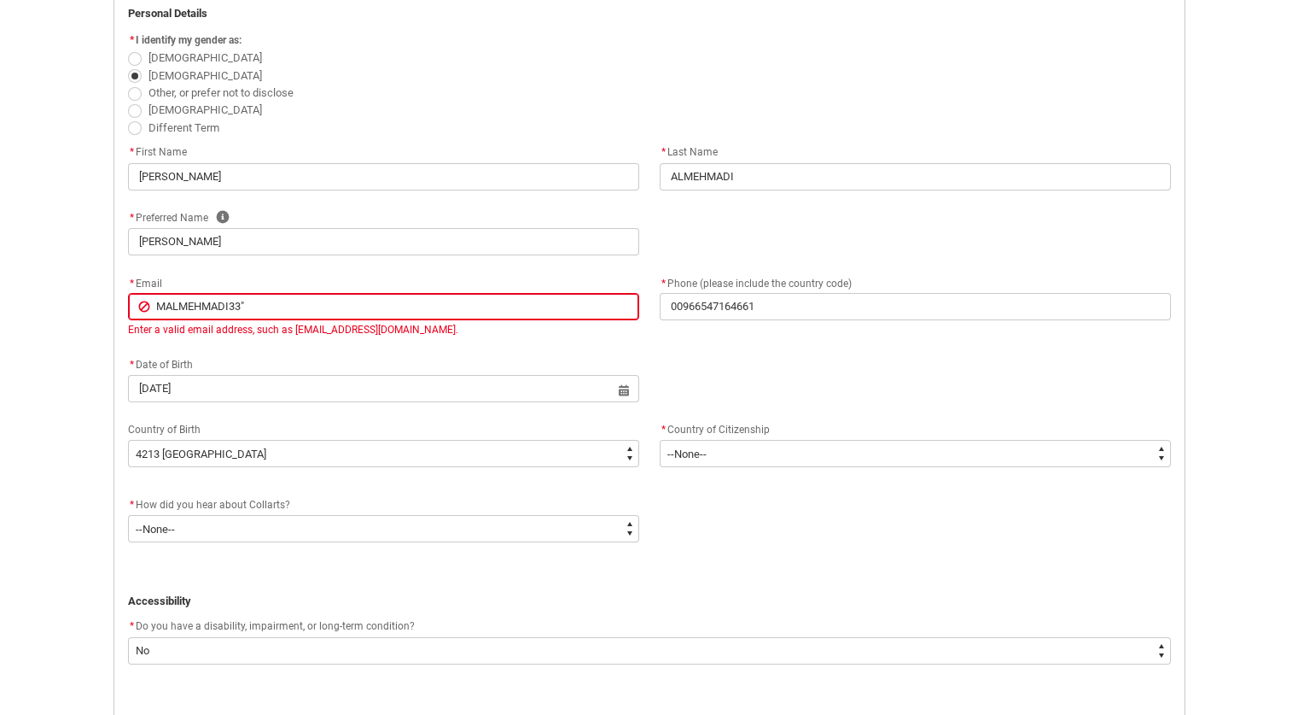
click at [38, 708] on div "Skip to Main Content Collarts Education Community Home New Enrolment Applicatio…" at bounding box center [649, 642] width 1298 height 2184
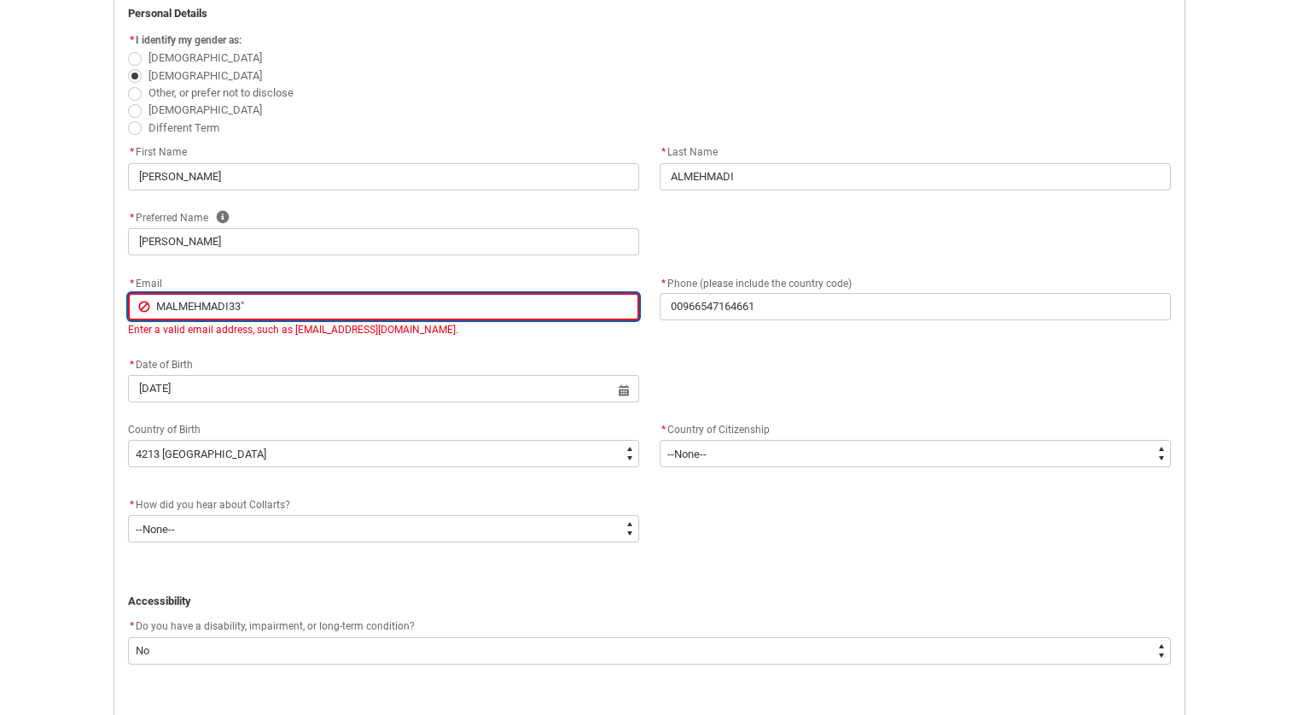
click at [295, 306] on input "MALMEHMADI33"" at bounding box center [383, 306] width 511 height 27
click at [265, 308] on input "MALMEHMADI33" at bounding box center [383, 306] width 511 height 27
click at [246, 298] on input "MALMEHMADI33" at bounding box center [383, 306] width 511 height 27
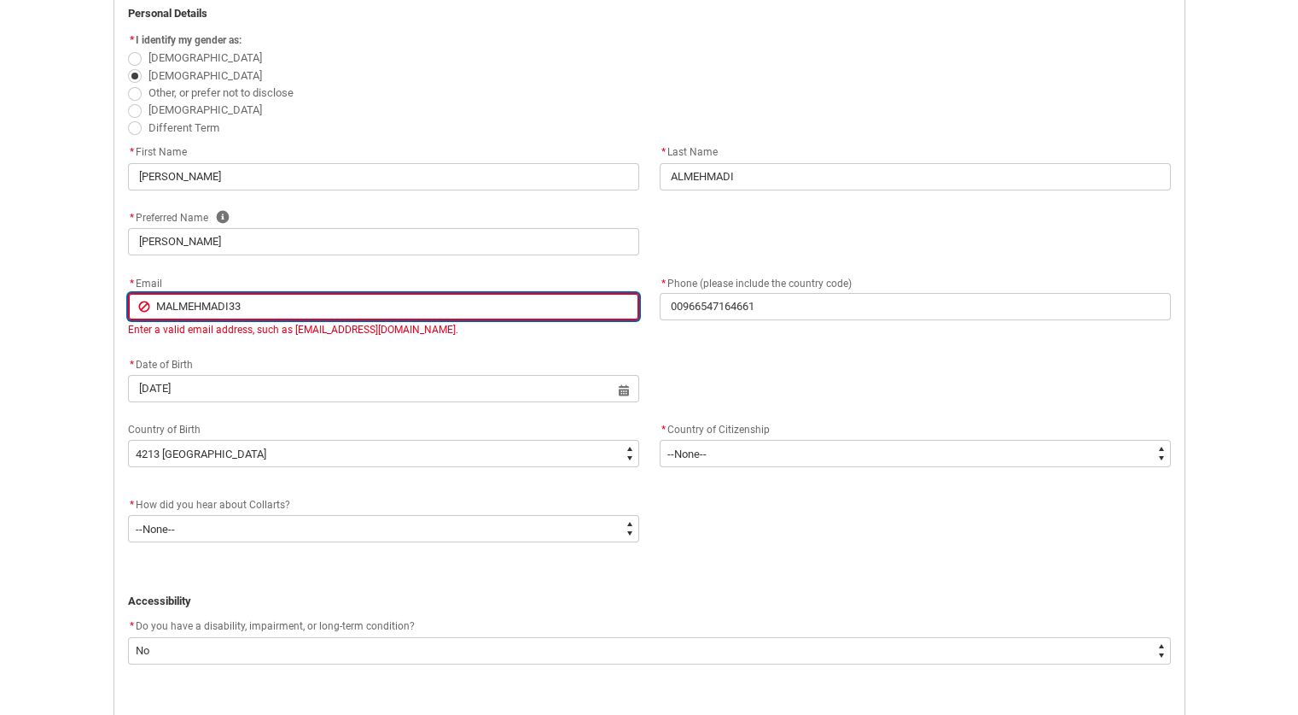
click at [246, 298] on input "MALMEHMADI33" at bounding box center [383, 306] width 511 height 27
